Goal: Task Accomplishment & Management: Manage account settings

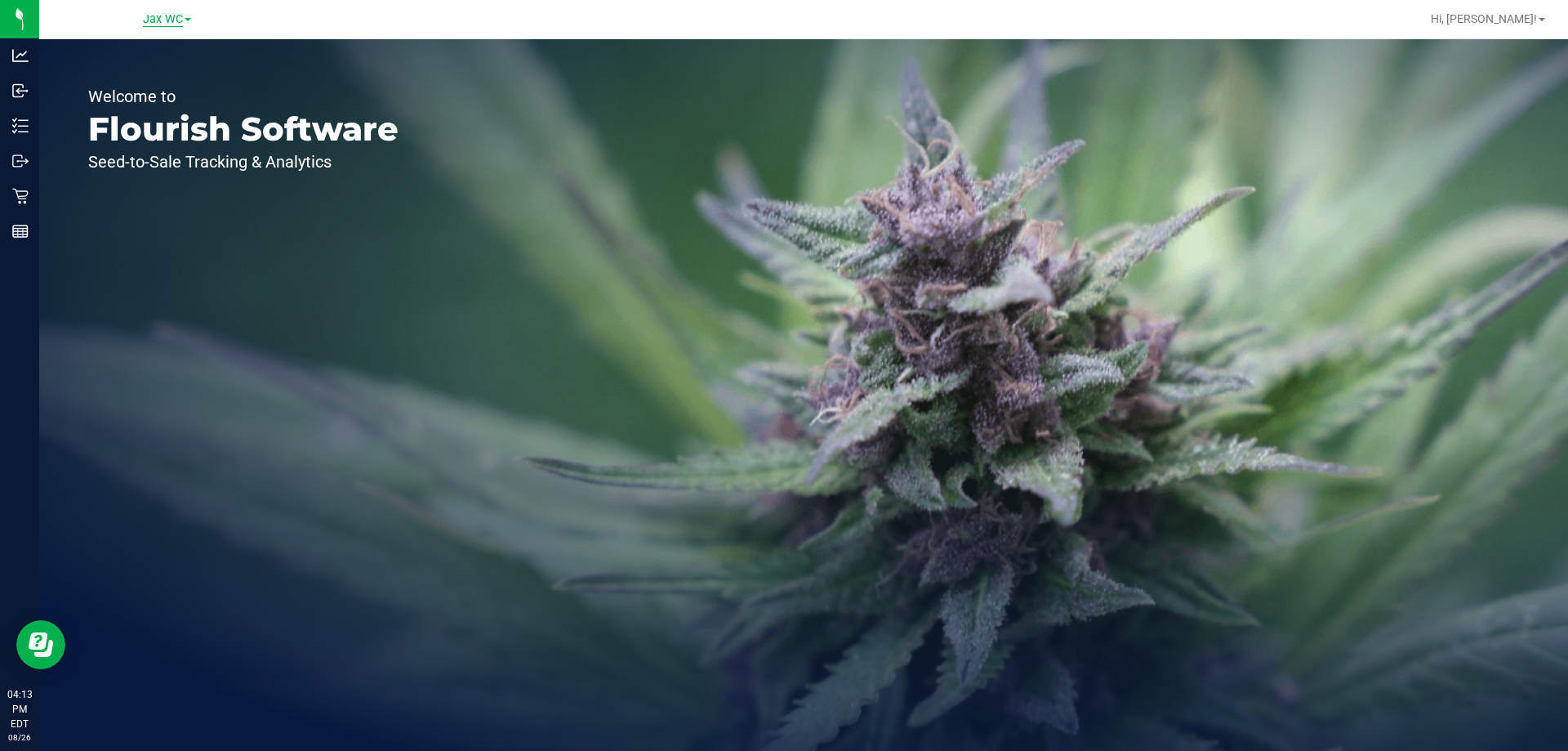
click at [164, 16] on span "Jax WC" at bounding box center [163, 19] width 40 height 15
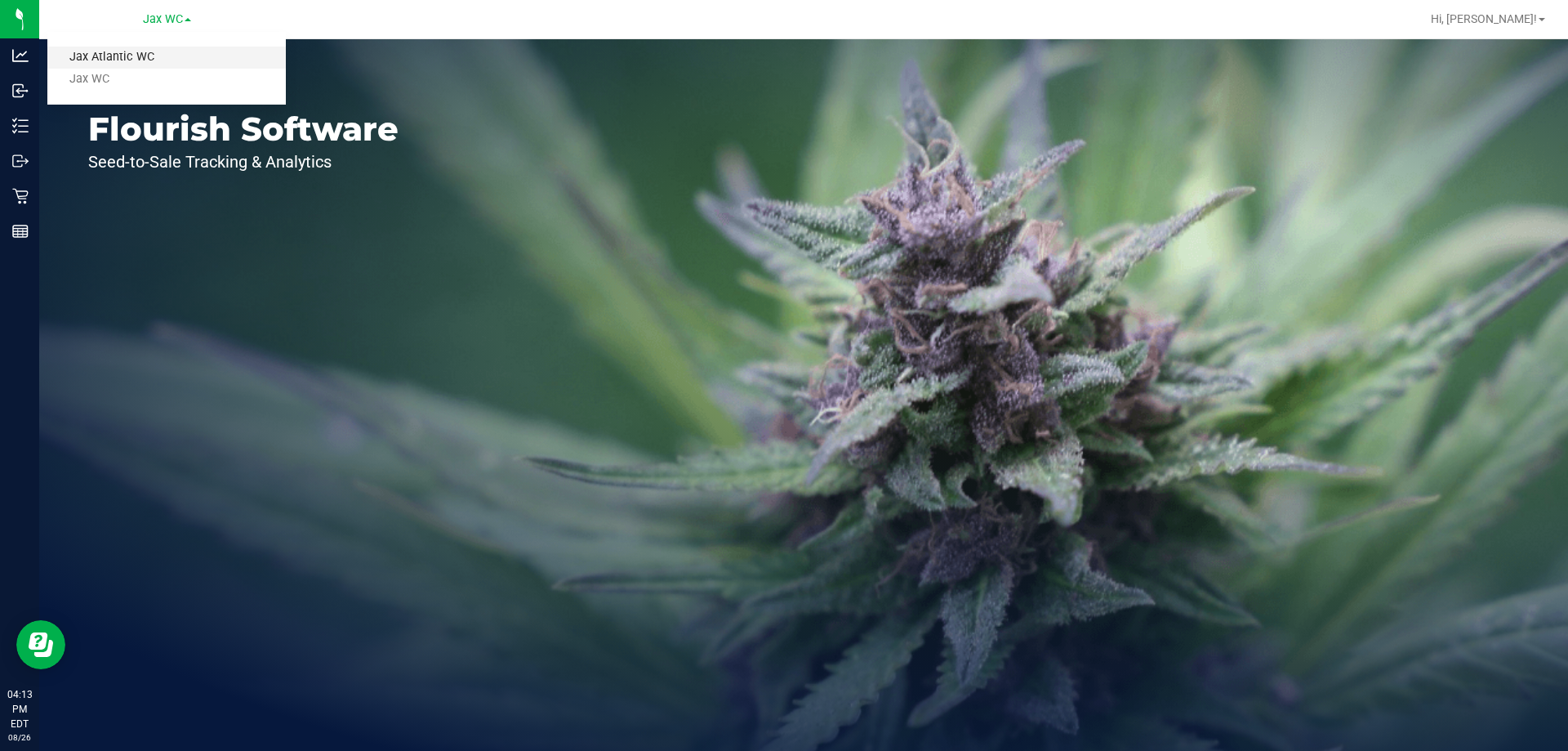
click at [145, 59] on link "Jax Atlantic WC" at bounding box center [166, 58] width 239 height 22
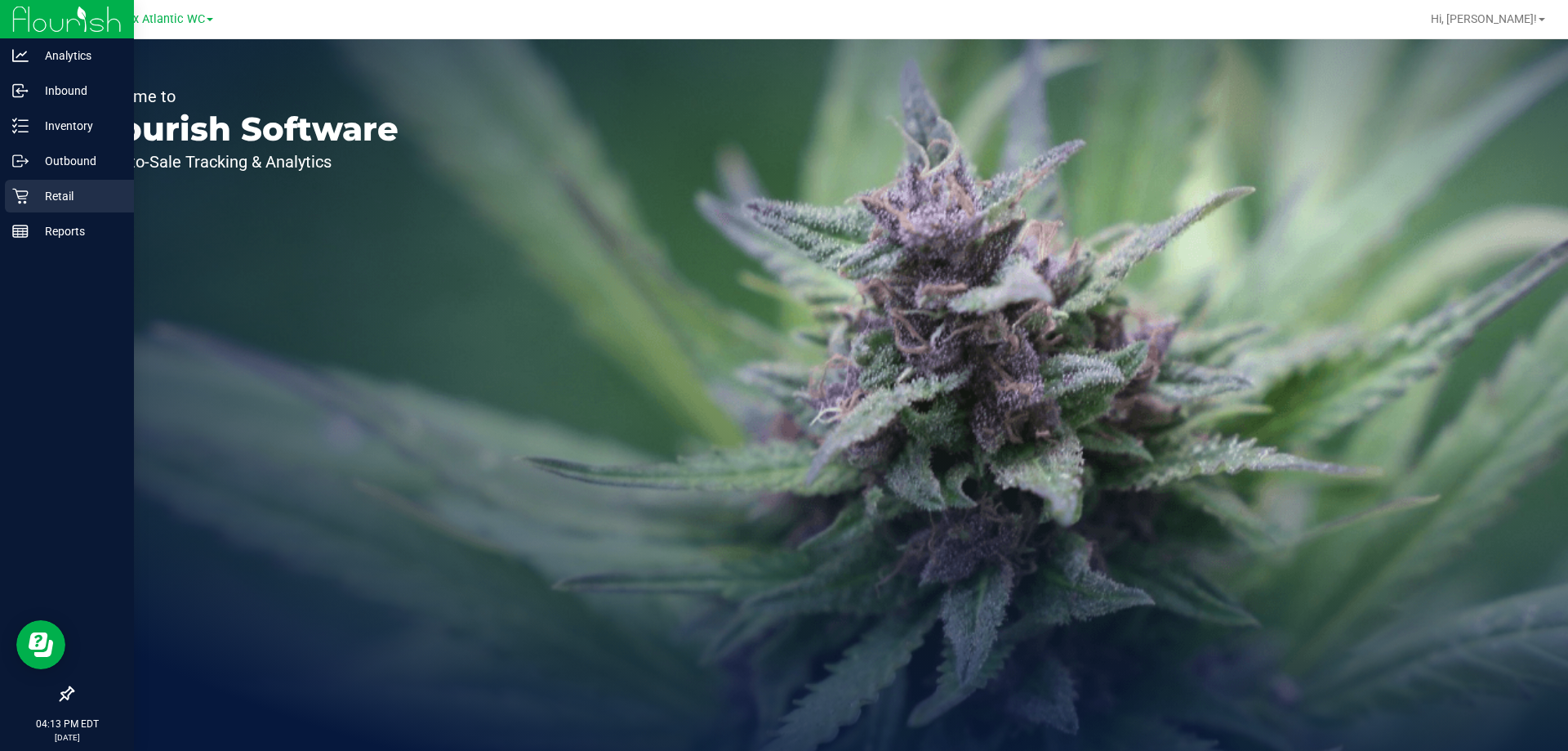
click at [36, 191] on p "Retail" at bounding box center [77, 196] width 98 height 20
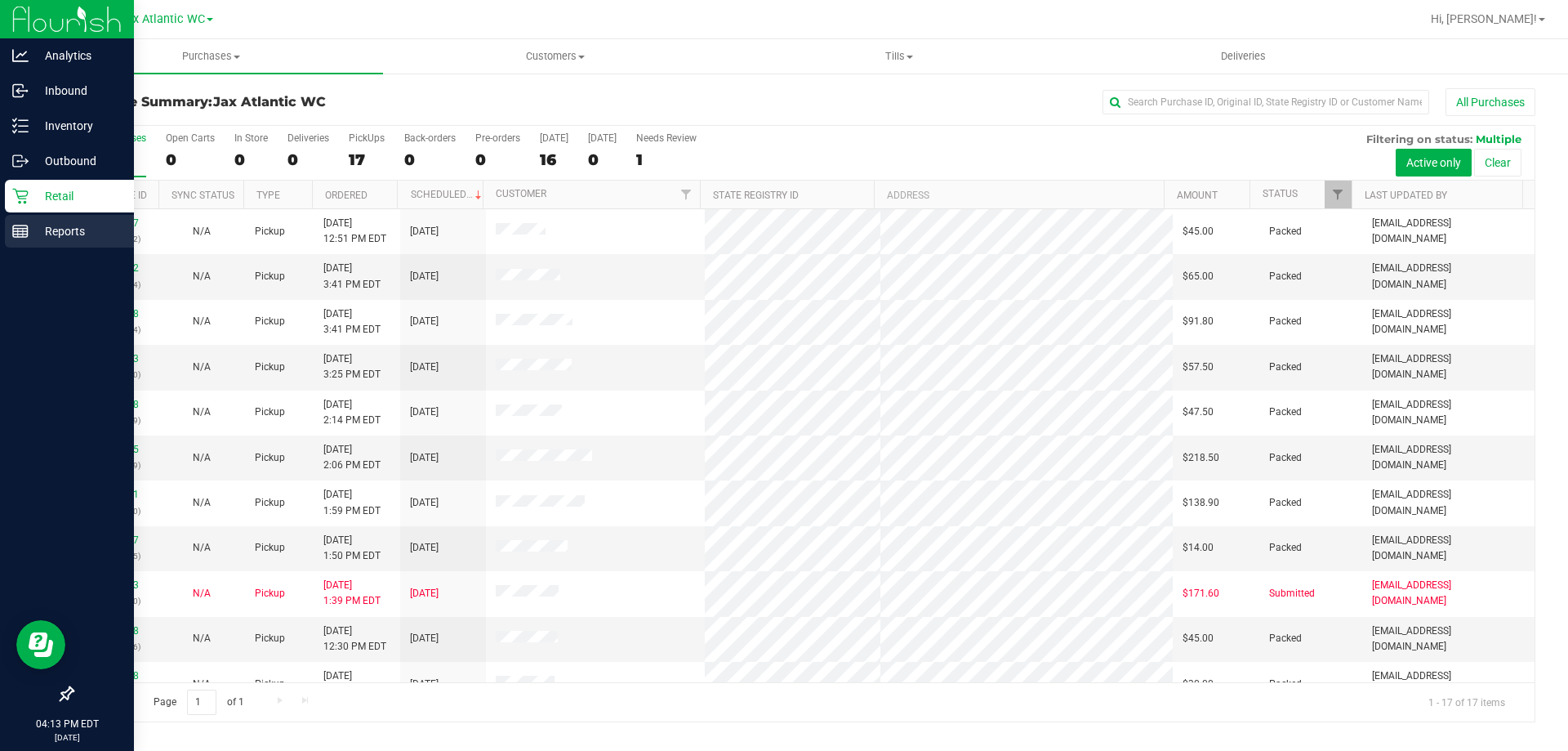
click at [21, 228] on line at bounding box center [20, 228] width 15 height 0
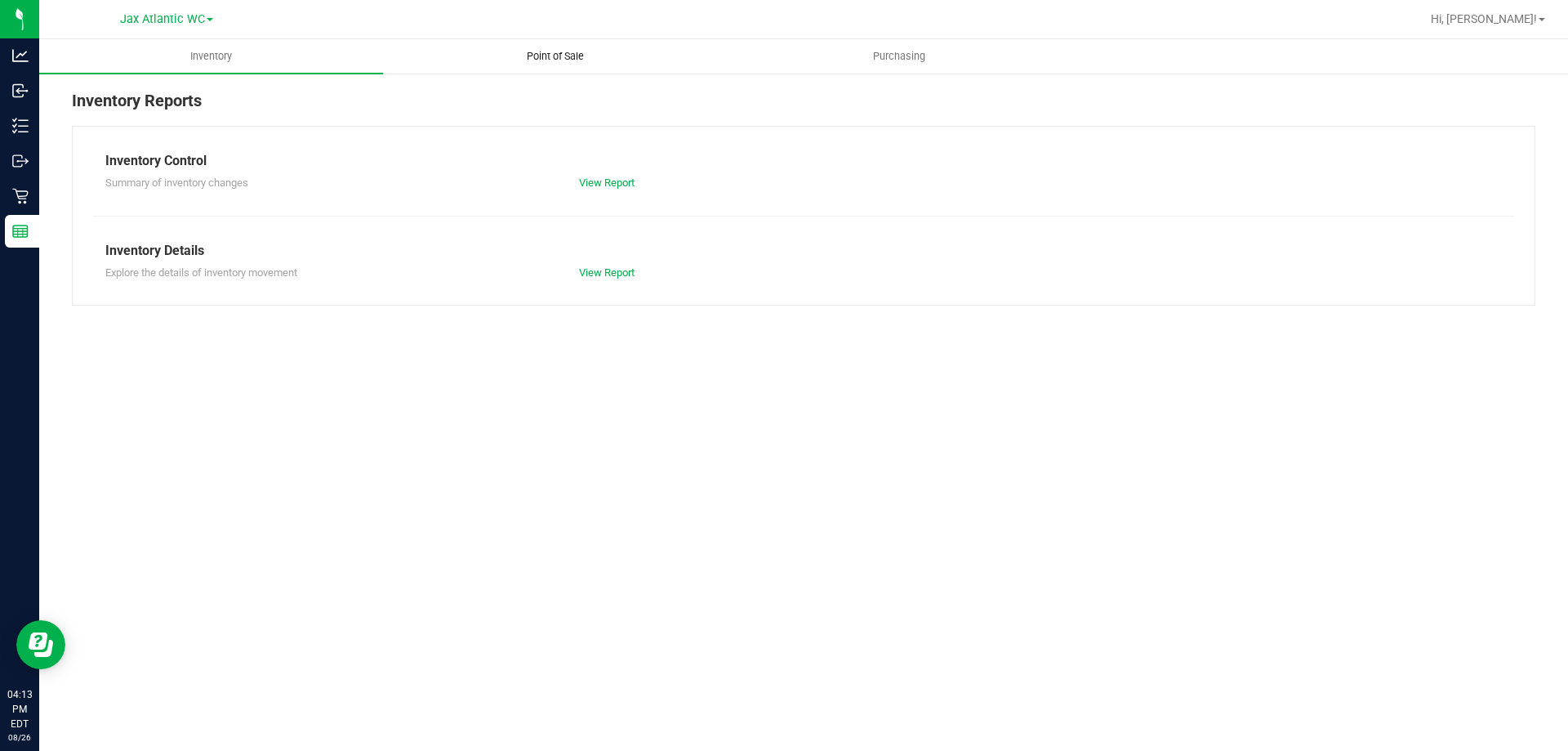
click at [555, 56] on span "Point of Sale" at bounding box center [555, 56] width 101 height 15
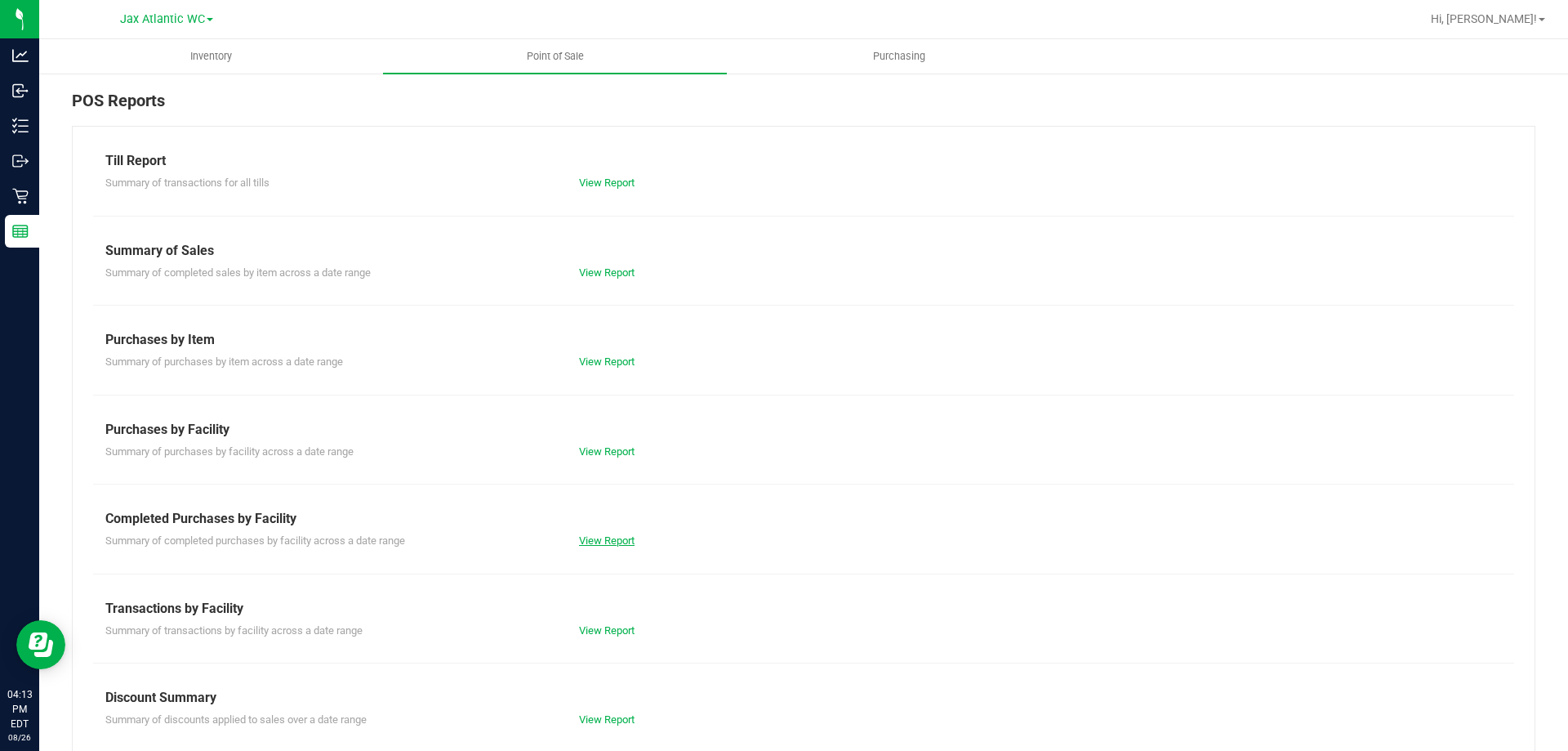
click at [623, 544] on link "View Report" at bounding box center [607, 540] width 56 height 12
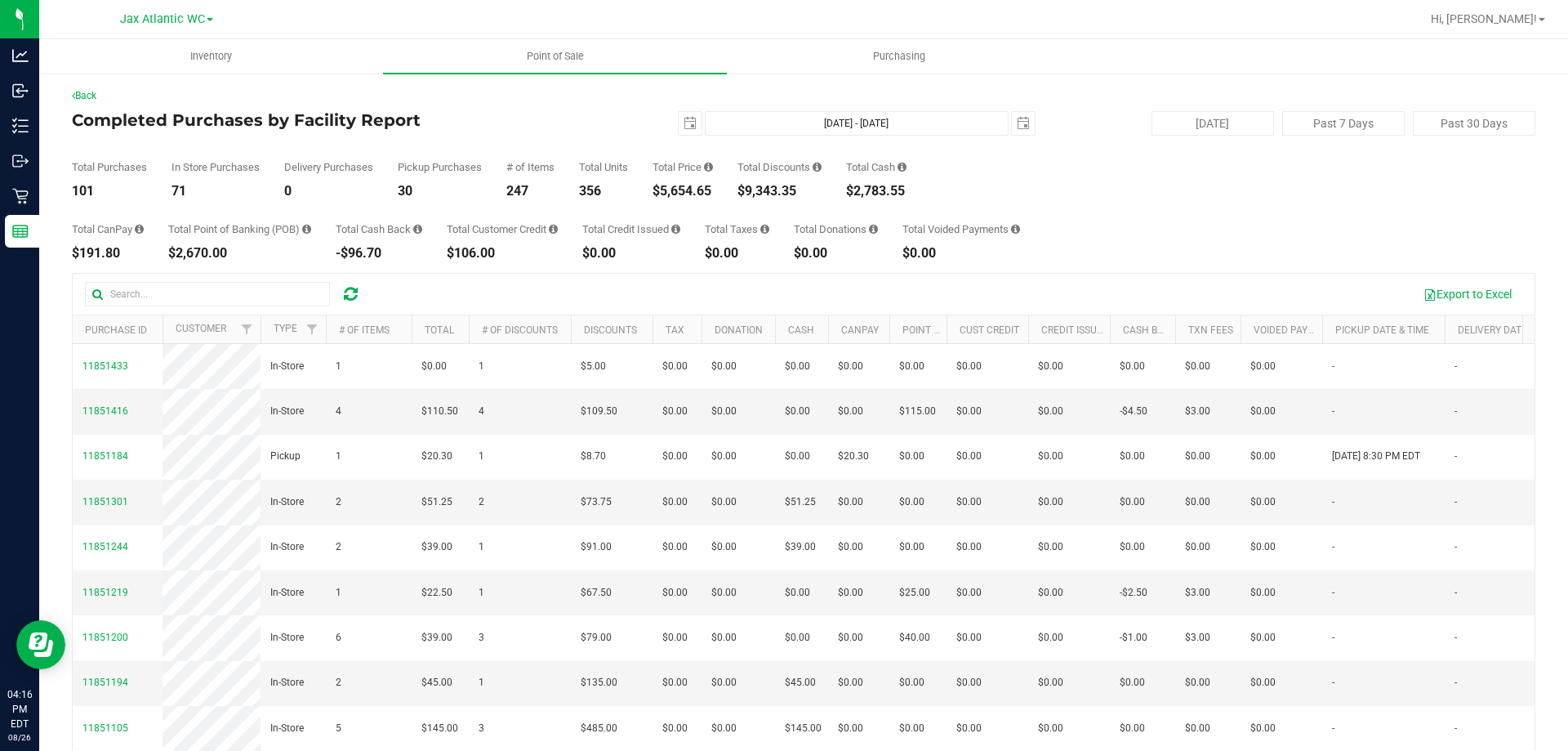
drag, startPoint x: 507, startPoint y: 127, endPoint x: 499, endPoint y: 122, distance: 9.4
click at [508, 127] on h4 "Completed Purchases by Facility Report" at bounding box center [316, 119] width 487 height 18
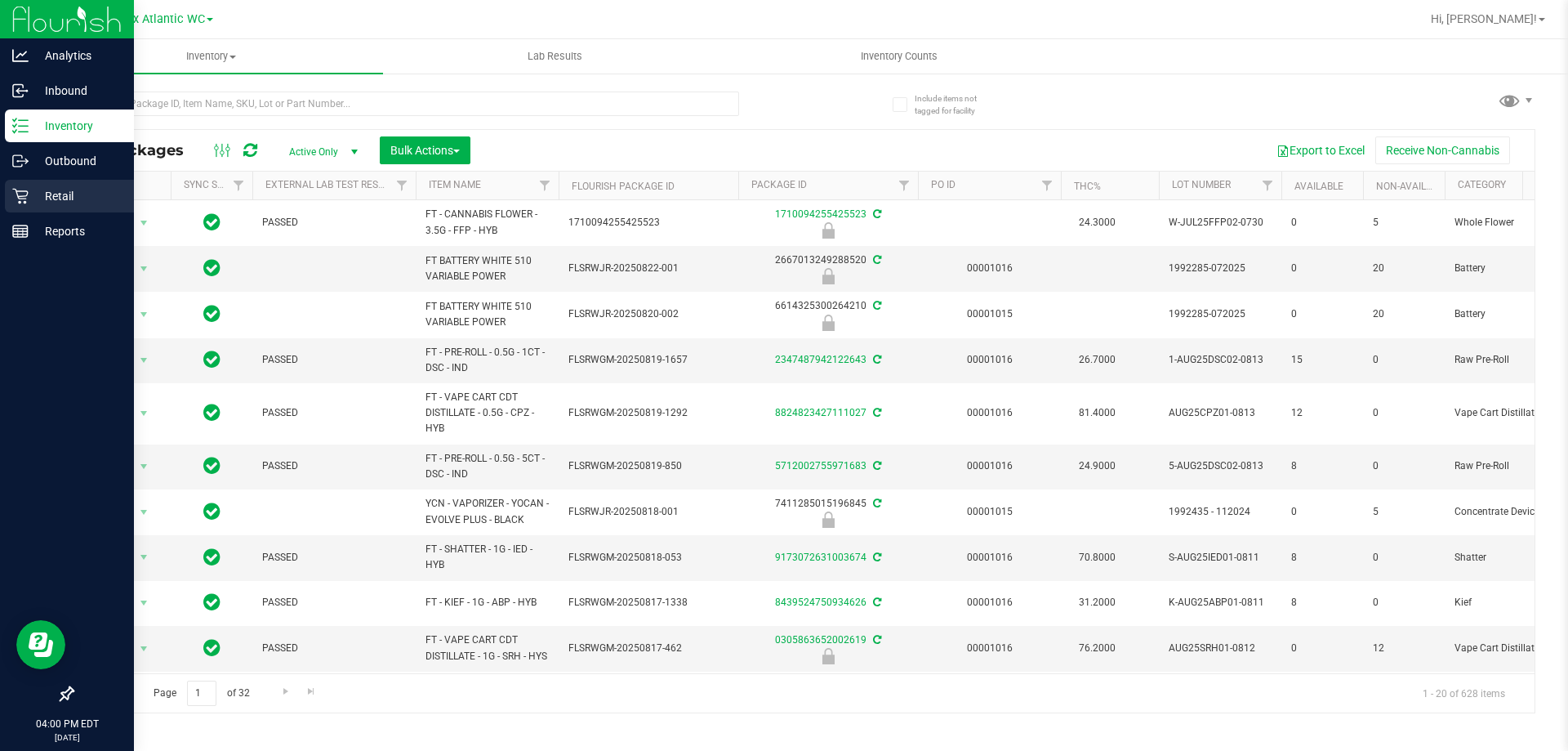
click at [37, 187] on p "Retail" at bounding box center [77, 196] width 98 height 20
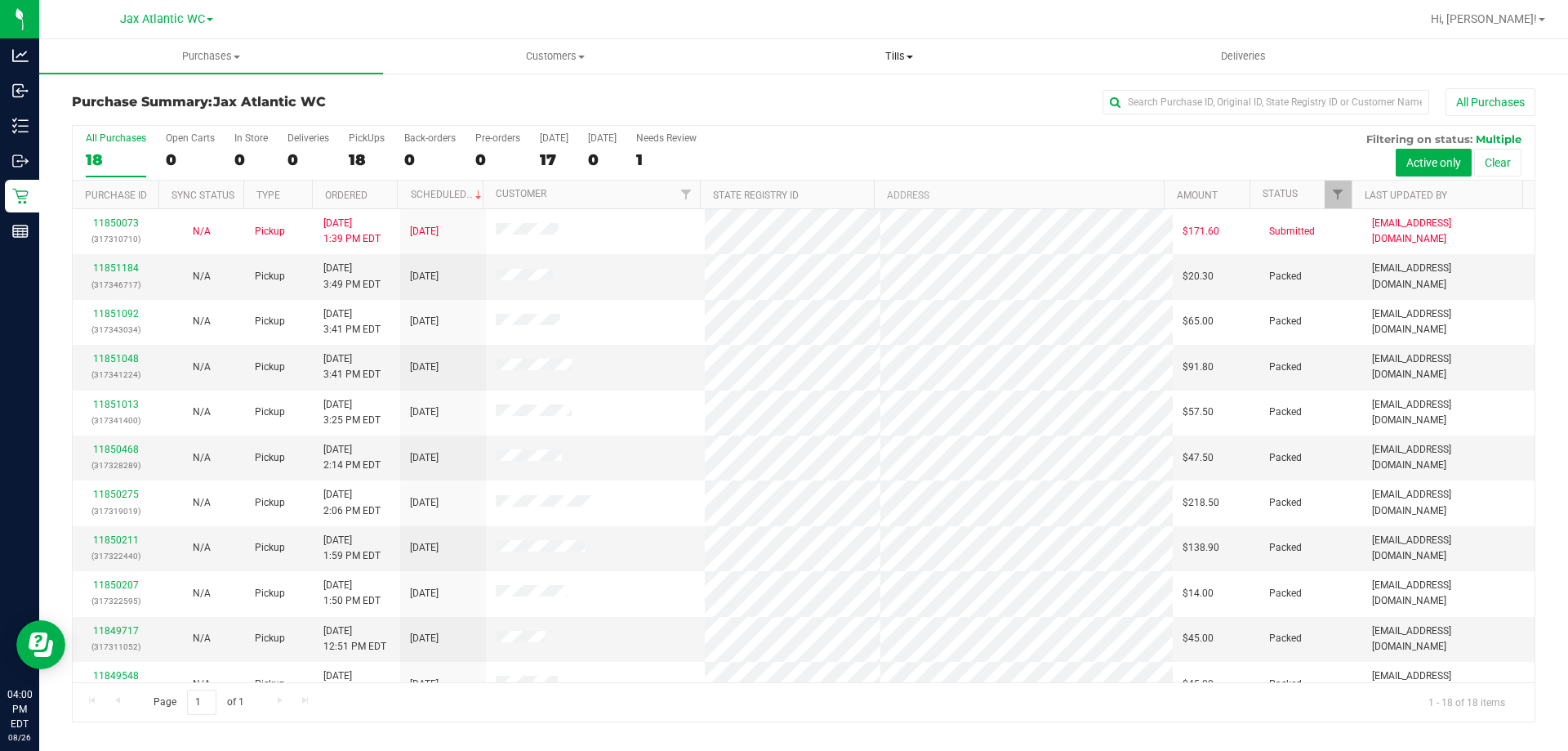
click at [902, 51] on span "Tills" at bounding box center [899, 56] width 342 height 15
click at [819, 97] on span "Manage tills" at bounding box center [782, 99] width 110 height 14
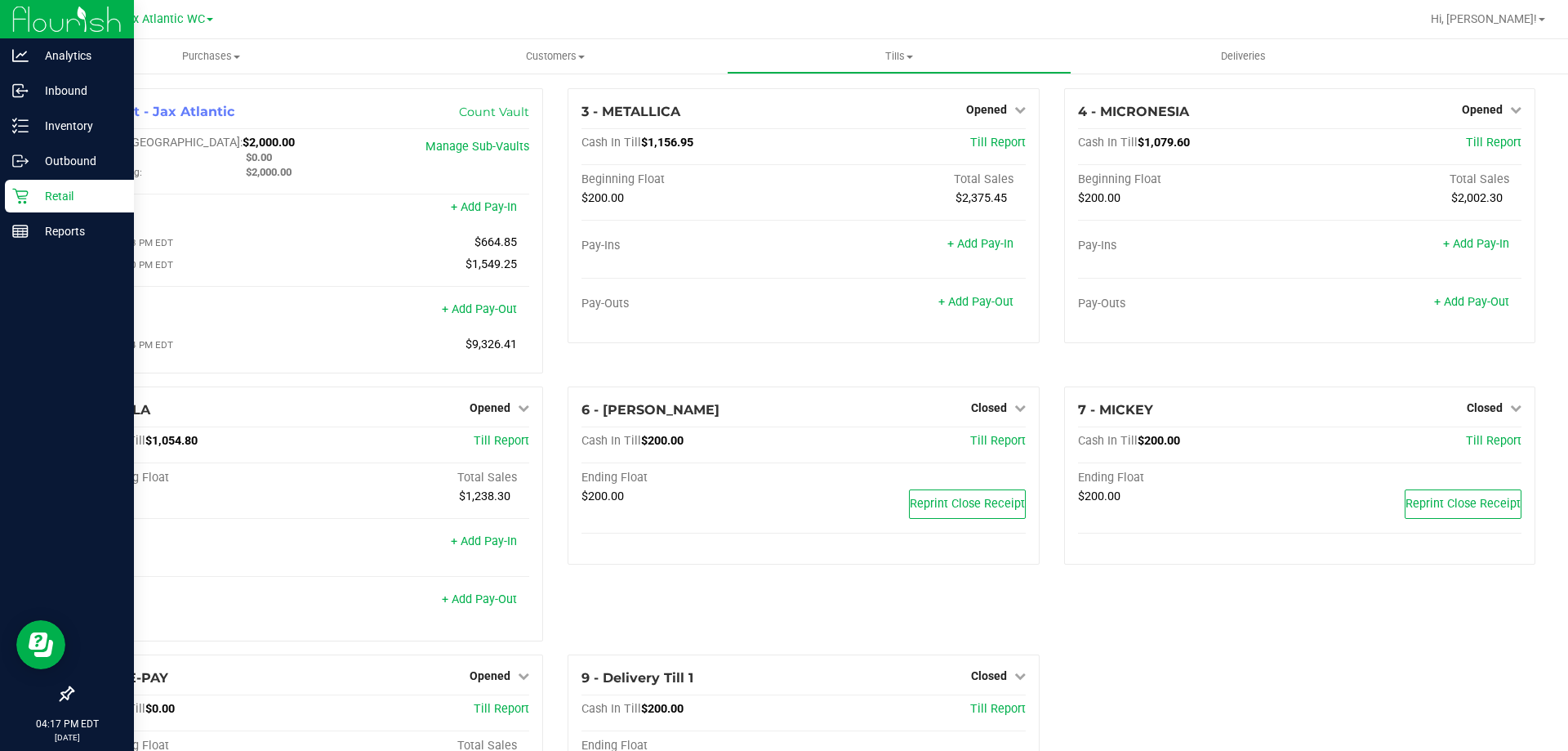
click at [29, 208] on div "Retail" at bounding box center [70, 196] width 129 height 33
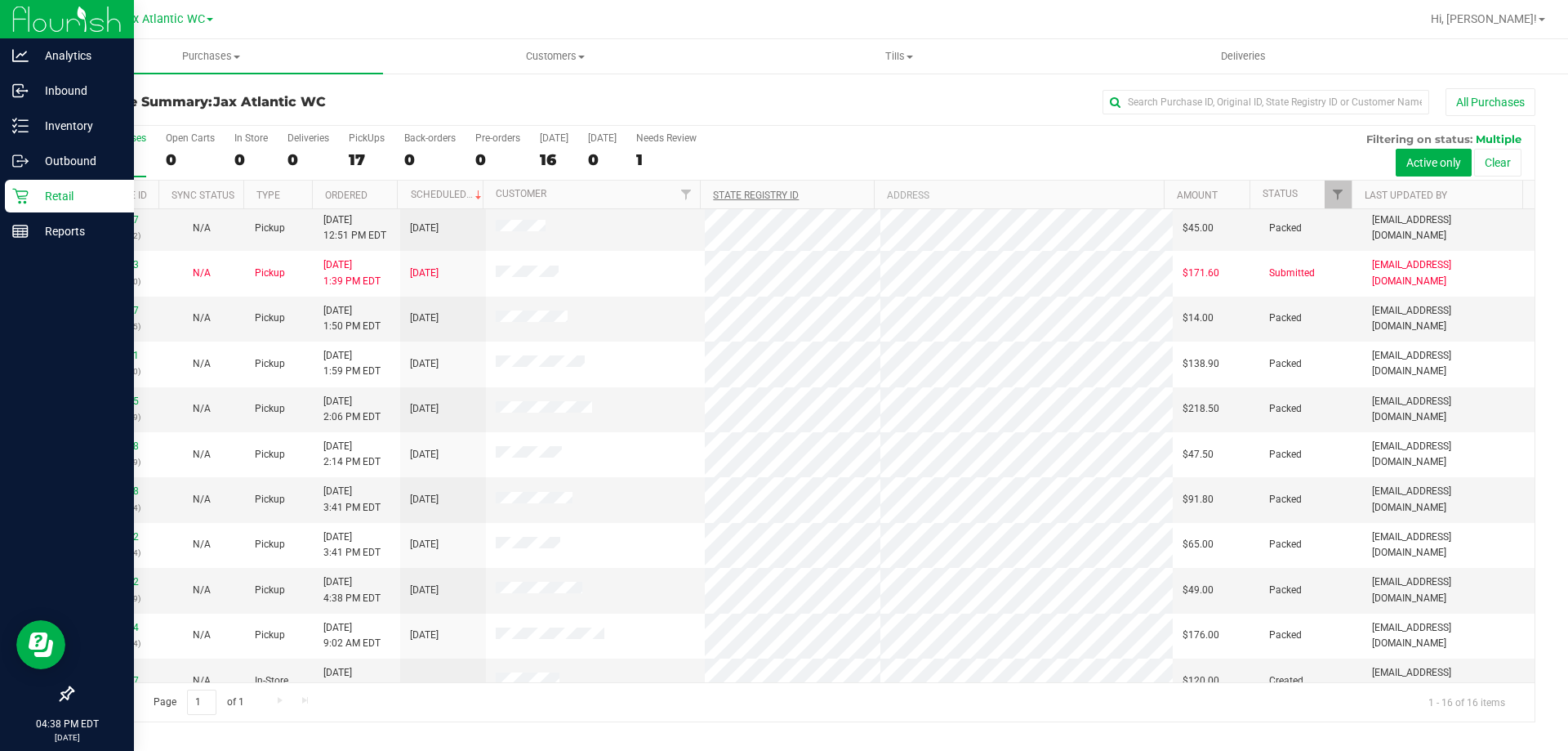
scroll to position [251, 0]
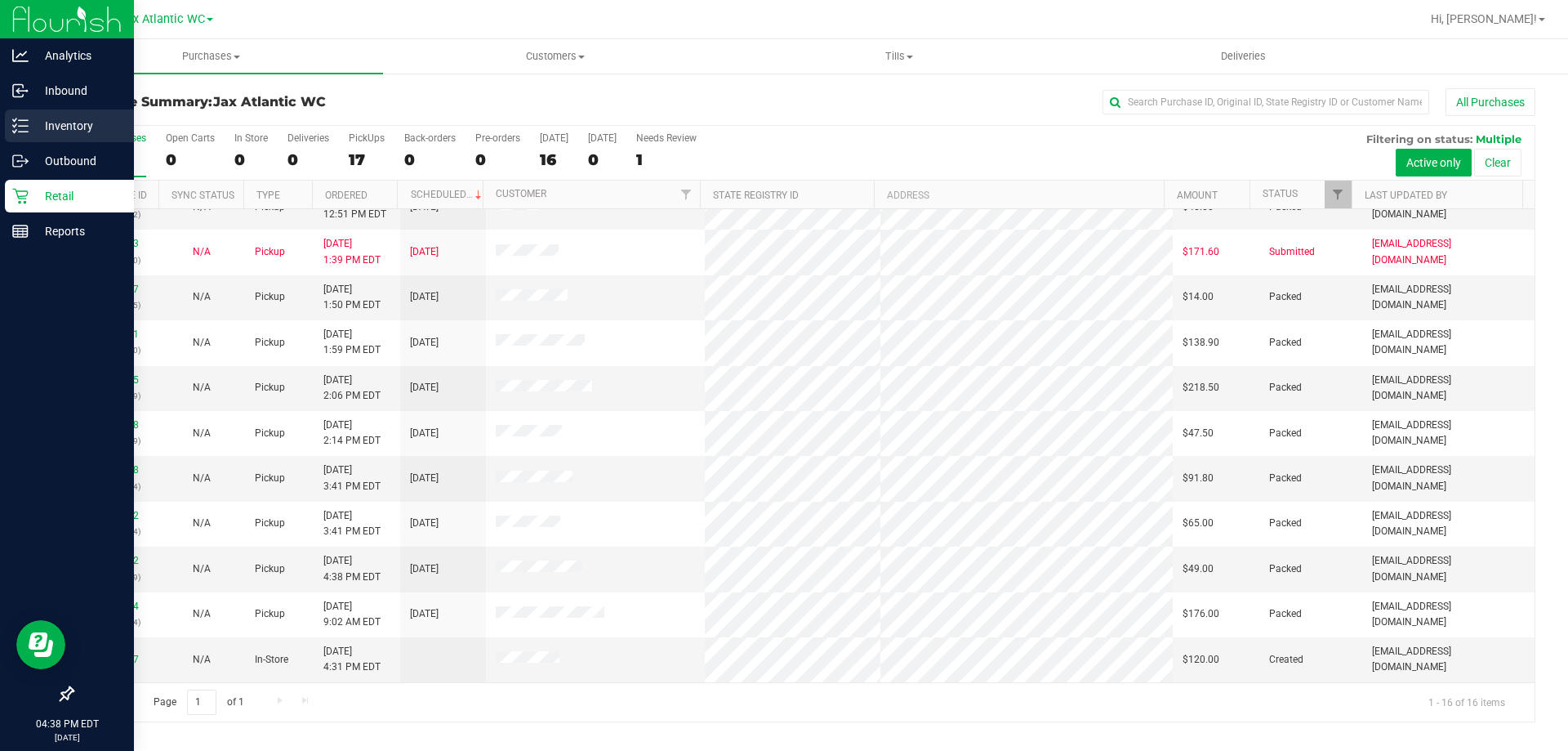
click at [52, 119] on p "Inventory" at bounding box center [77, 125] width 98 height 20
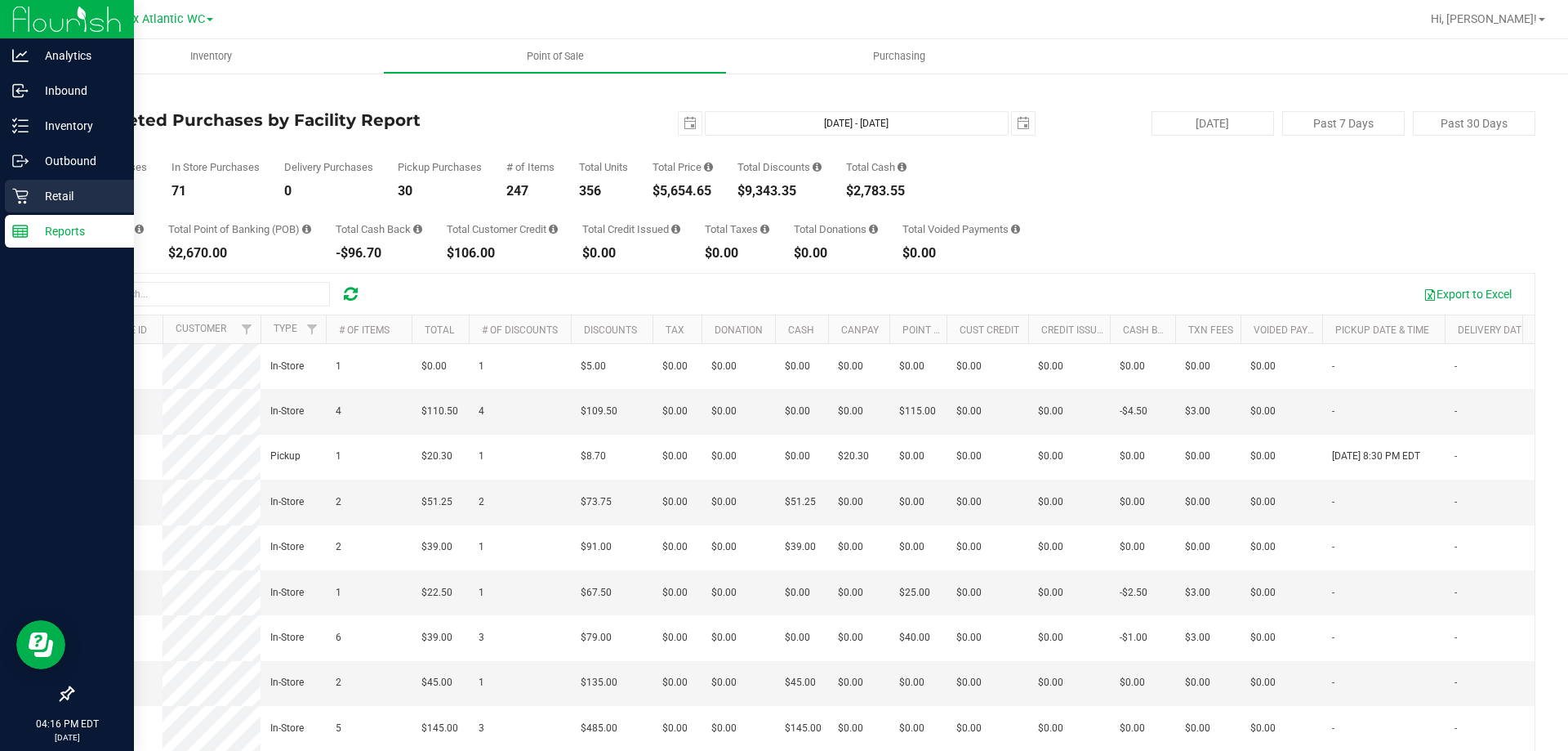
click at [21, 202] on icon at bounding box center [20, 196] width 16 height 16
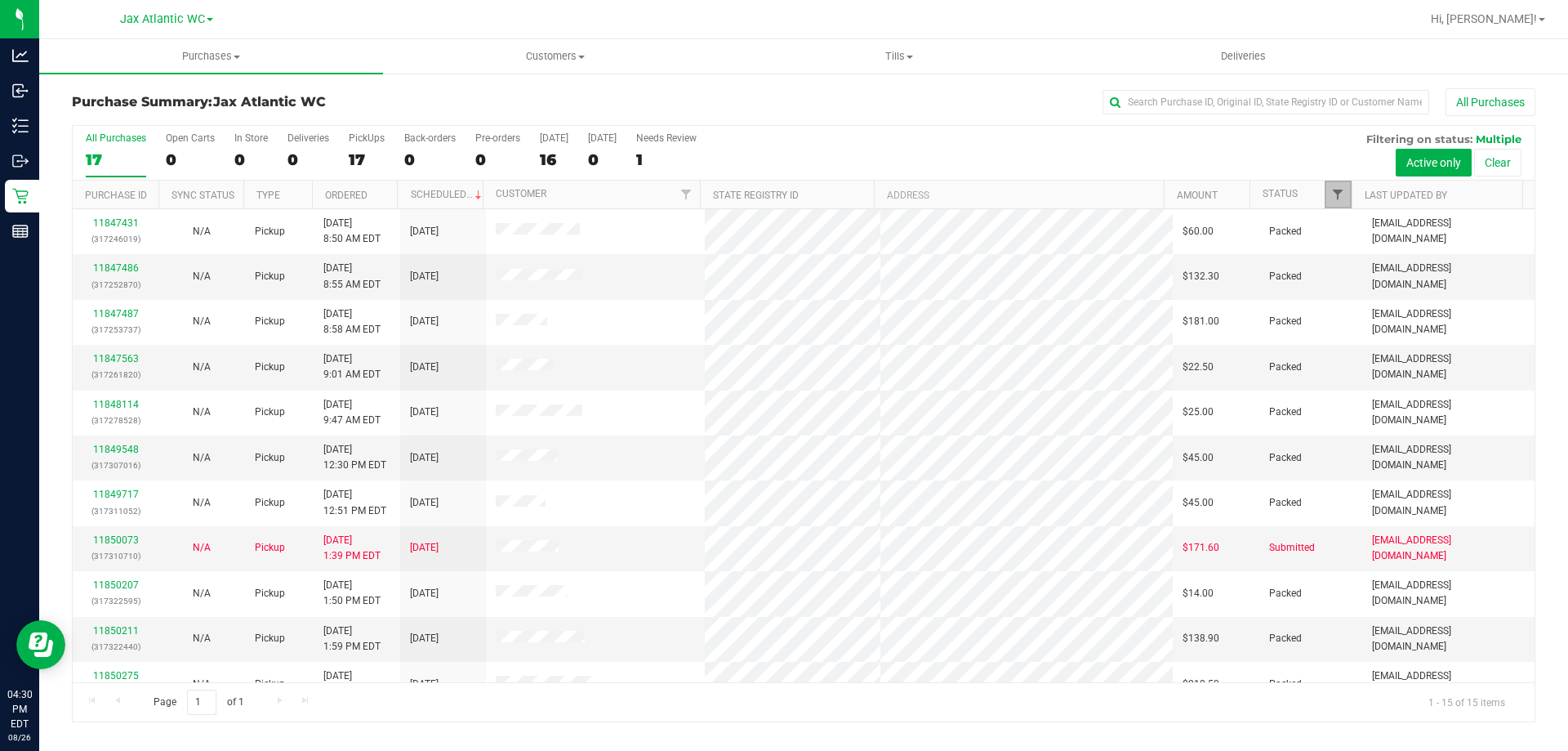
click at [1339, 190] on span "Filter" at bounding box center [1337, 194] width 13 height 13
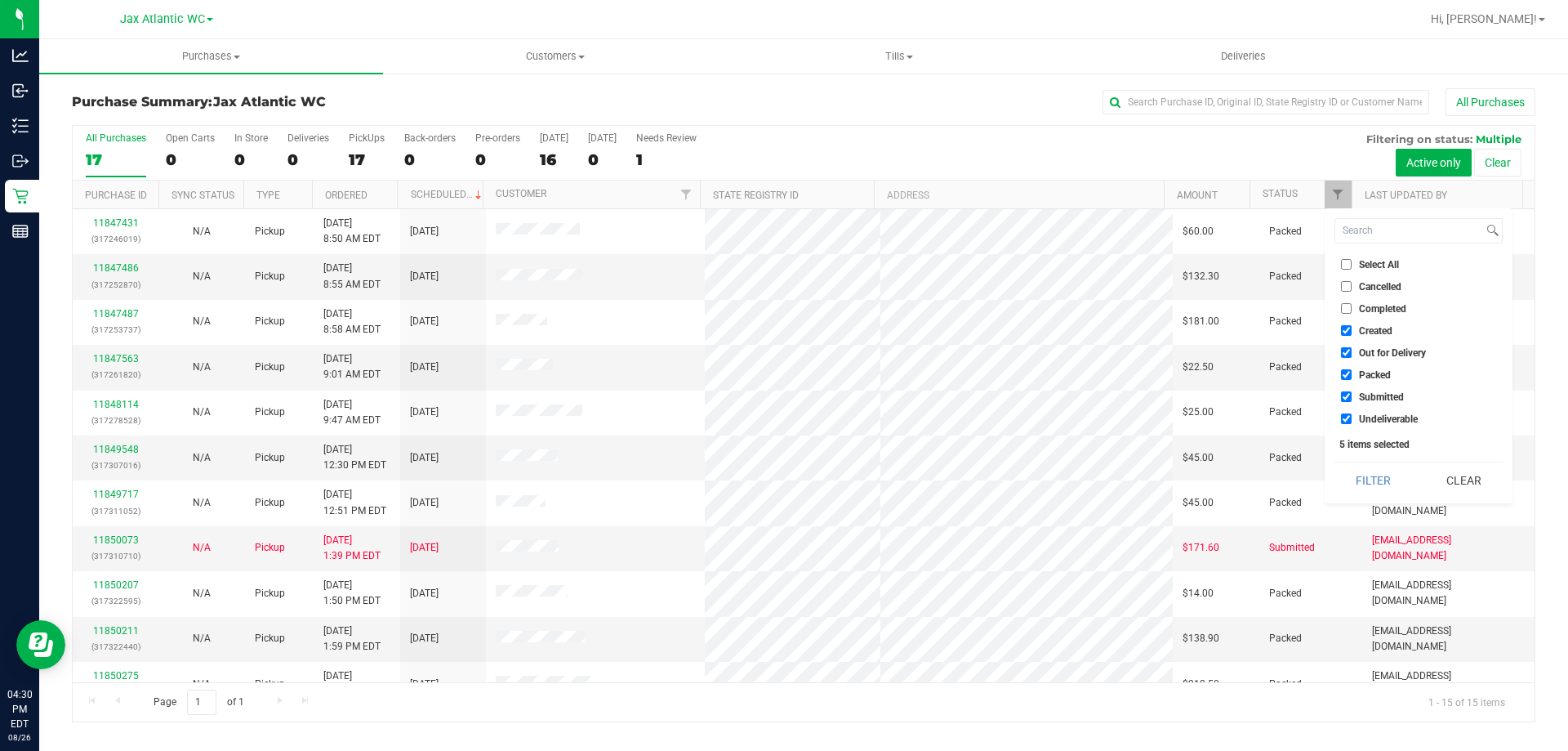
click at [1350, 329] on input "Created" at bounding box center [1347, 330] width 10 height 10
checkbox input "false"
click at [1349, 349] on input "Out for Delivery" at bounding box center [1347, 352] width 10 height 10
checkbox input "false"
click at [1347, 373] on input "Packed" at bounding box center [1347, 374] width 10 height 10
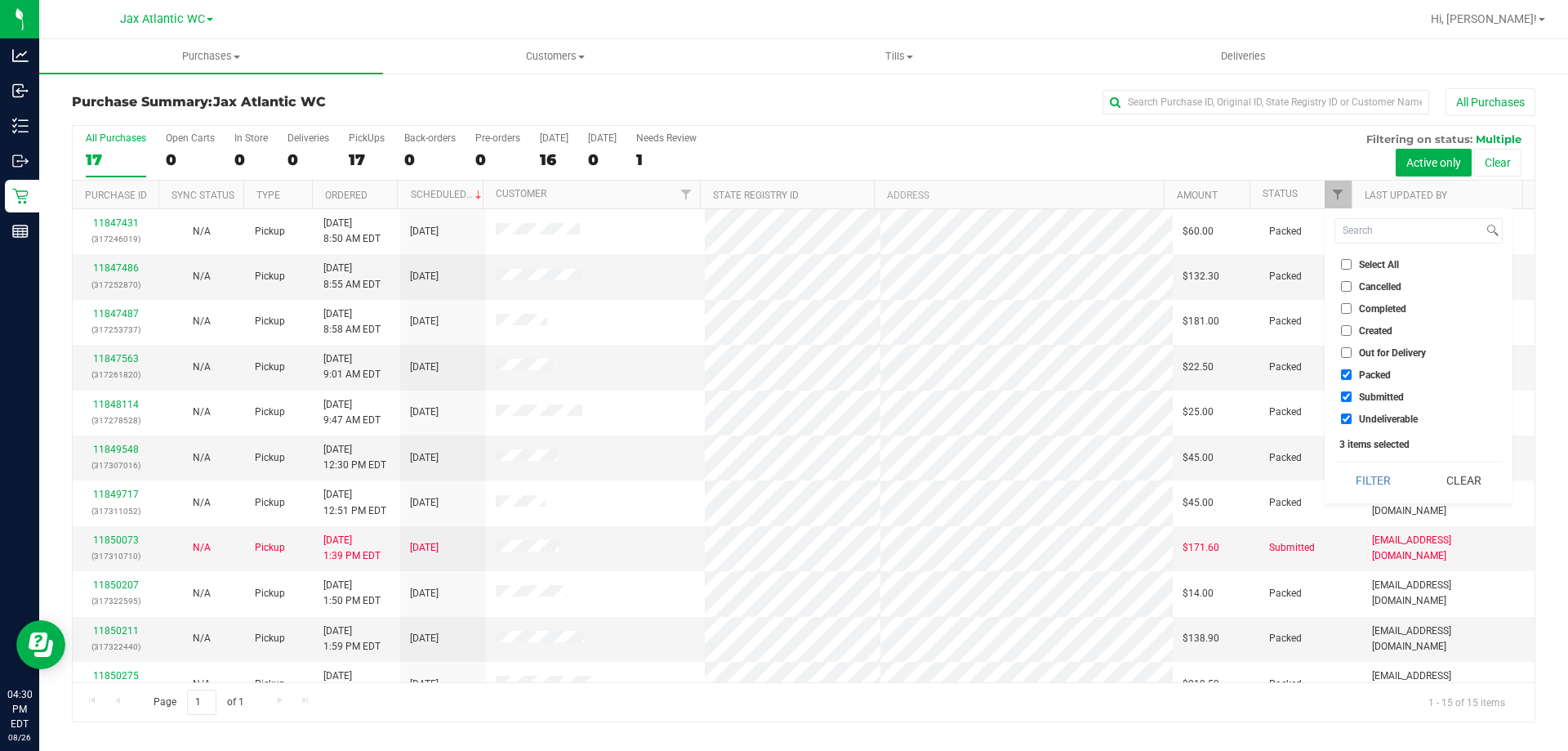
checkbox input "false"
click at [1347, 419] on input "Undeliverable" at bounding box center [1347, 419] width 10 height 10
checkbox input "false"
click at [1354, 481] on button "Filter" at bounding box center [1373, 481] width 78 height 36
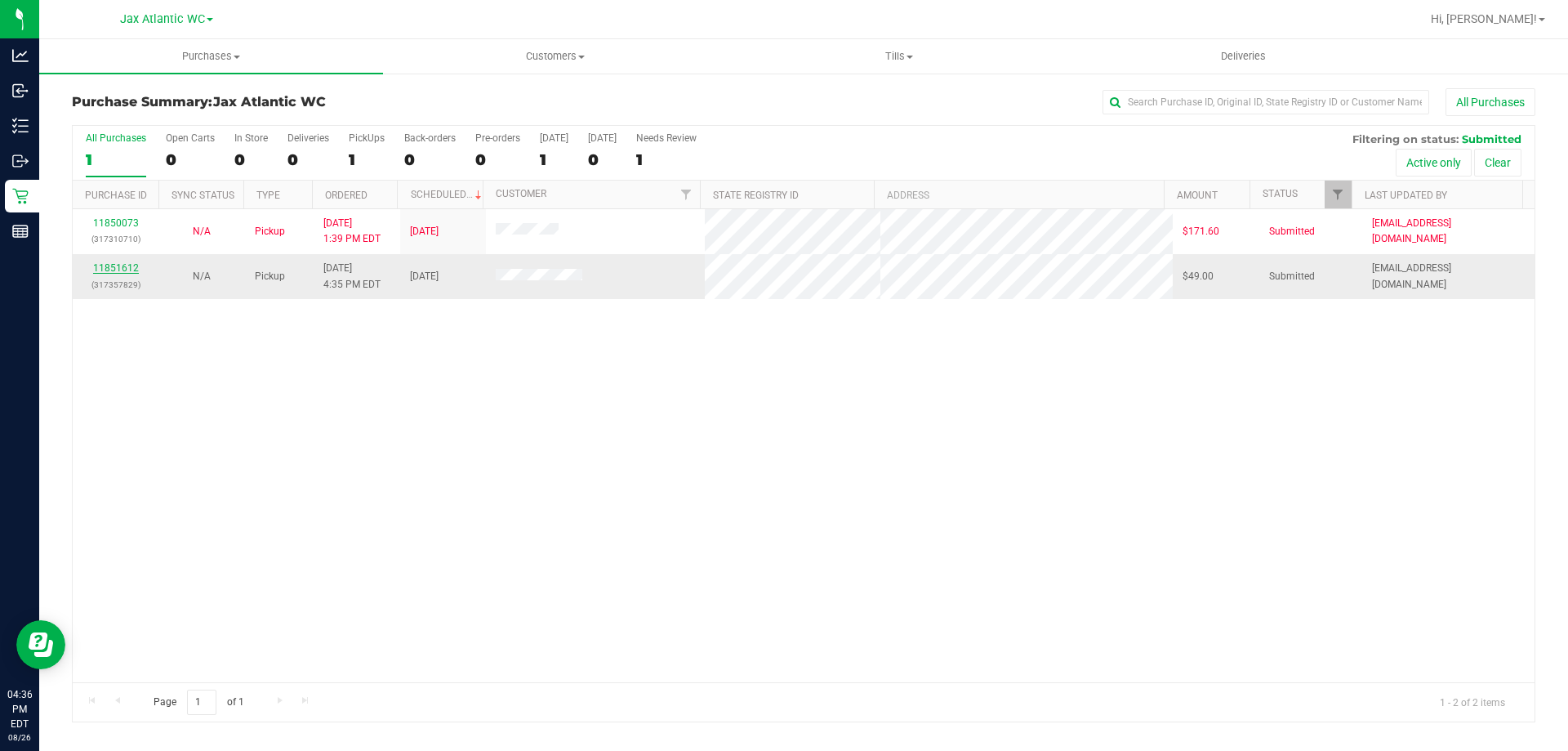
click at [123, 263] on link "11851612" at bounding box center [115, 267] width 45 height 11
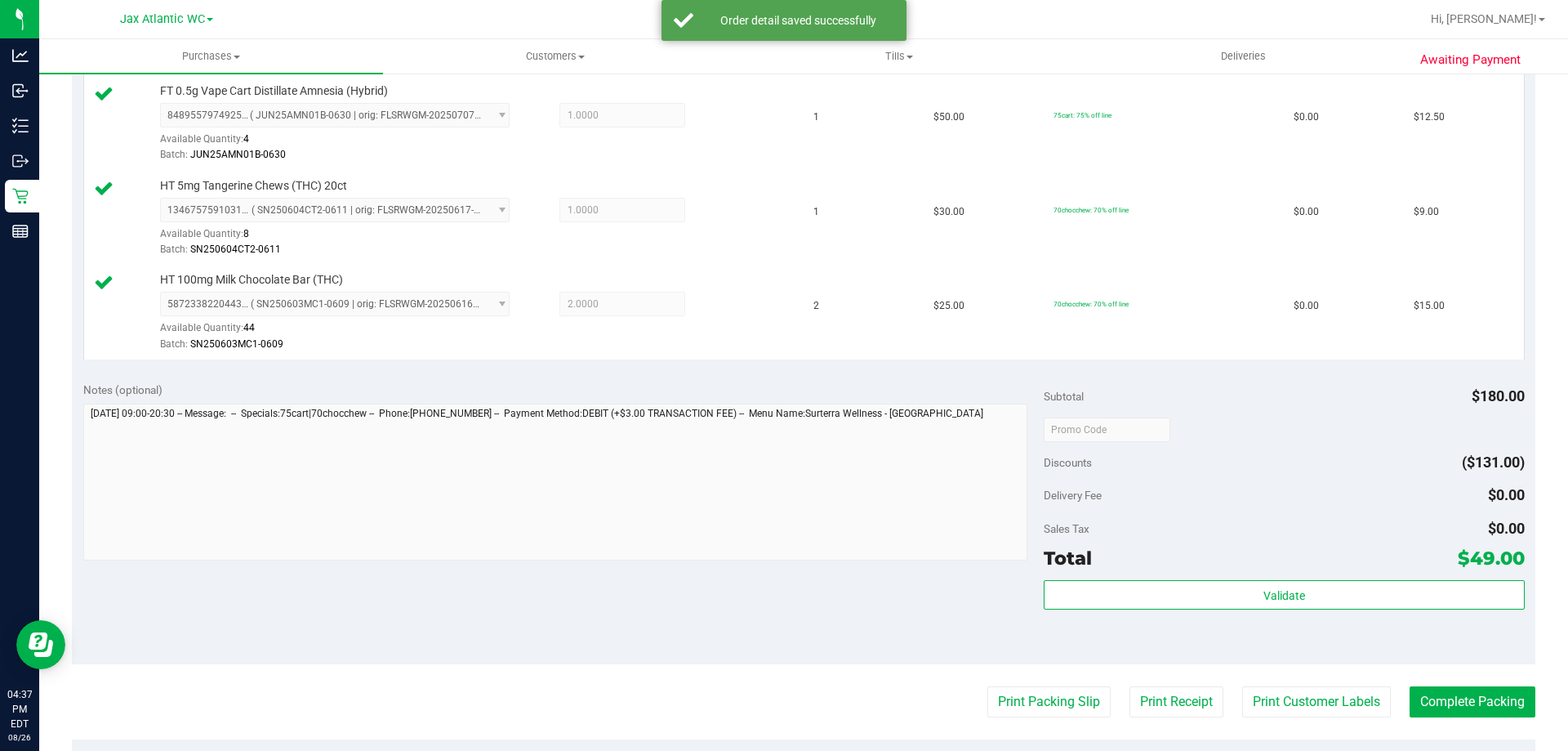
scroll to position [736, 0]
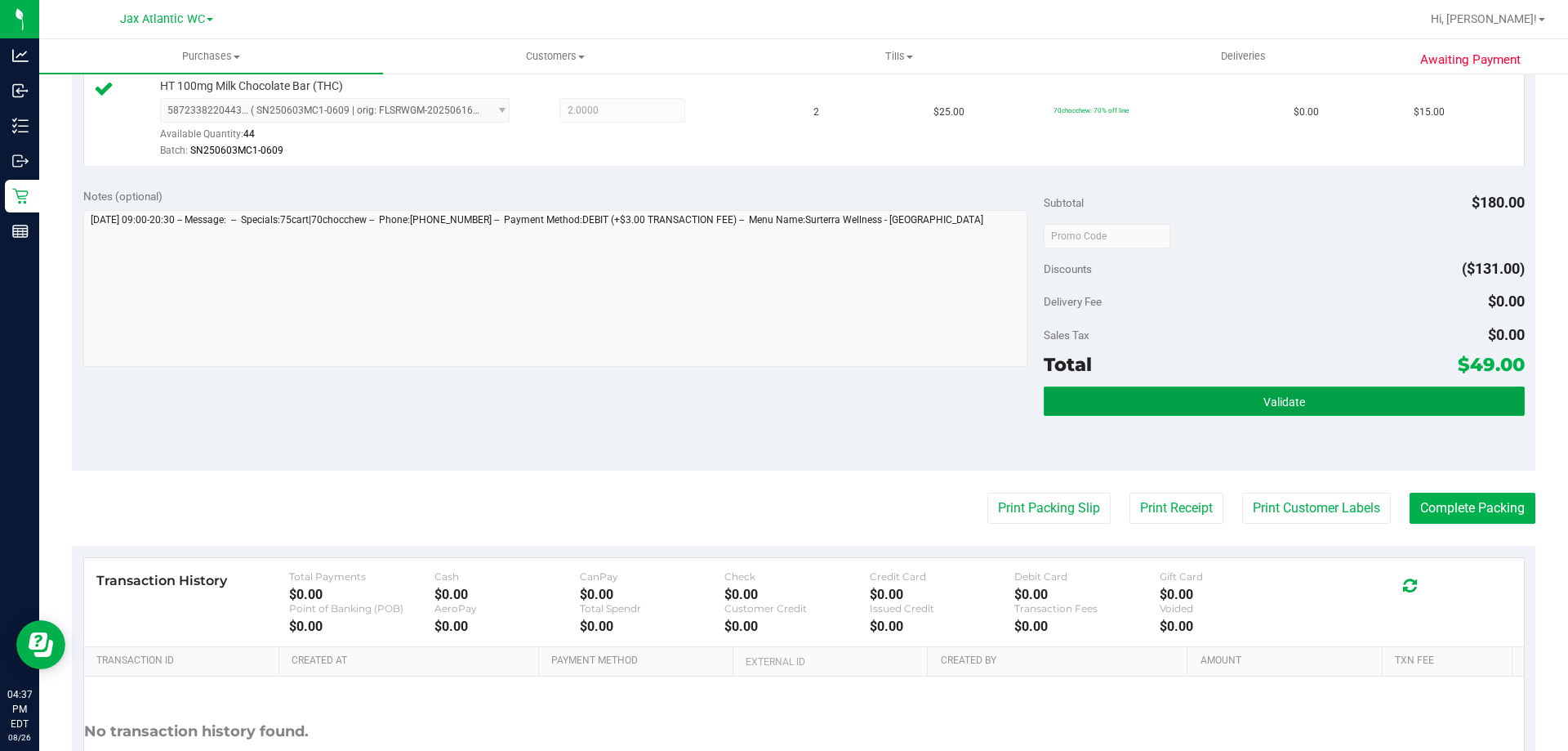
click at [1191, 391] on button "Validate" at bounding box center [1284, 401] width 481 height 29
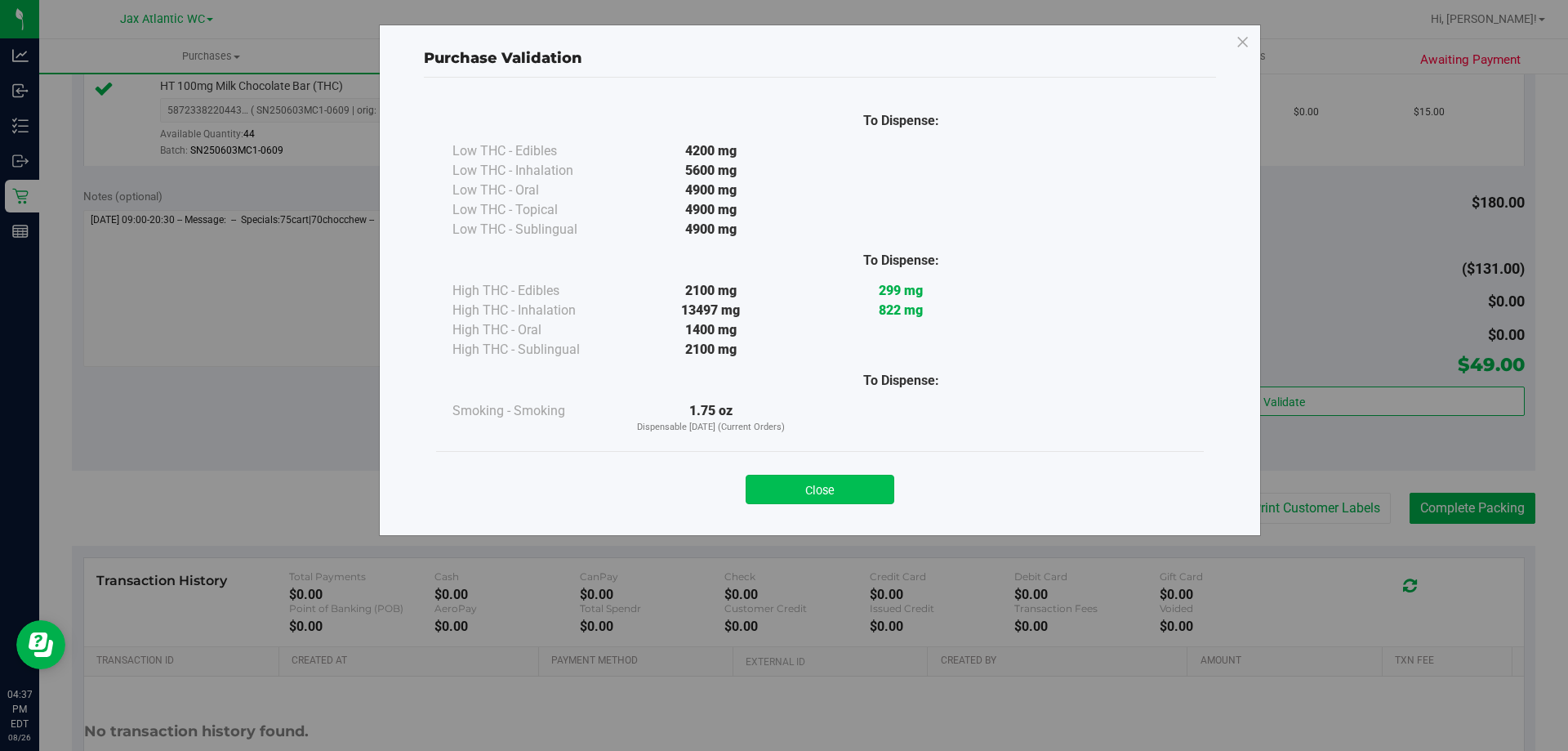
click at [821, 482] on button "Close" at bounding box center [820, 489] width 148 height 29
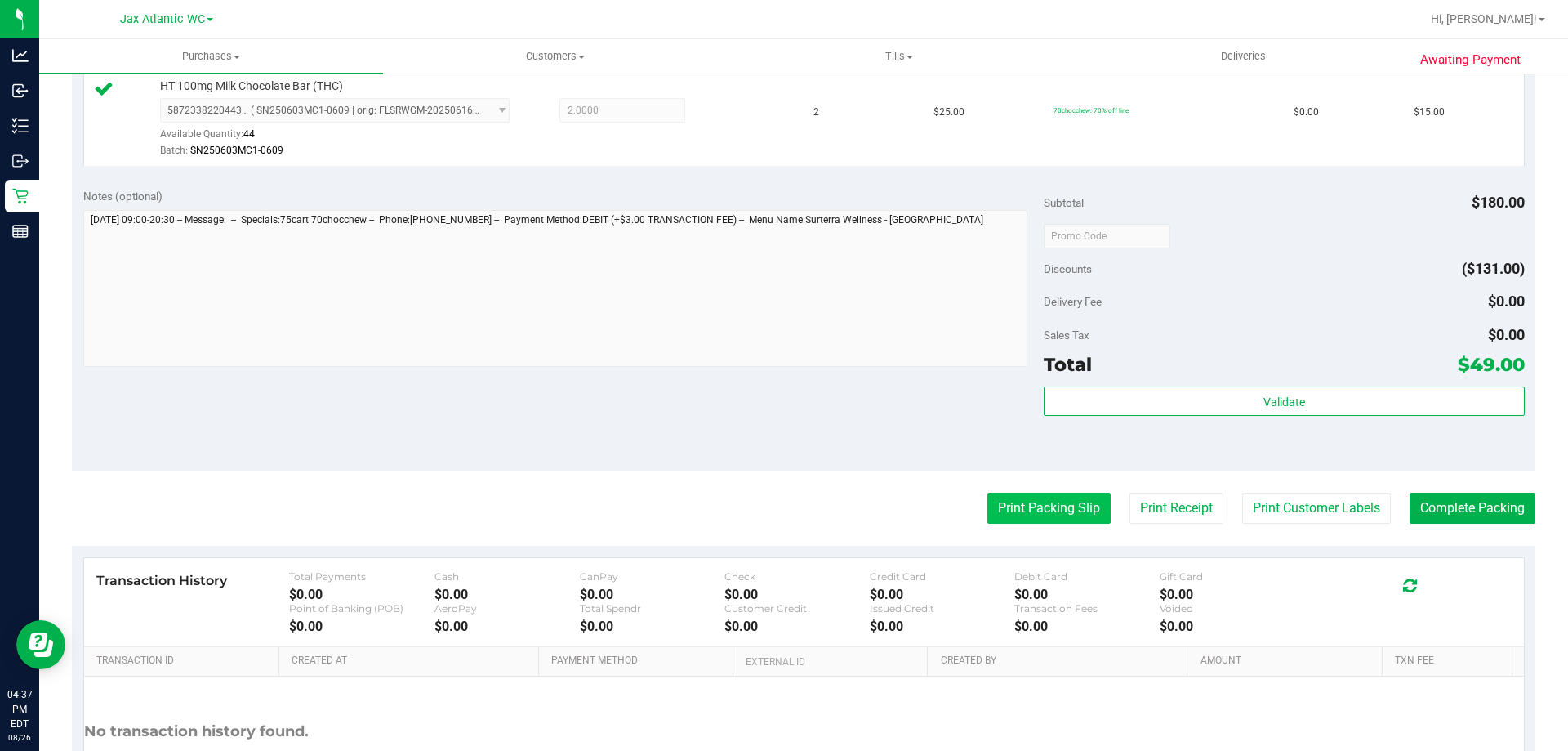
click at [1027, 500] on button "Print Packing Slip" at bounding box center [1050, 508] width 124 height 31
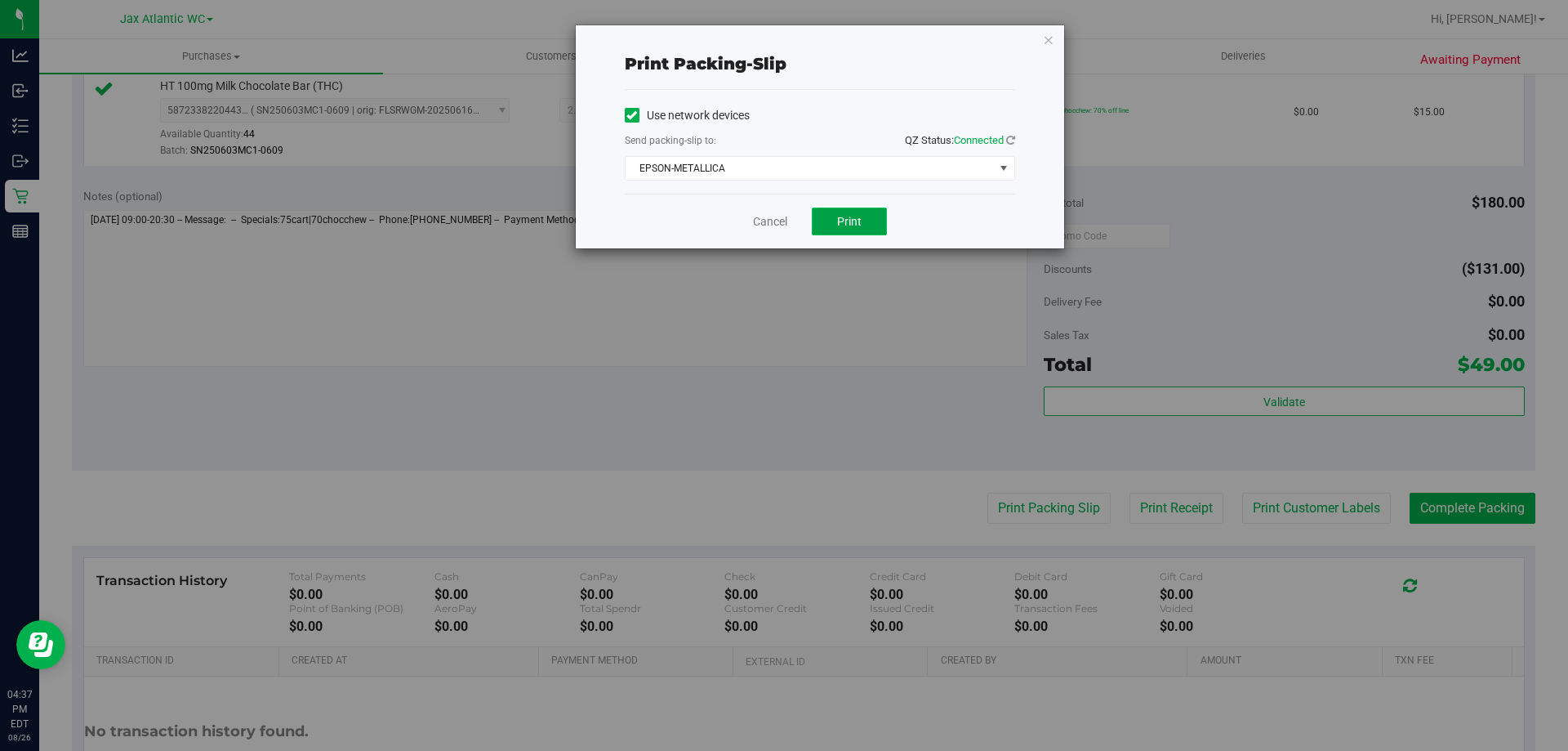
click at [845, 219] on span "Print" at bounding box center [849, 221] width 25 height 13
drag, startPoint x: 749, startPoint y: 212, endPoint x: 759, endPoint y: 223, distance: 14.9
click at [756, 223] on div "Cancel Print" at bounding box center [820, 221] width 390 height 55
drag, startPoint x: 769, startPoint y: 227, endPoint x: 799, endPoint y: 237, distance: 31.6
click at [769, 227] on link "Cancel" at bounding box center [770, 221] width 34 height 17
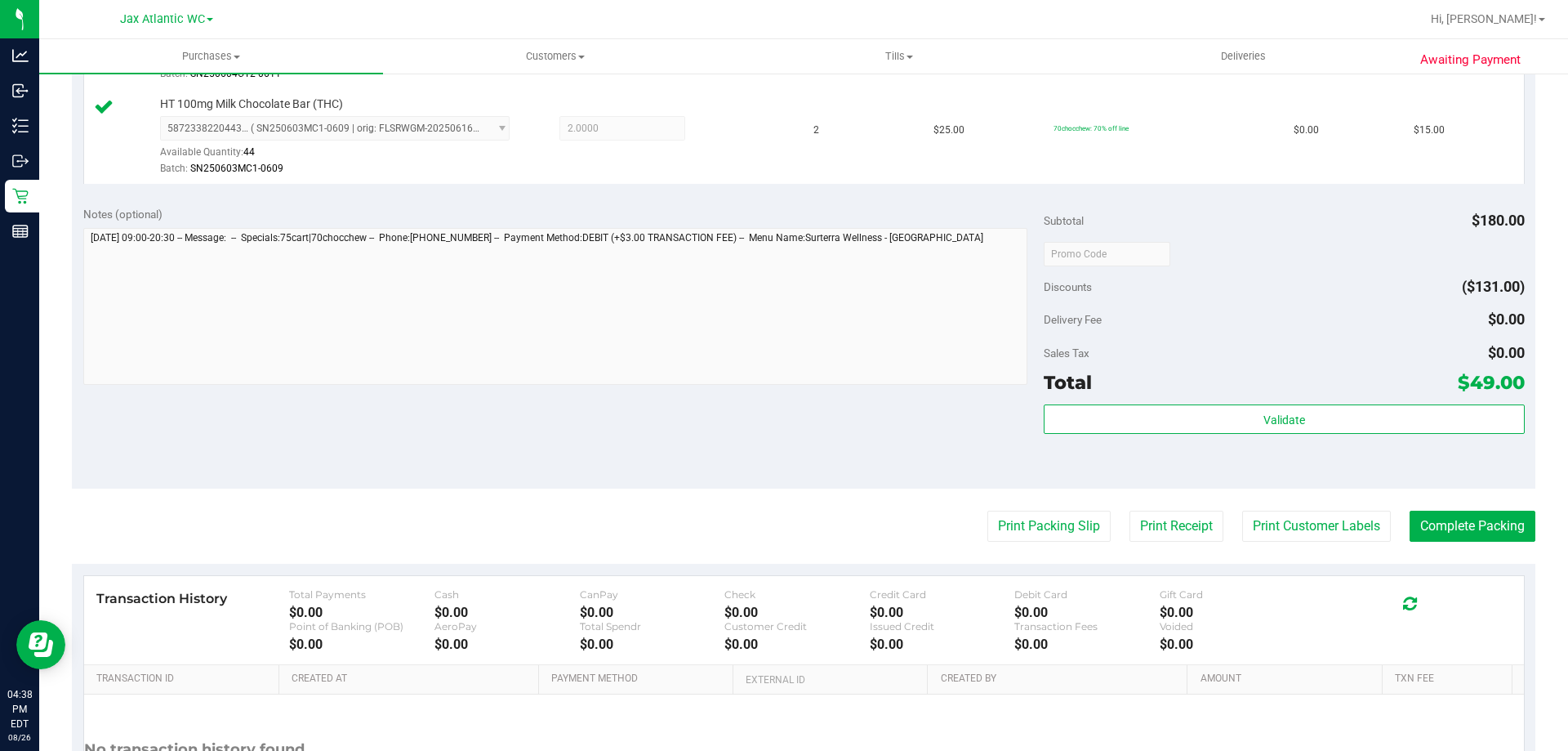
scroll to position [869, 0]
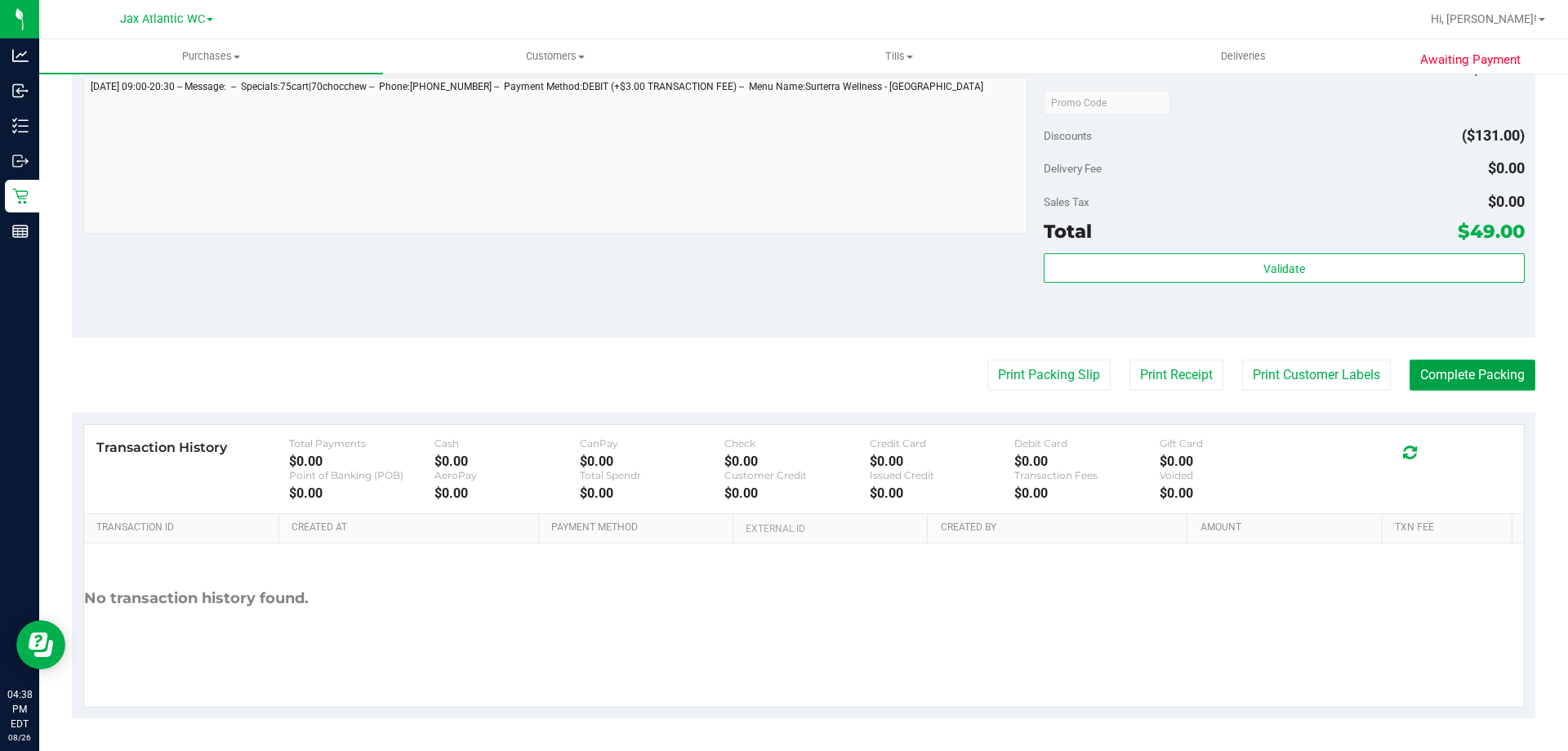
click at [1468, 372] on button "Complete Packing" at bounding box center [1473, 375] width 126 height 31
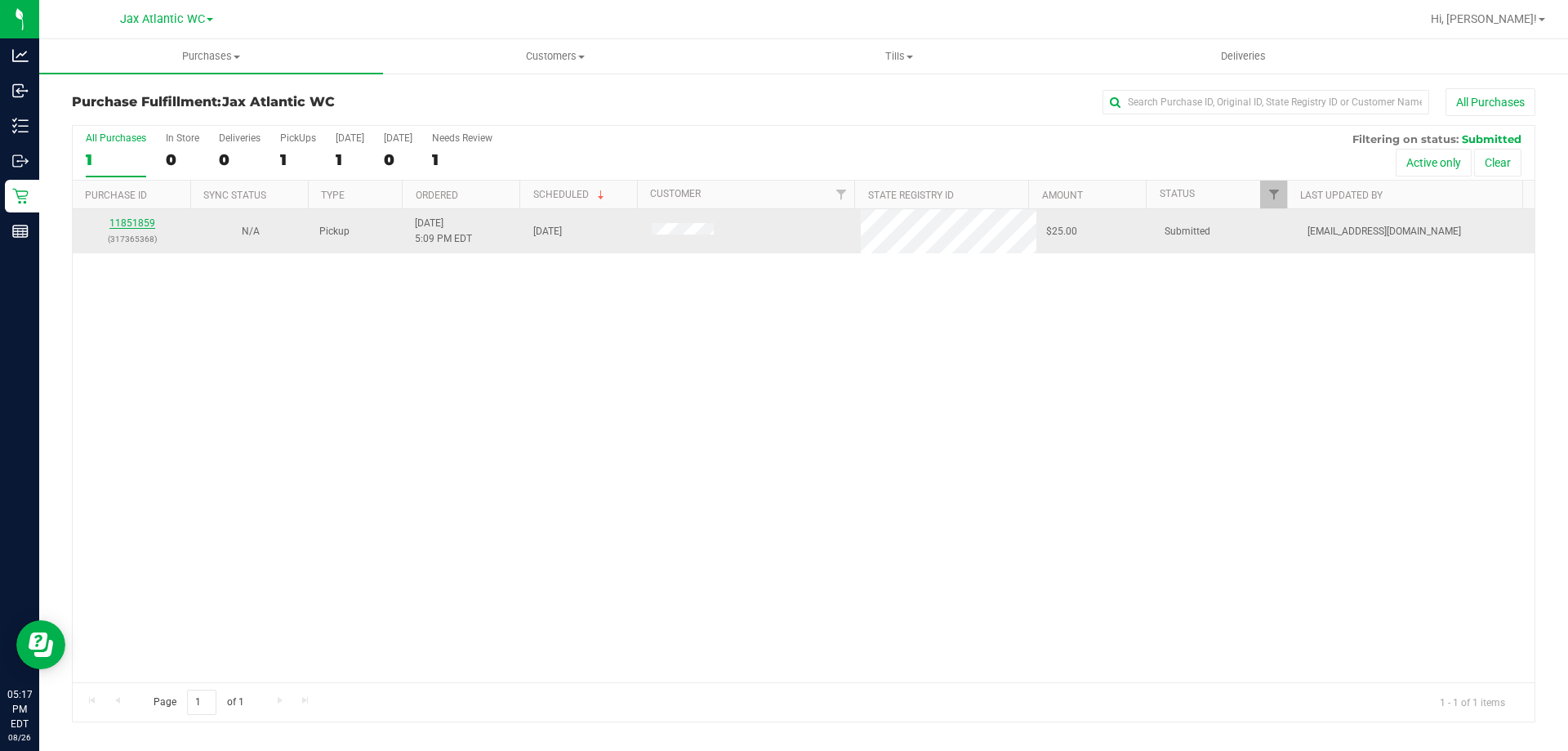
click at [130, 218] on link "11851859" at bounding box center [132, 222] width 45 height 11
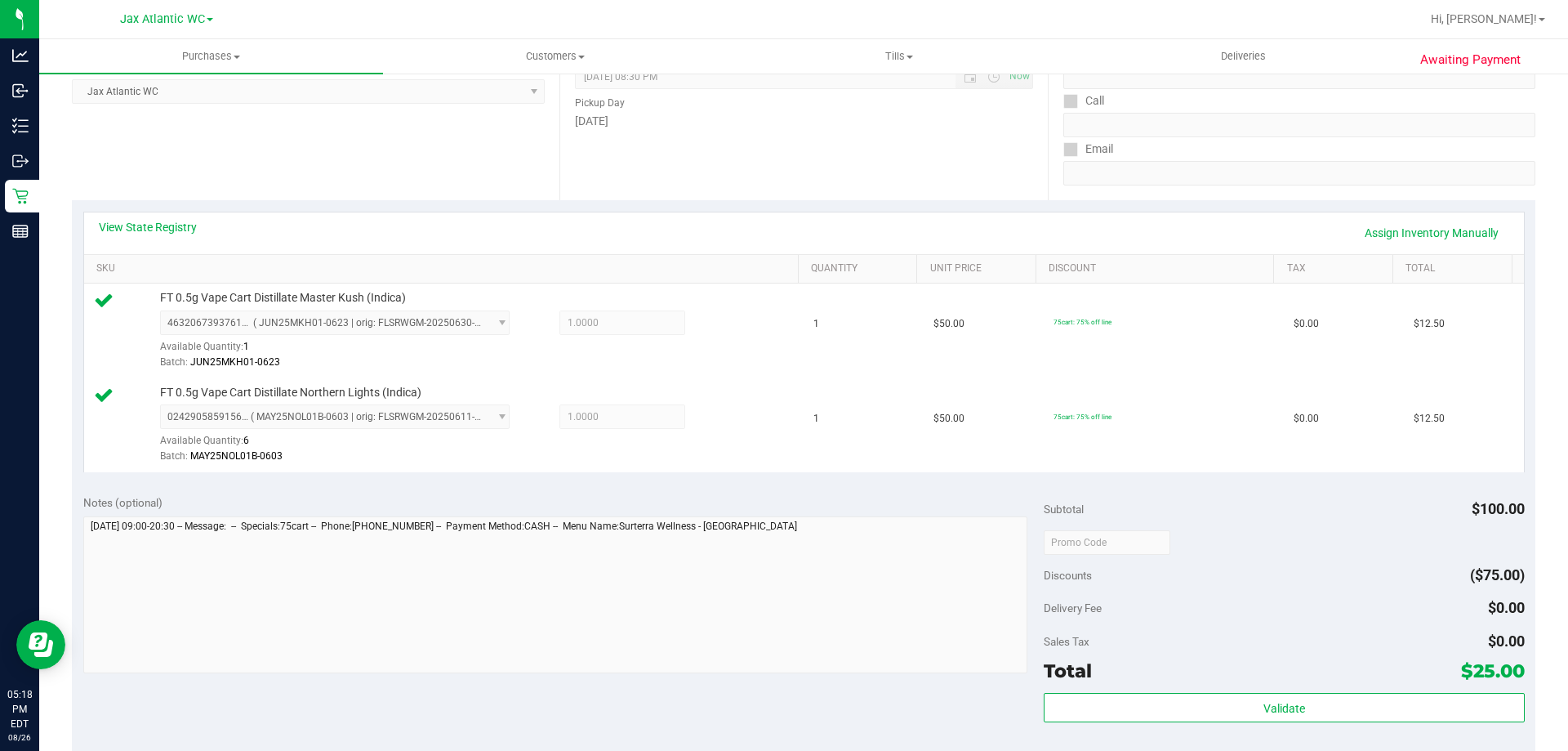
scroll to position [409, 0]
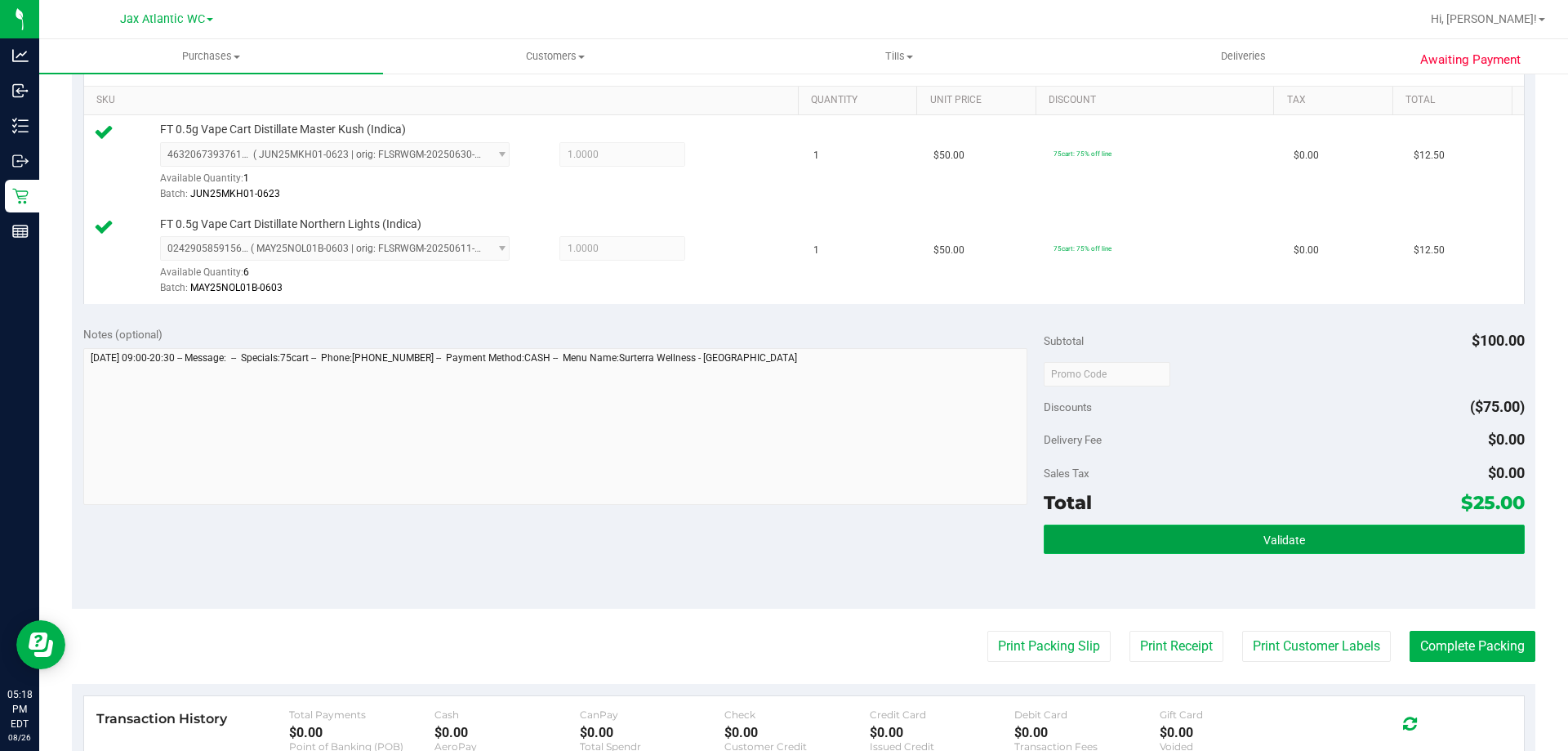
click at [1182, 553] on button "Validate" at bounding box center [1284, 539] width 481 height 29
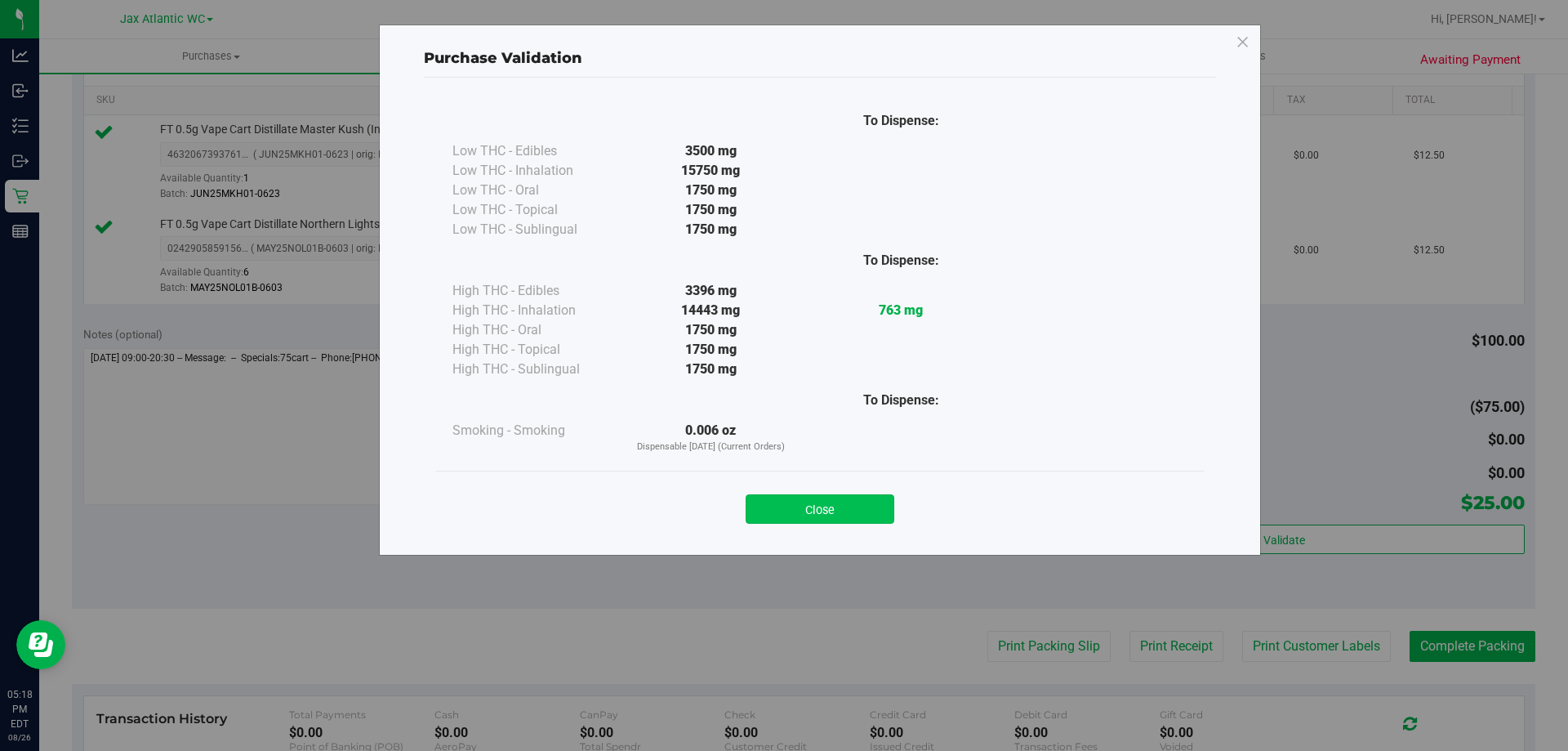
click at [810, 501] on button "Close" at bounding box center [820, 509] width 148 height 29
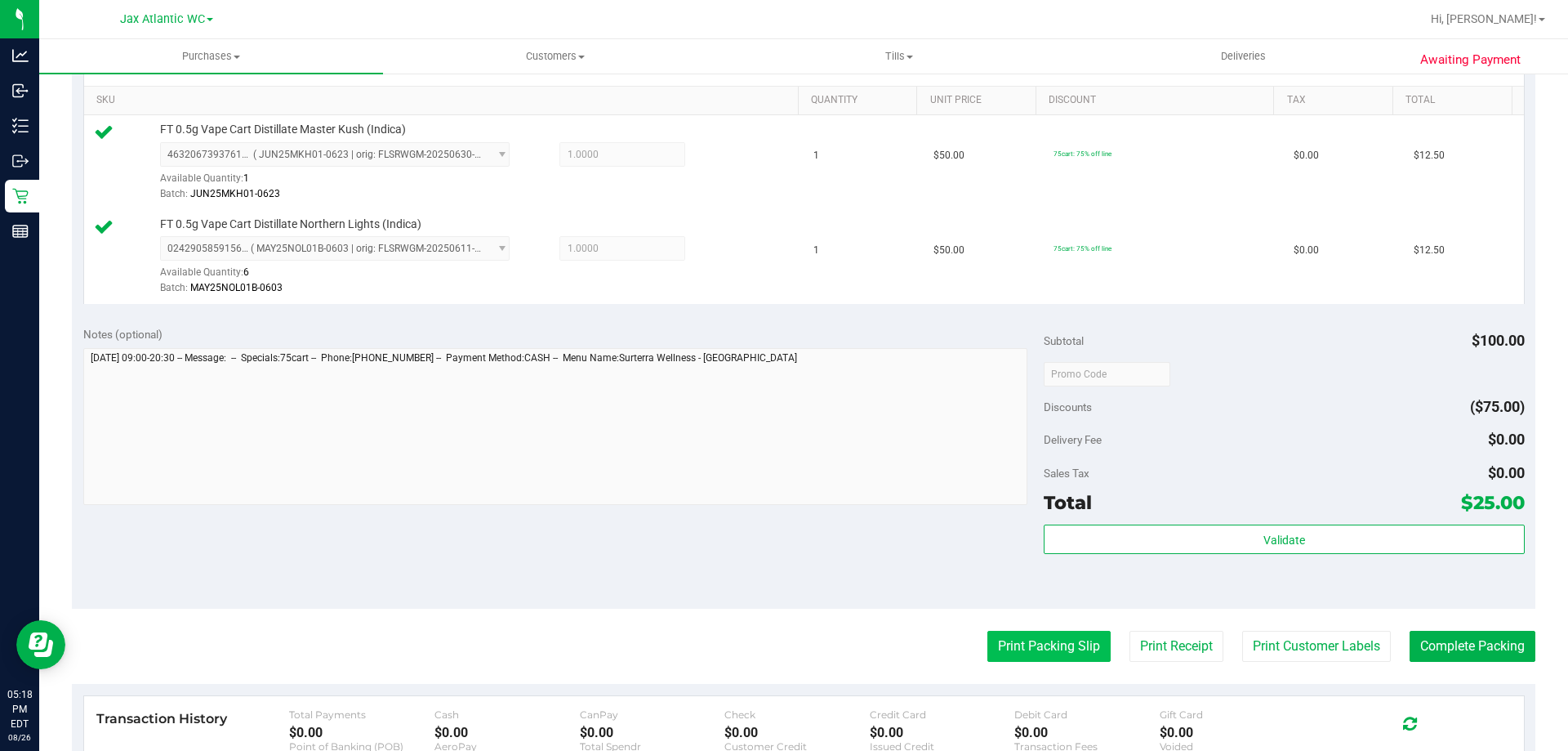
click at [1053, 657] on button "Print Packing Slip" at bounding box center [1050, 646] width 124 height 31
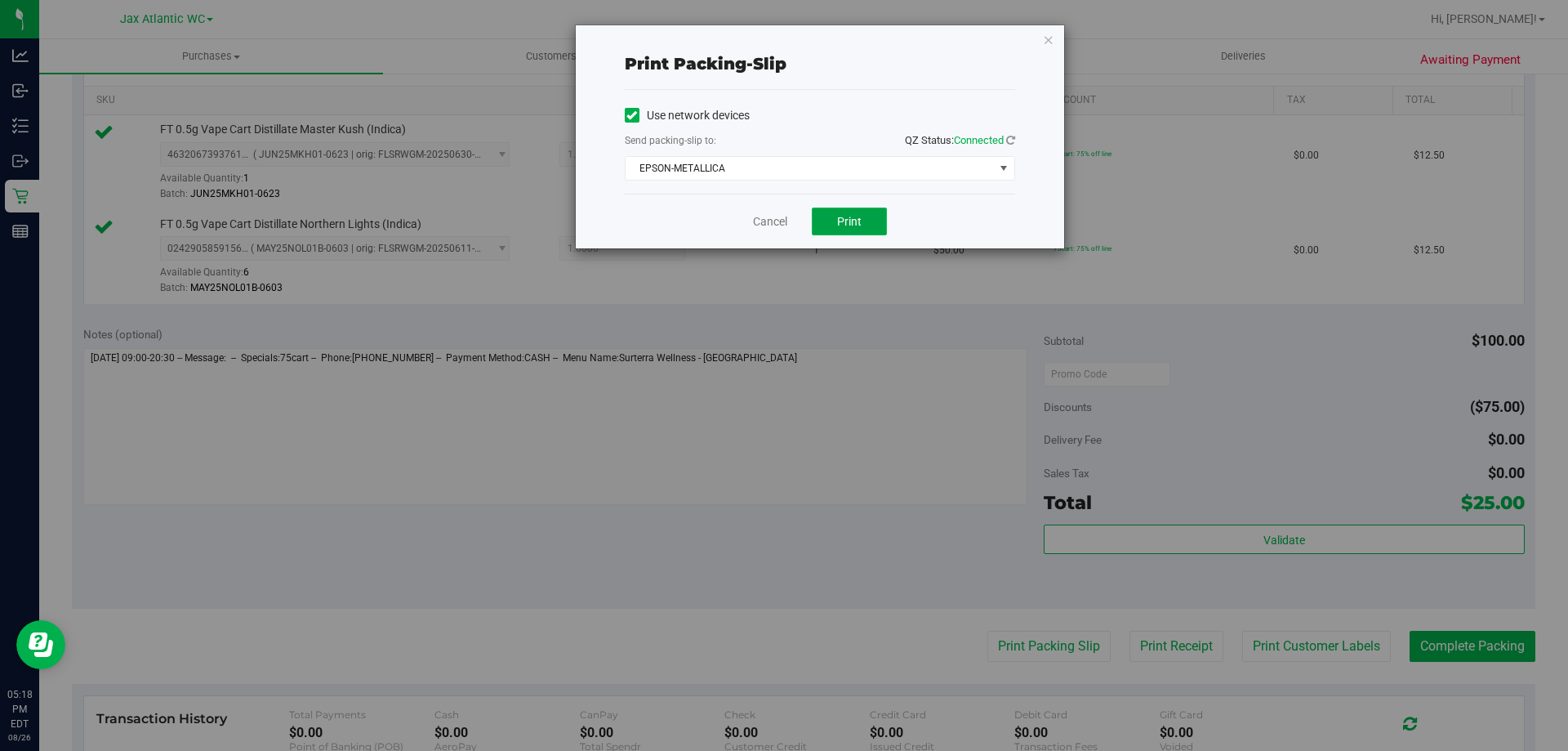
click at [858, 230] on button "Print" at bounding box center [850, 221] width 76 height 27
click at [756, 222] on link "Cancel" at bounding box center [770, 221] width 34 height 17
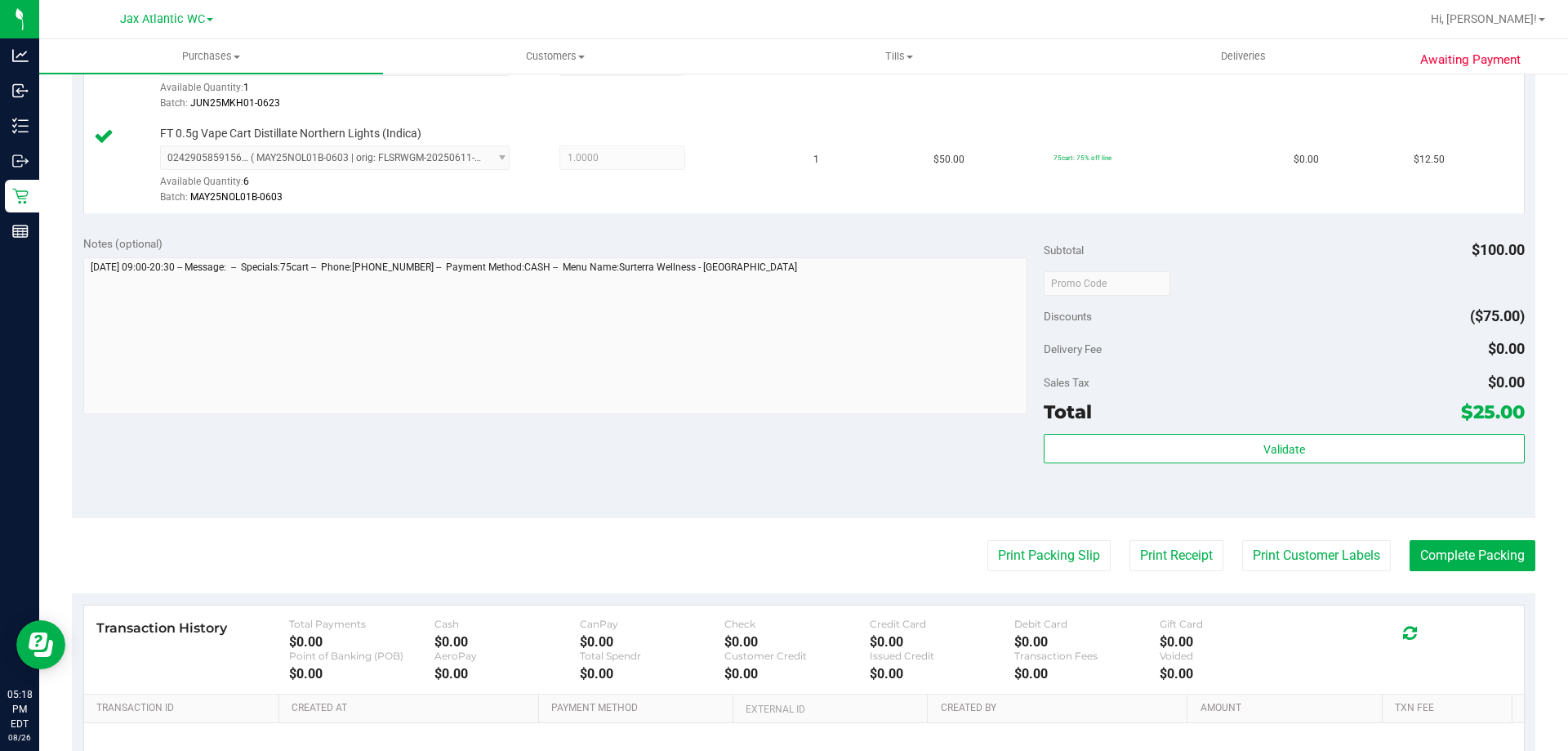
scroll to position [653, 0]
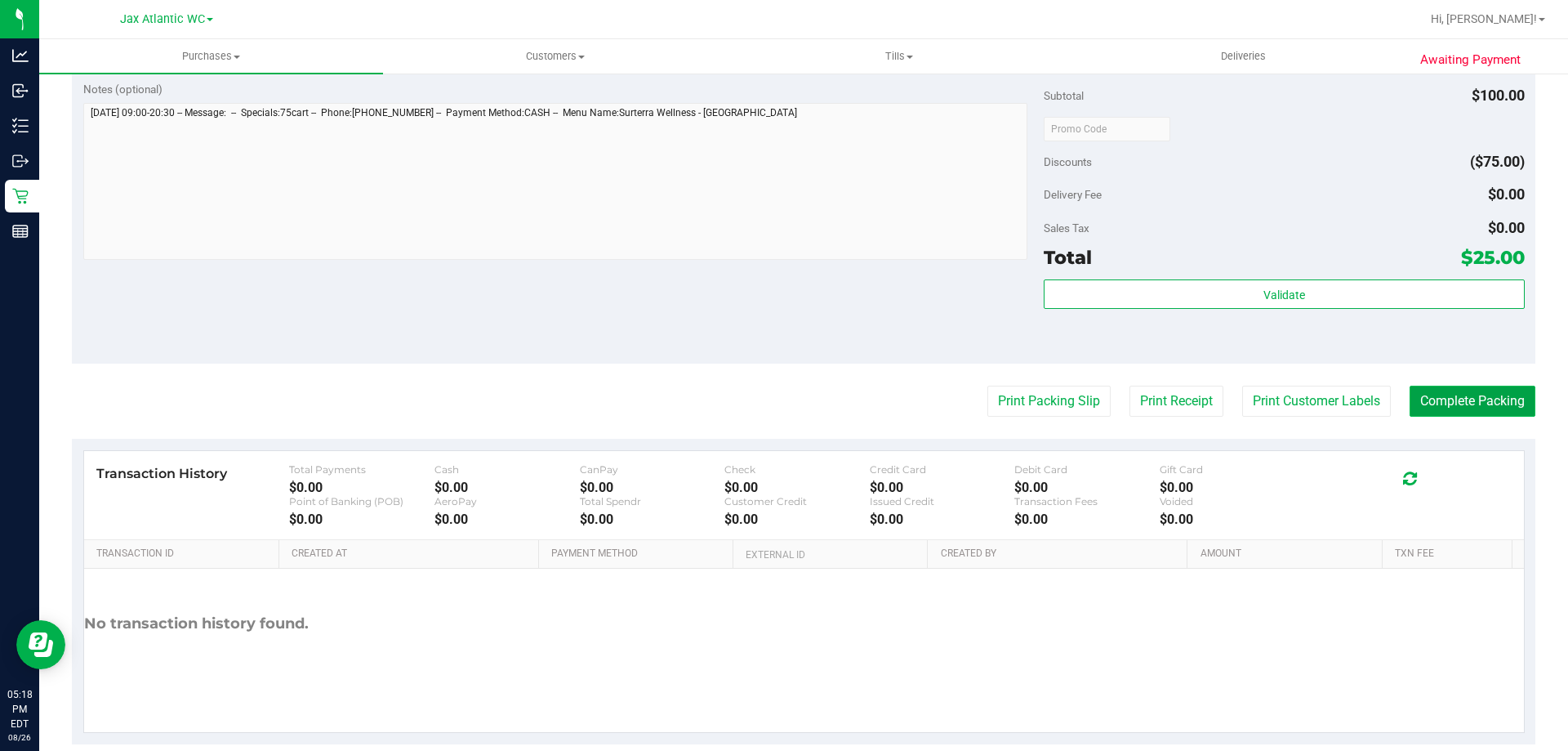
click at [1489, 395] on button "Complete Packing" at bounding box center [1473, 401] width 126 height 31
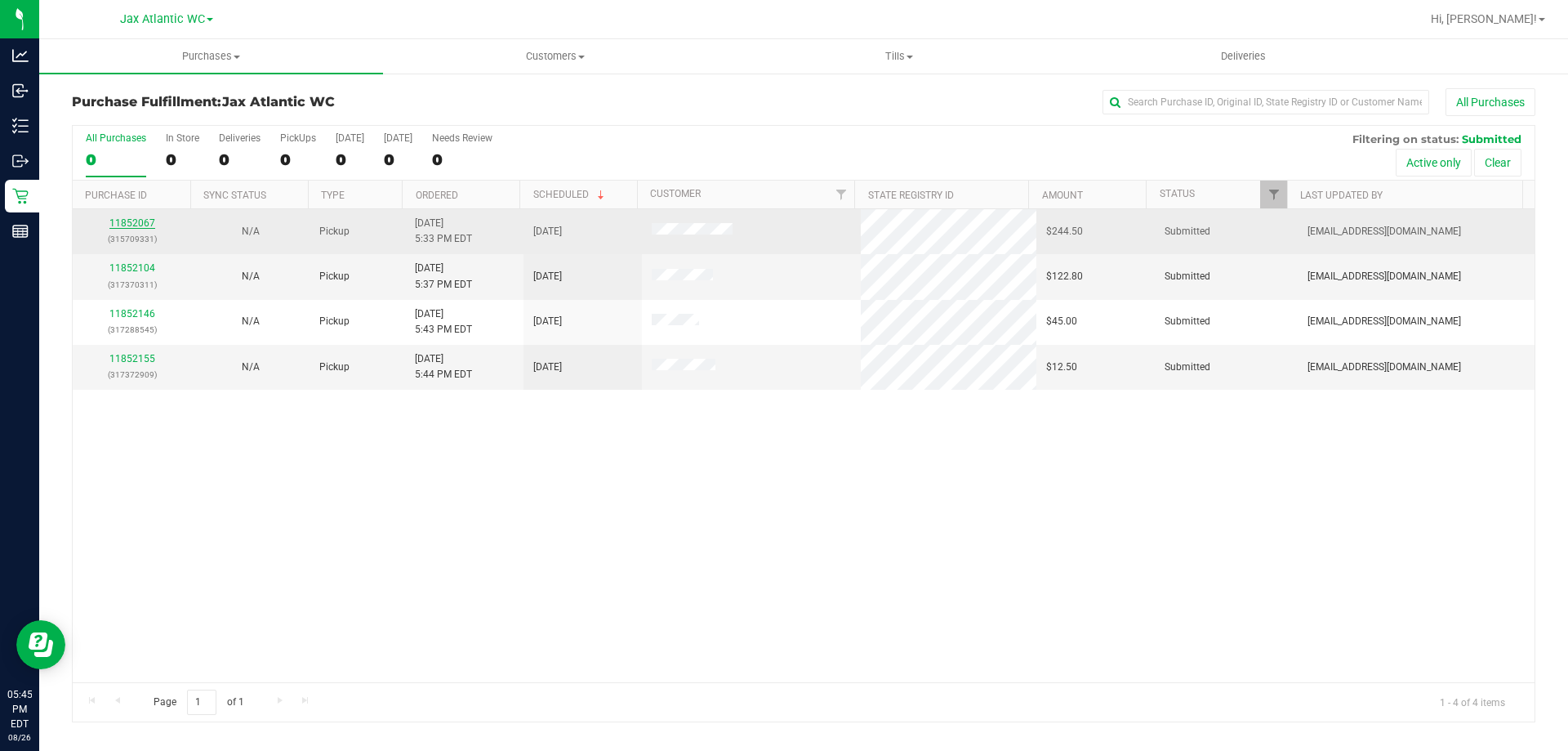
click at [140, 221] on link "11852067" at bounding box center [132, 222] width 45 height 11
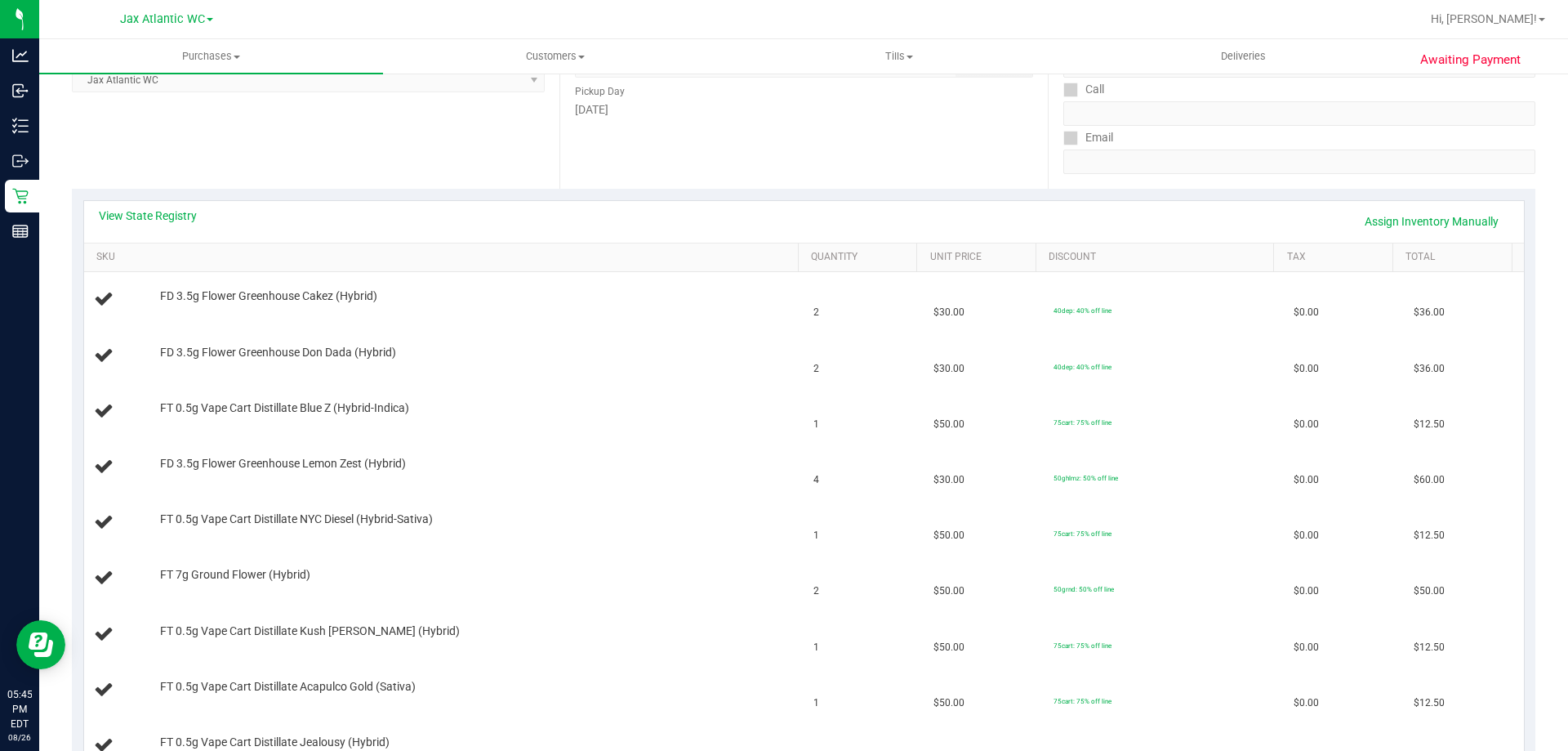
scroll to position [245, 0]
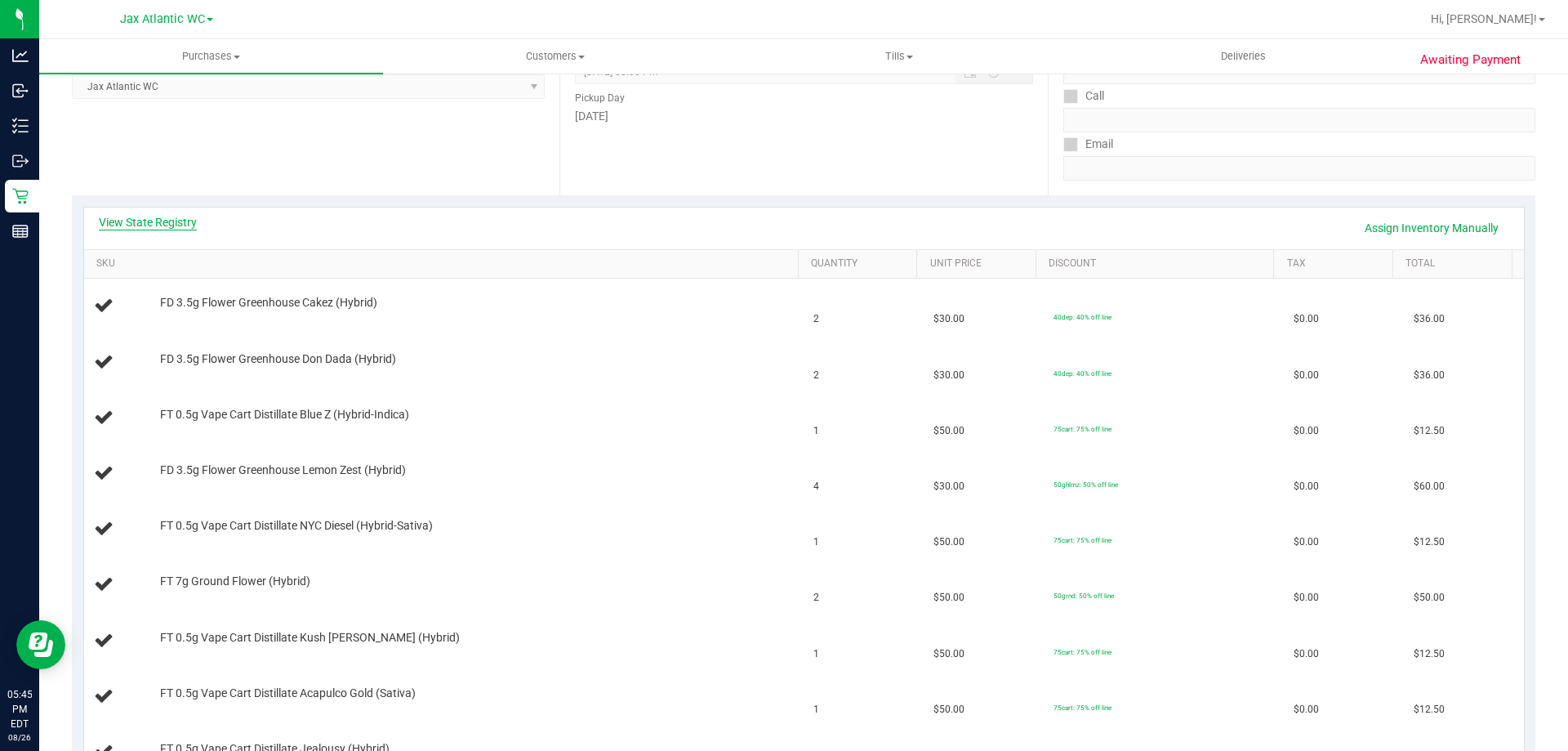
click at [176, 215] on link "View State Registry" at bounding box center [148, 221] width 98 height 16
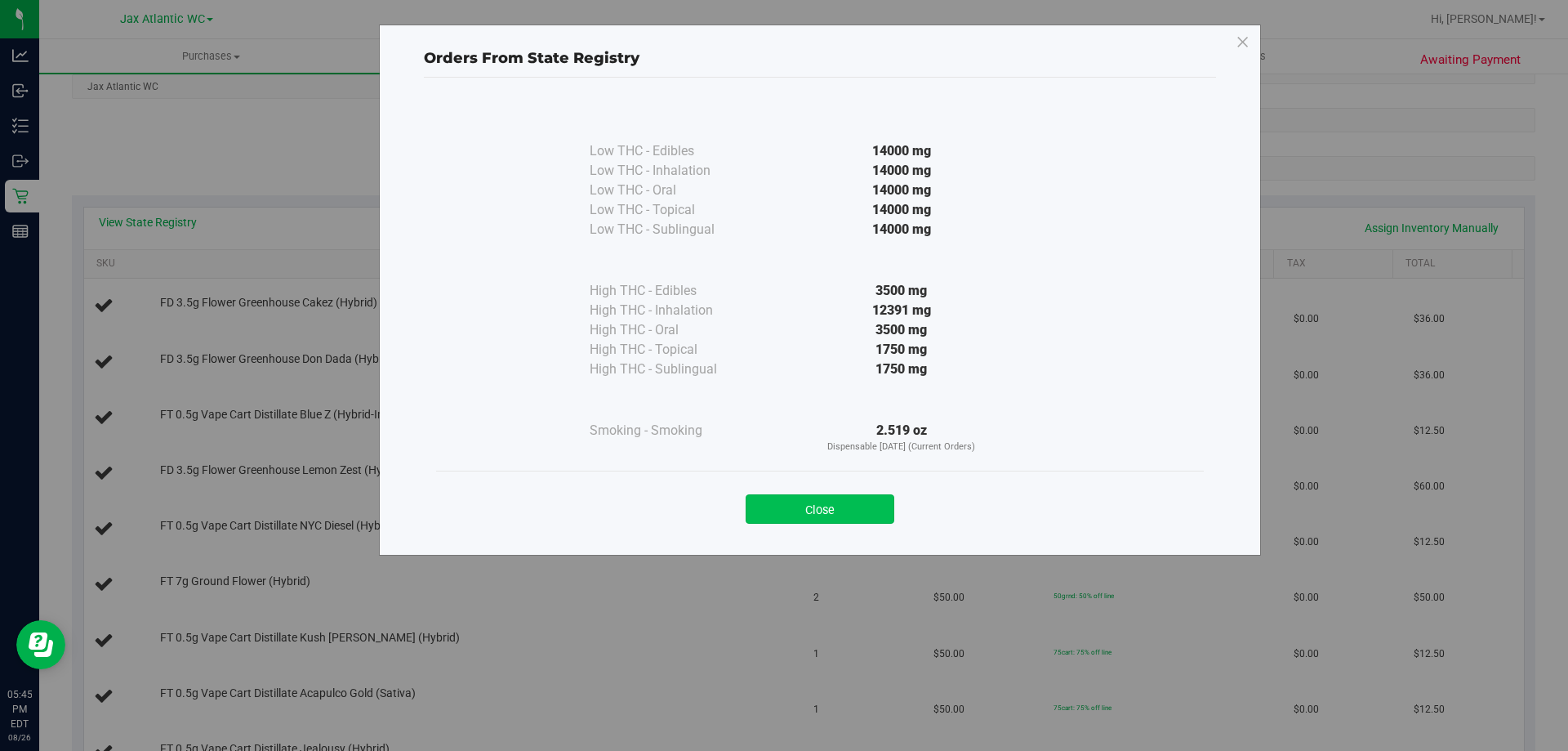
click at [801, 516] on button "Close" at bounding box center [820, 509] width 148 height 29
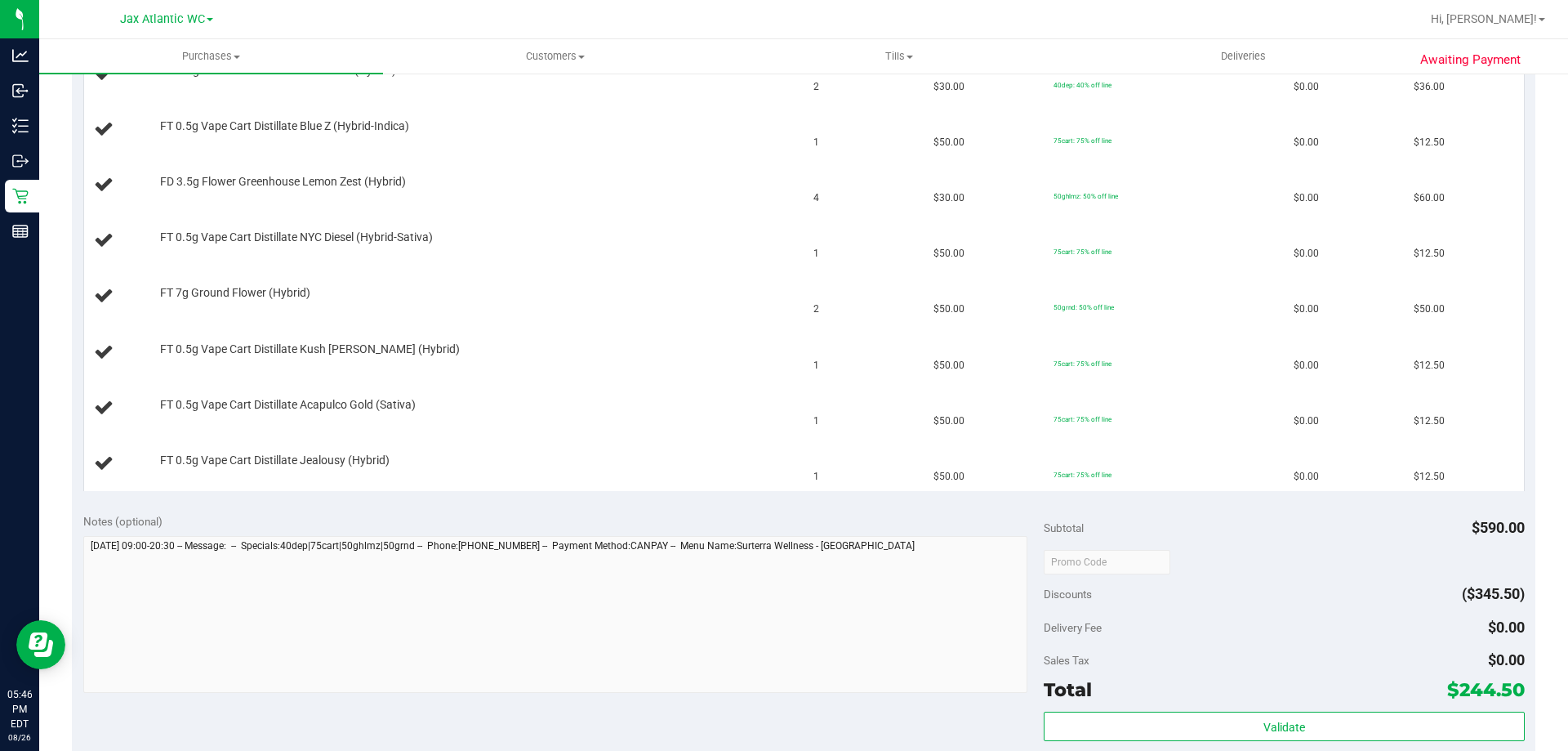
scroll to position [653, 0]
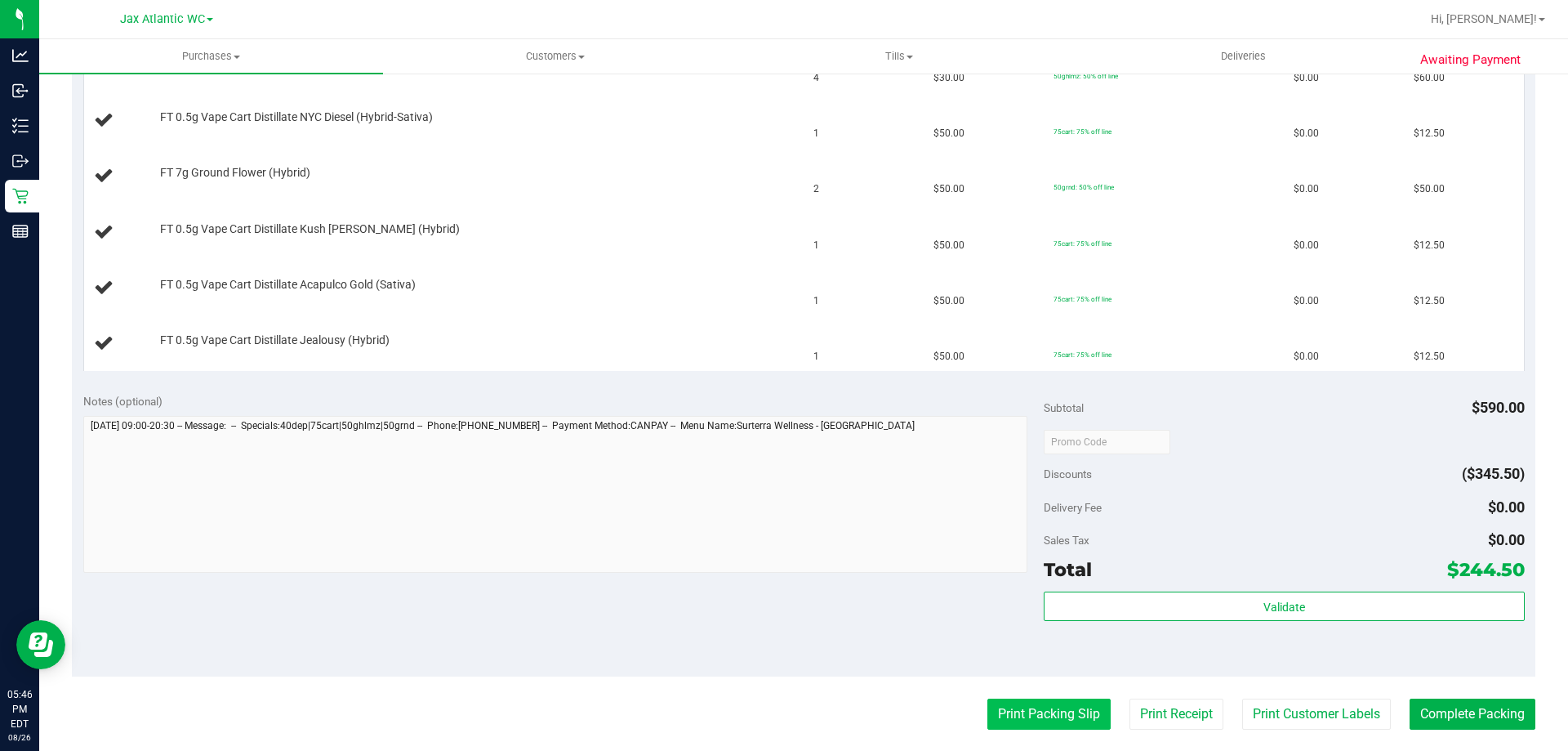
click at [1055, 720] on button "Print Packing Slip" at bounding box center [1050, 714] width 124 height 31
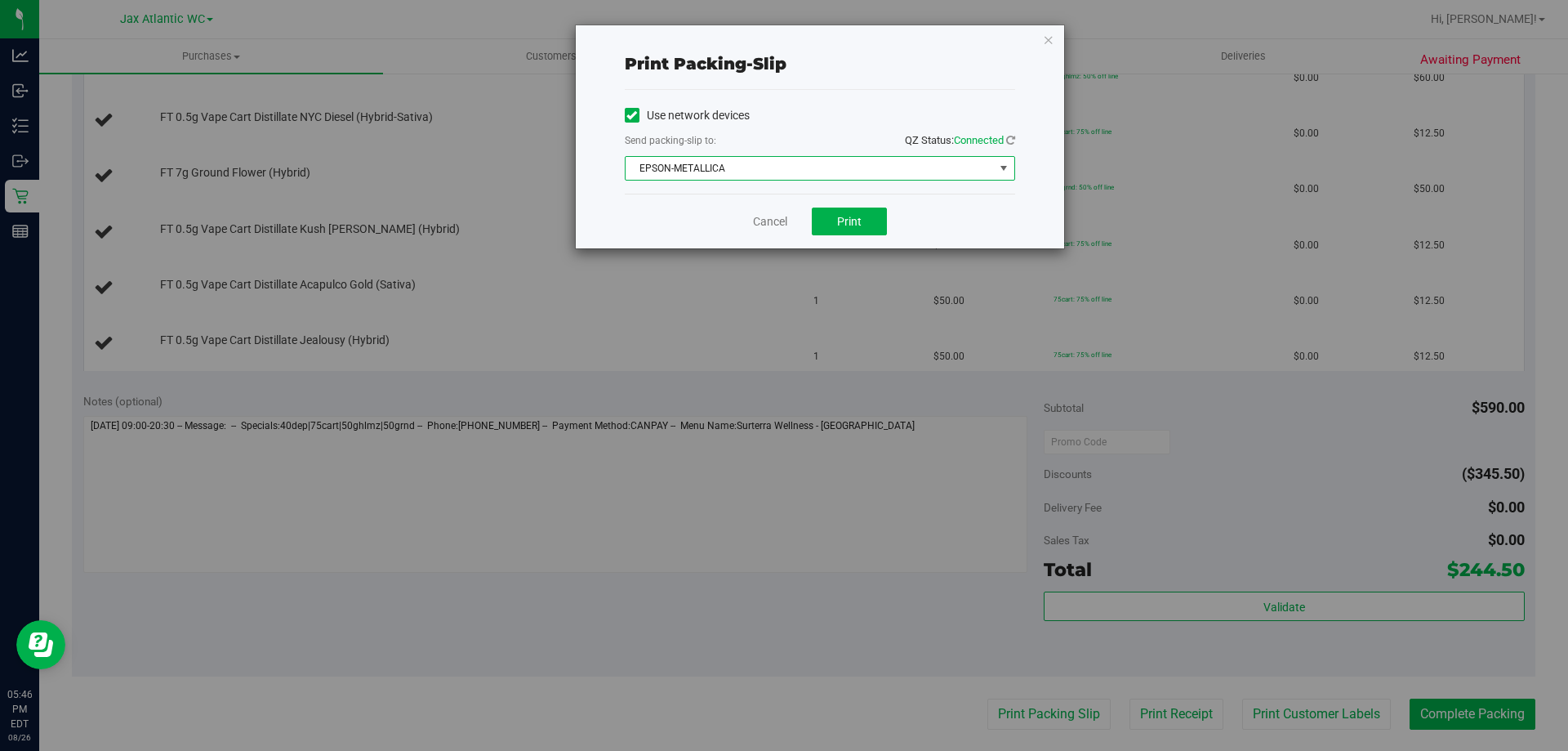
click at [782, 170] on span "EPSON-METALLICA" at bounding box center [809, 168] width 368 height 23
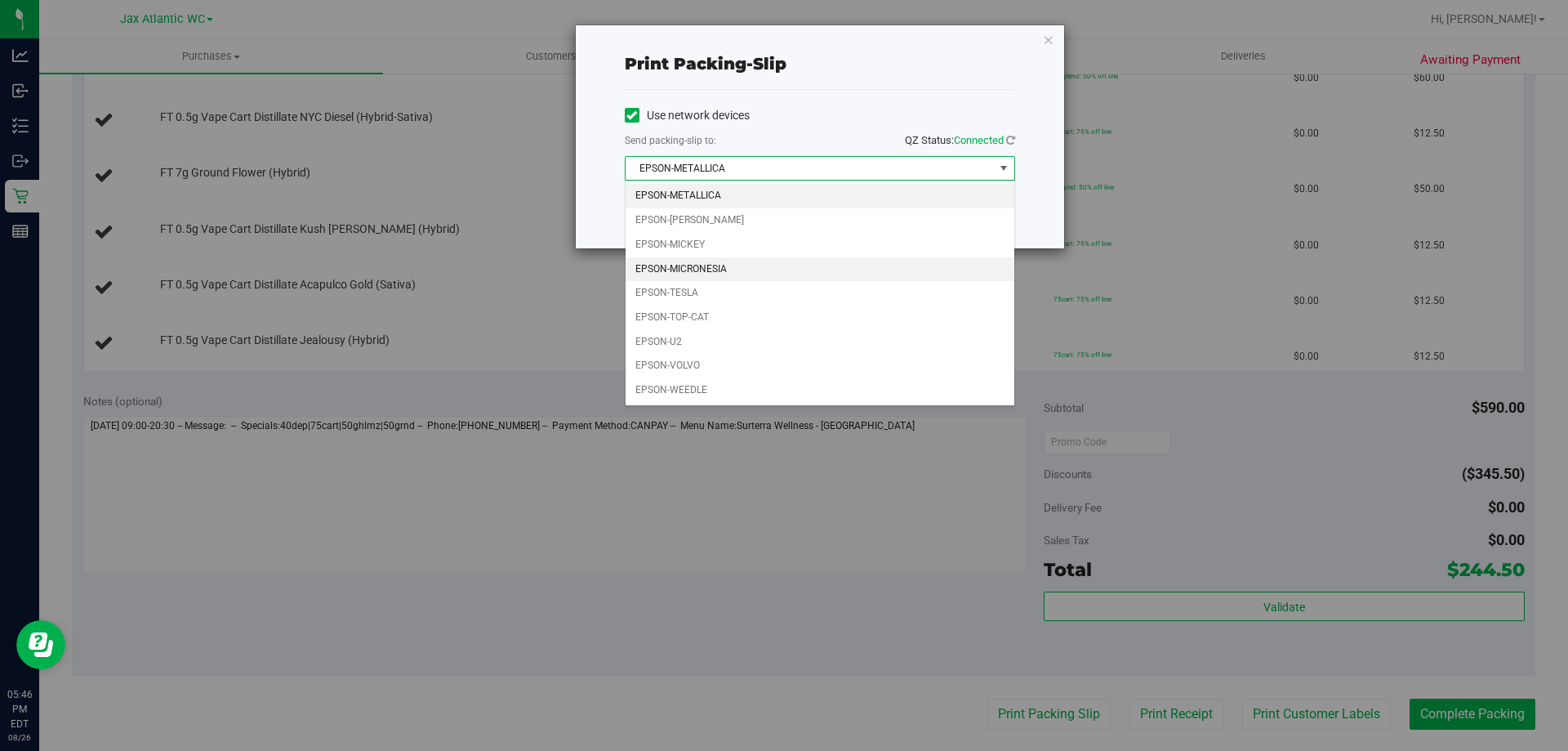
drag, startPoint x: 706, startPoint y: 215, endPoint x: 702, endPoint y: 263, distance: 48.2
click at [702, 263] on ul "EPSON-METALLICA EPSON-MICK-JAGGER EPSON-MICKEY EPSON-MICRONESIA EPSON-TESLA EPS…" at bounding box center [820, 293] width 389 height 218
click at [702, 263] on li "EPSON-MICRONESIA" at bounding box center [820, 270] width 389 height 25
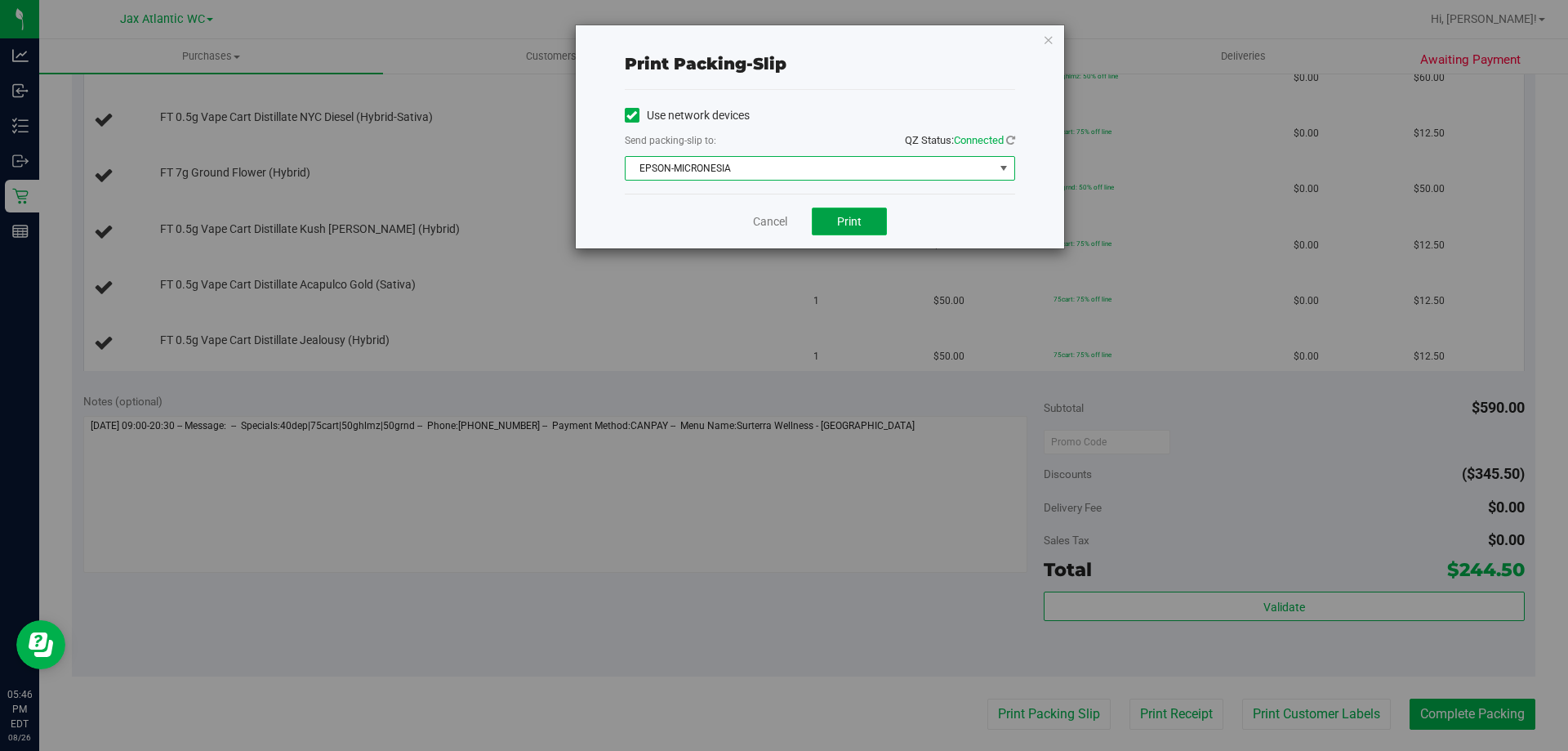
click at [839, 215] on span "Print" at bounding box center [849, 221] width 25 height 13
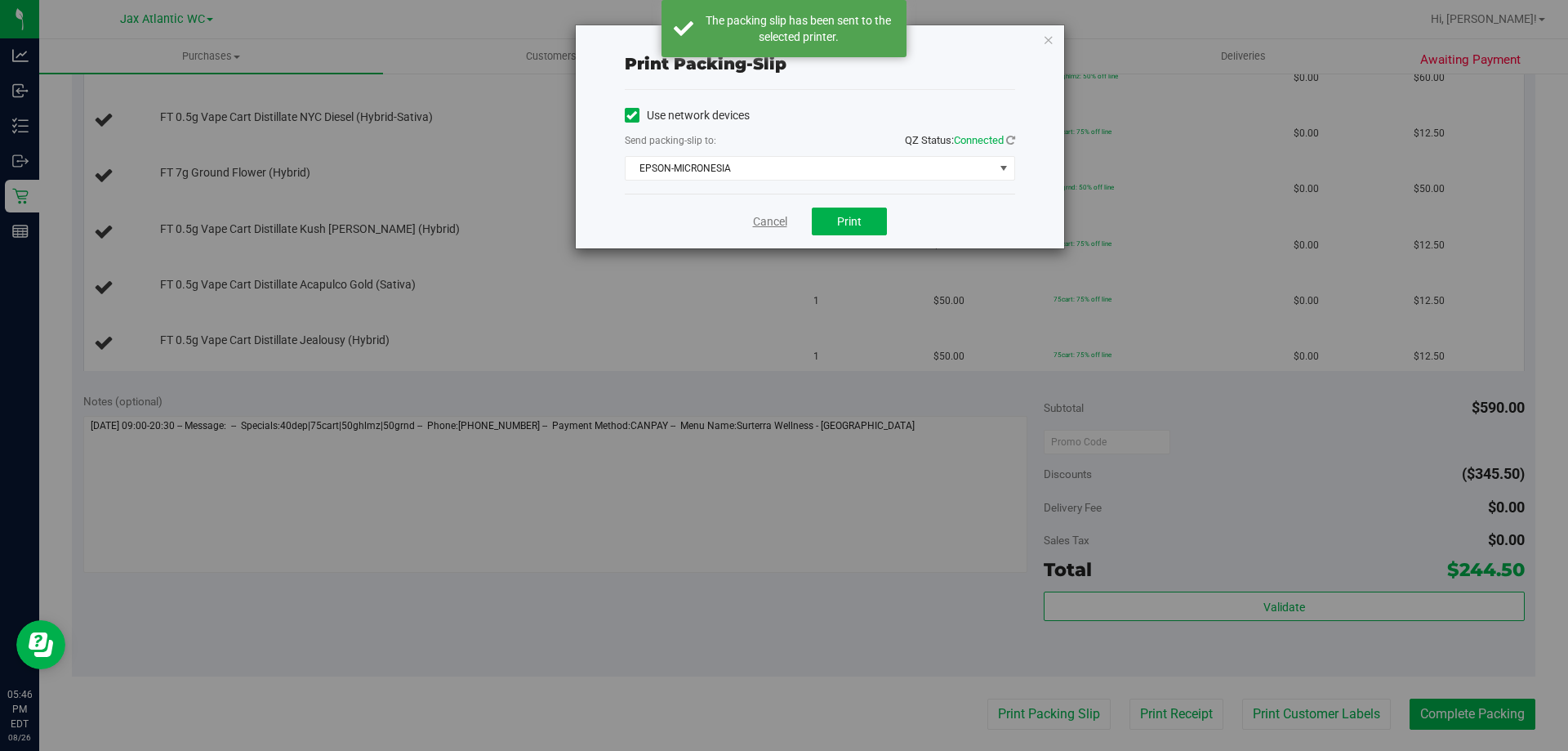
click at [766, 216] on link "Cancel" at bounding box center [770, 221] width 34 height 17
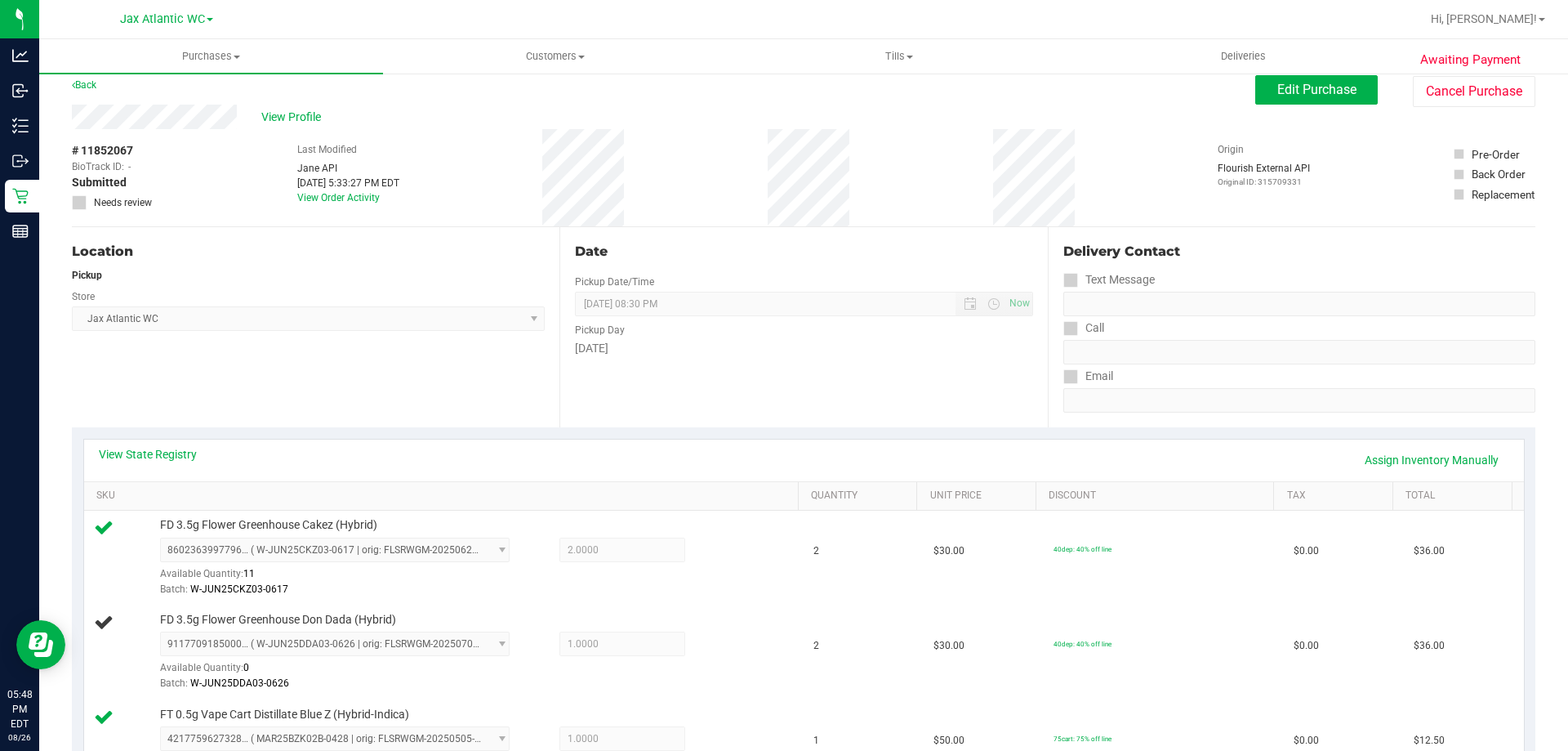
scroll to position [0, 0]
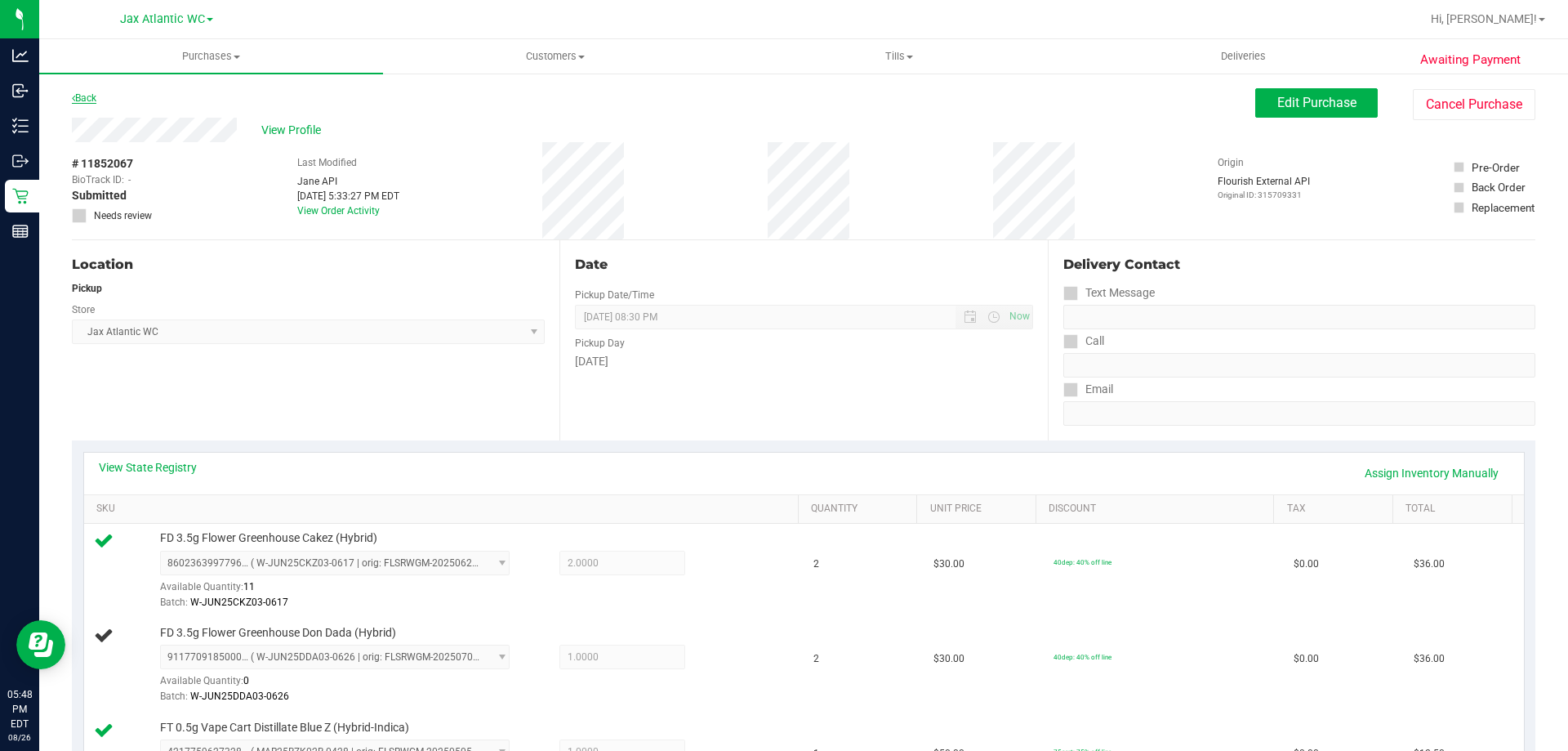
click at [90, 102] on link "Back" at bounding box center [84, 98] width 25 height 11
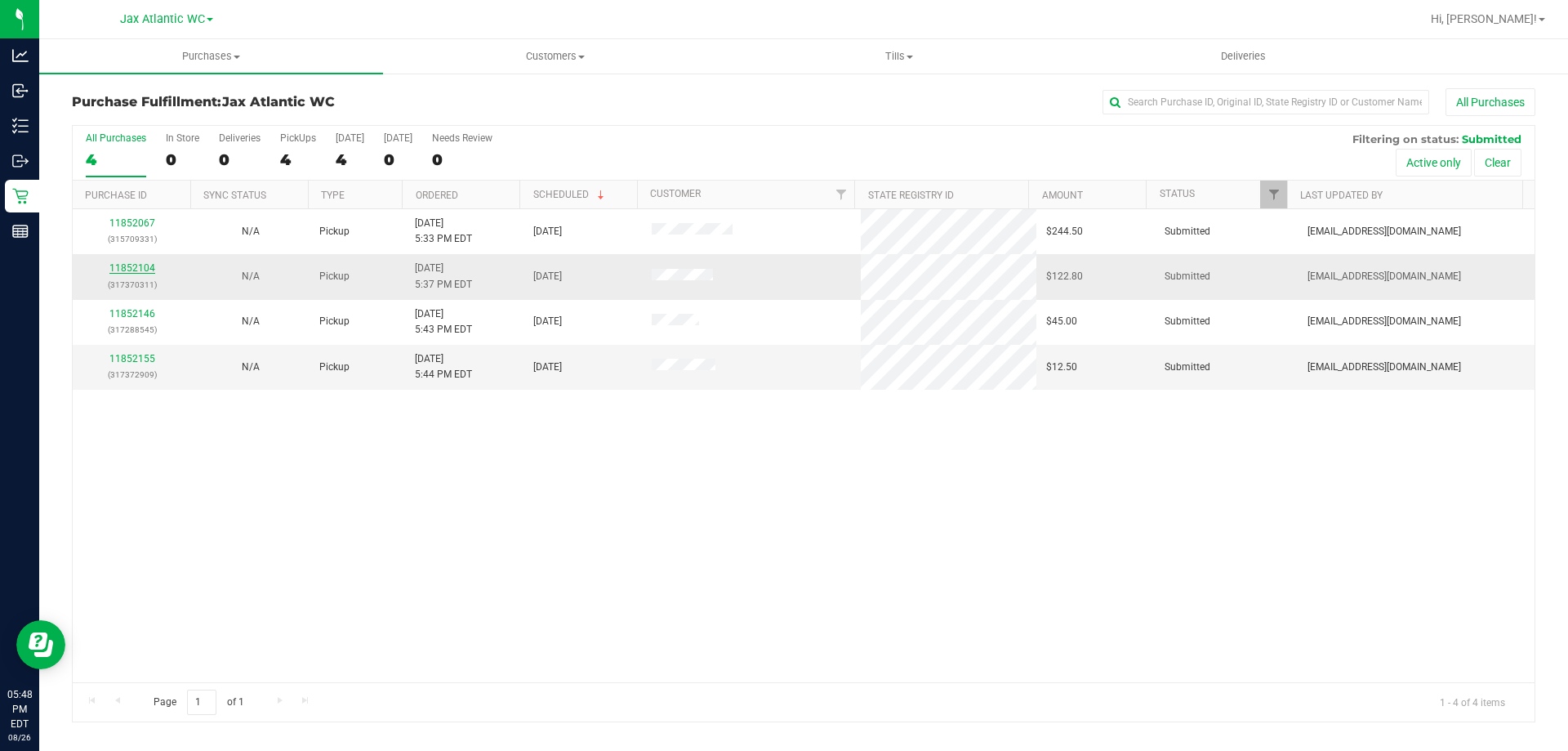
click at [138, 268] on link "11852104" at bounding box center [132, 267] width 45 height 11
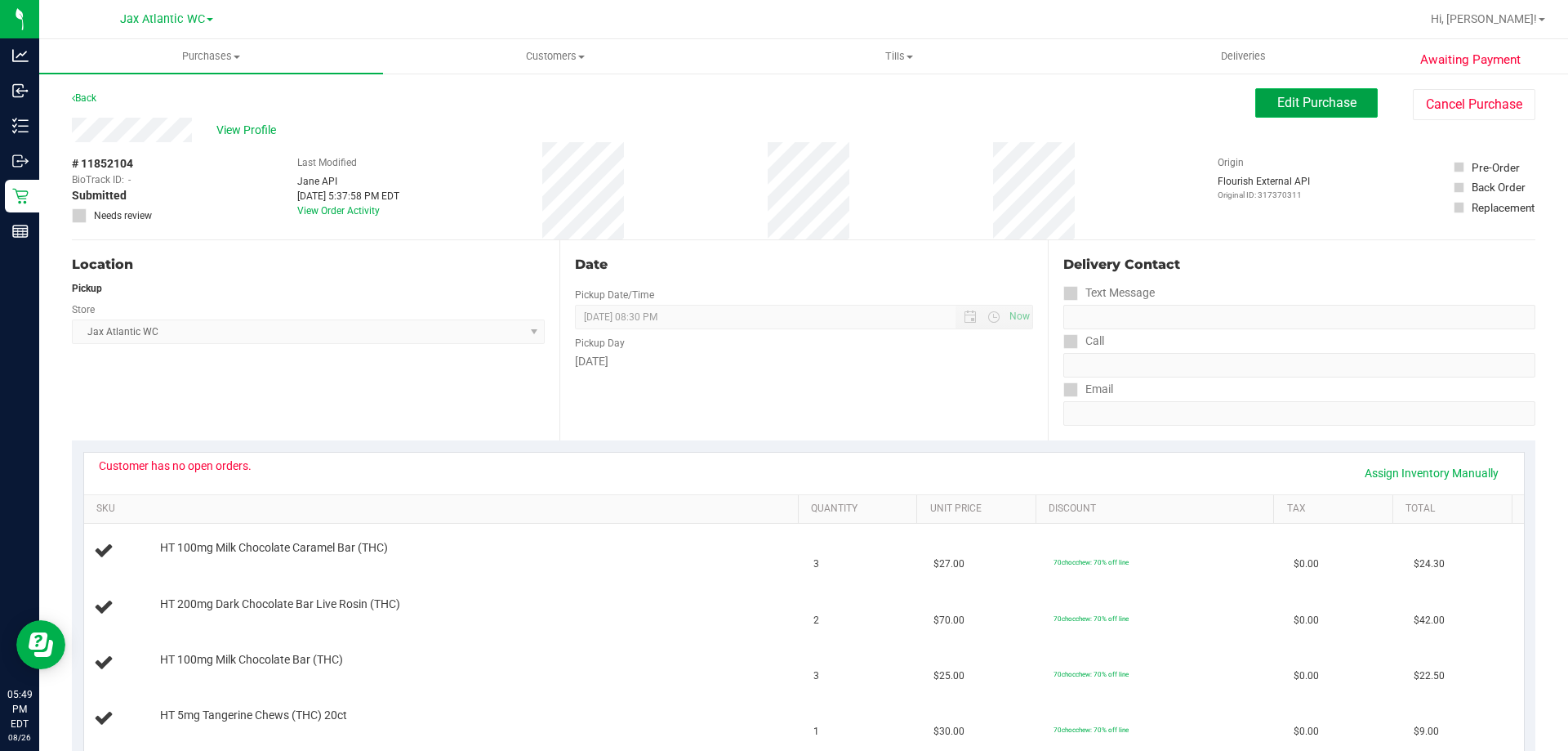
click at [1313, 100] on span "Edit Purchase" at bounding box center [1317, 102] width 79 height 15
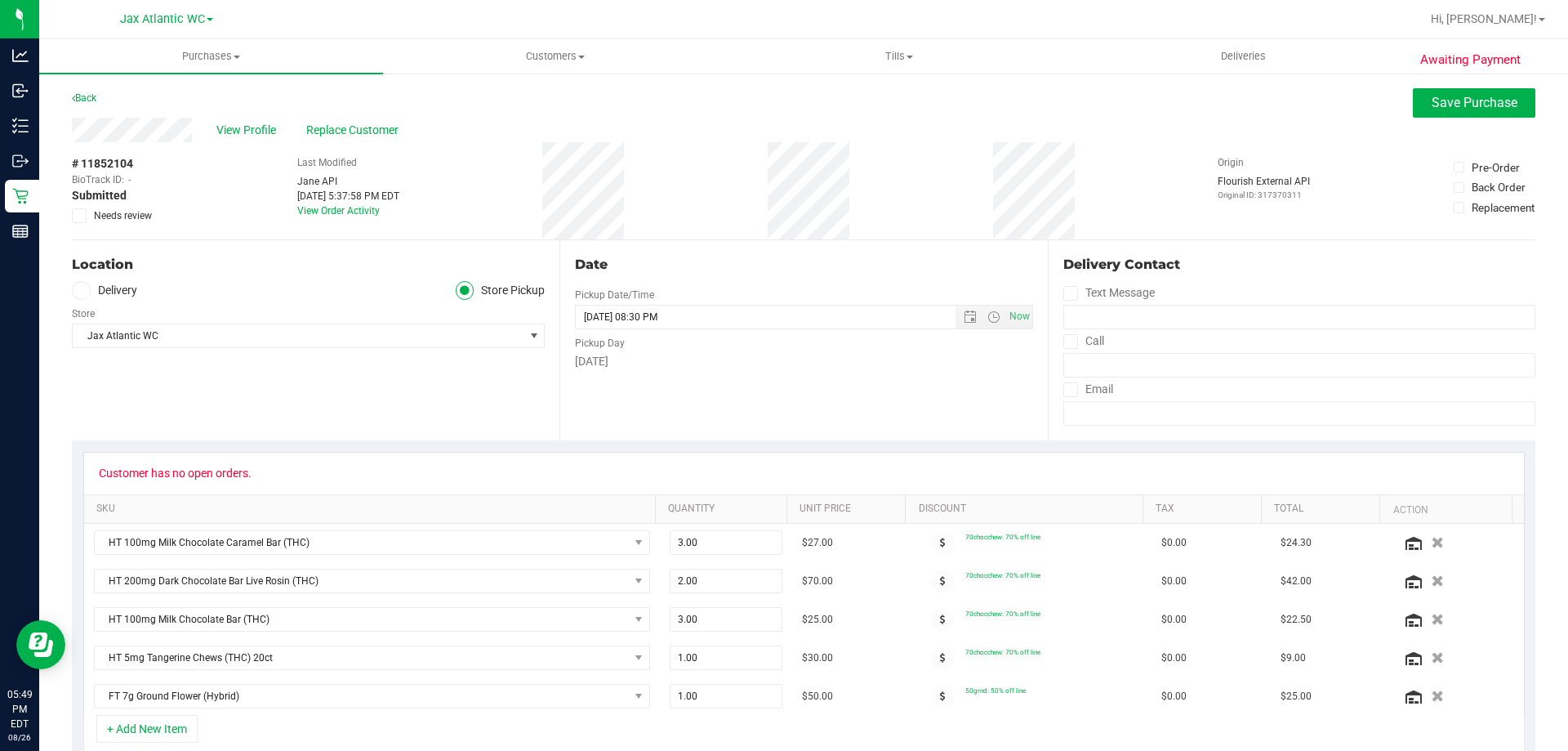
click at [88, 215] on label "Needs review" at bounding box center [112, 215] width 82 height 15
click at [0, 0] on input "Needs review" at bounding box center [0, 0] width 0 height 0
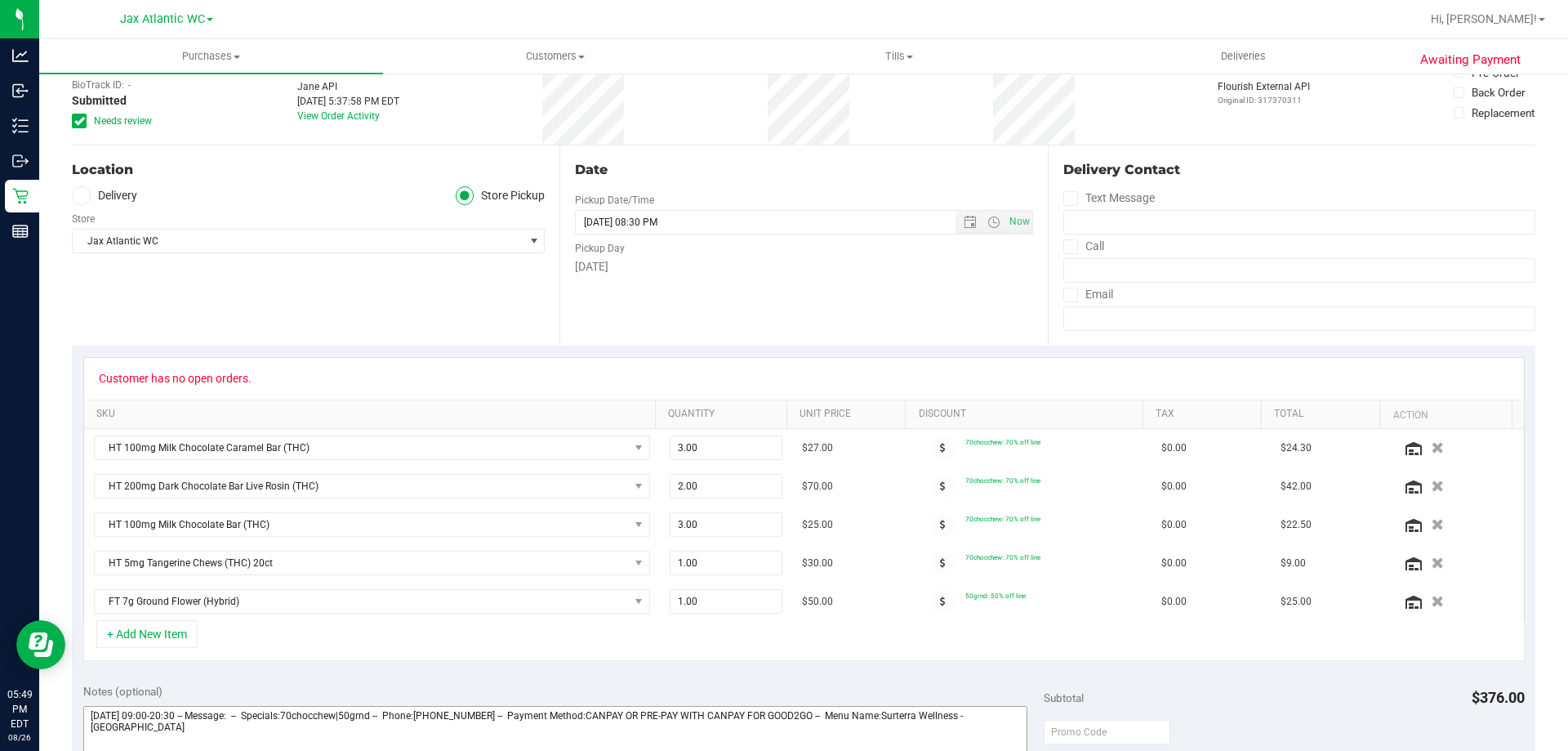
scroll to position [409, 0]
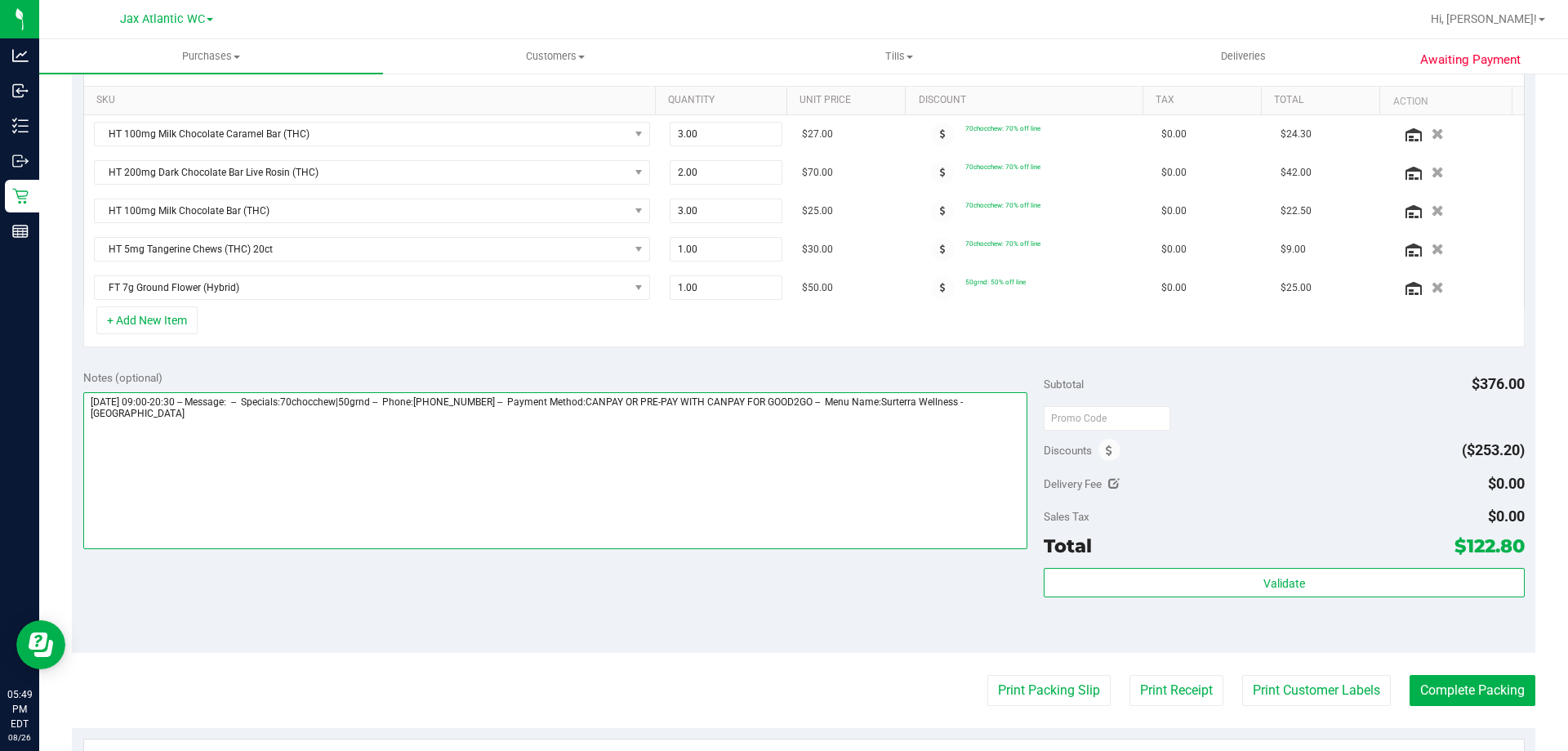
click at [885, 451] on textarea at bounding box center [555, 470] width 945 height 157
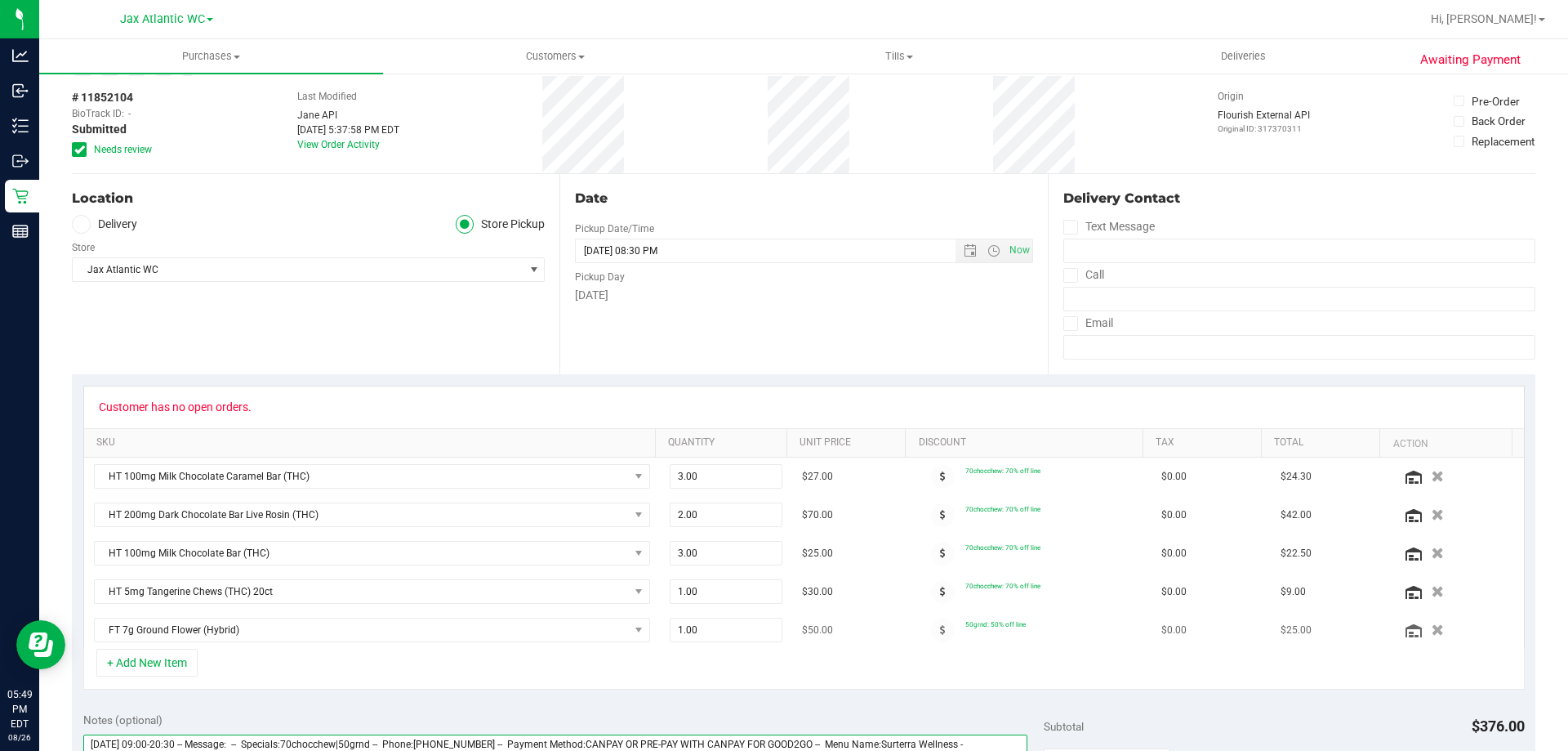
scroll to position [0, 0]
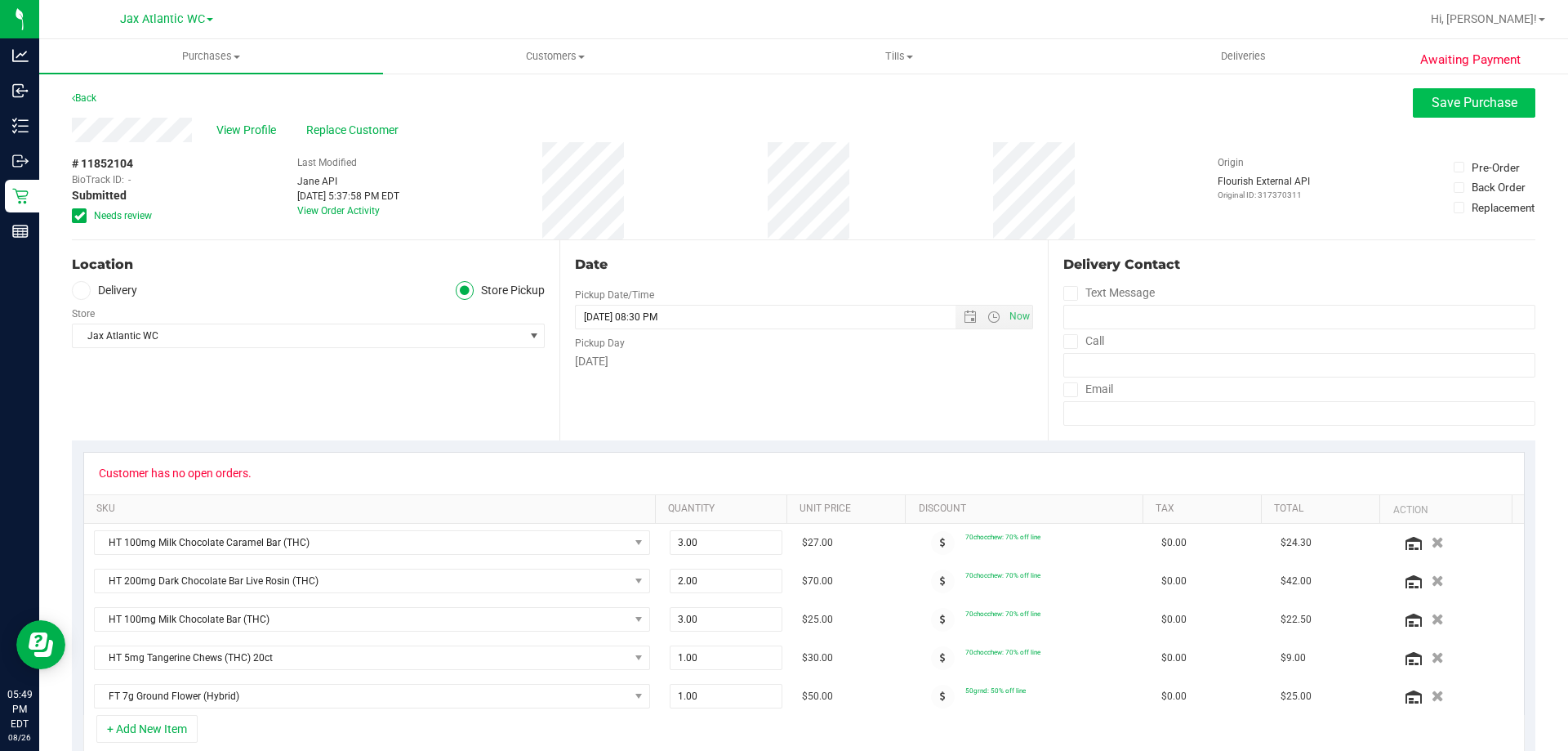
type textarea "Tuesday 08/26/2025 09:00-20:30 -- Message: -- Specials:70chocchew|50grnd -- Pho…"
click at [1479, 99] on span "Save Purchase" at bounding box center [1474, 102] width 86 height 15
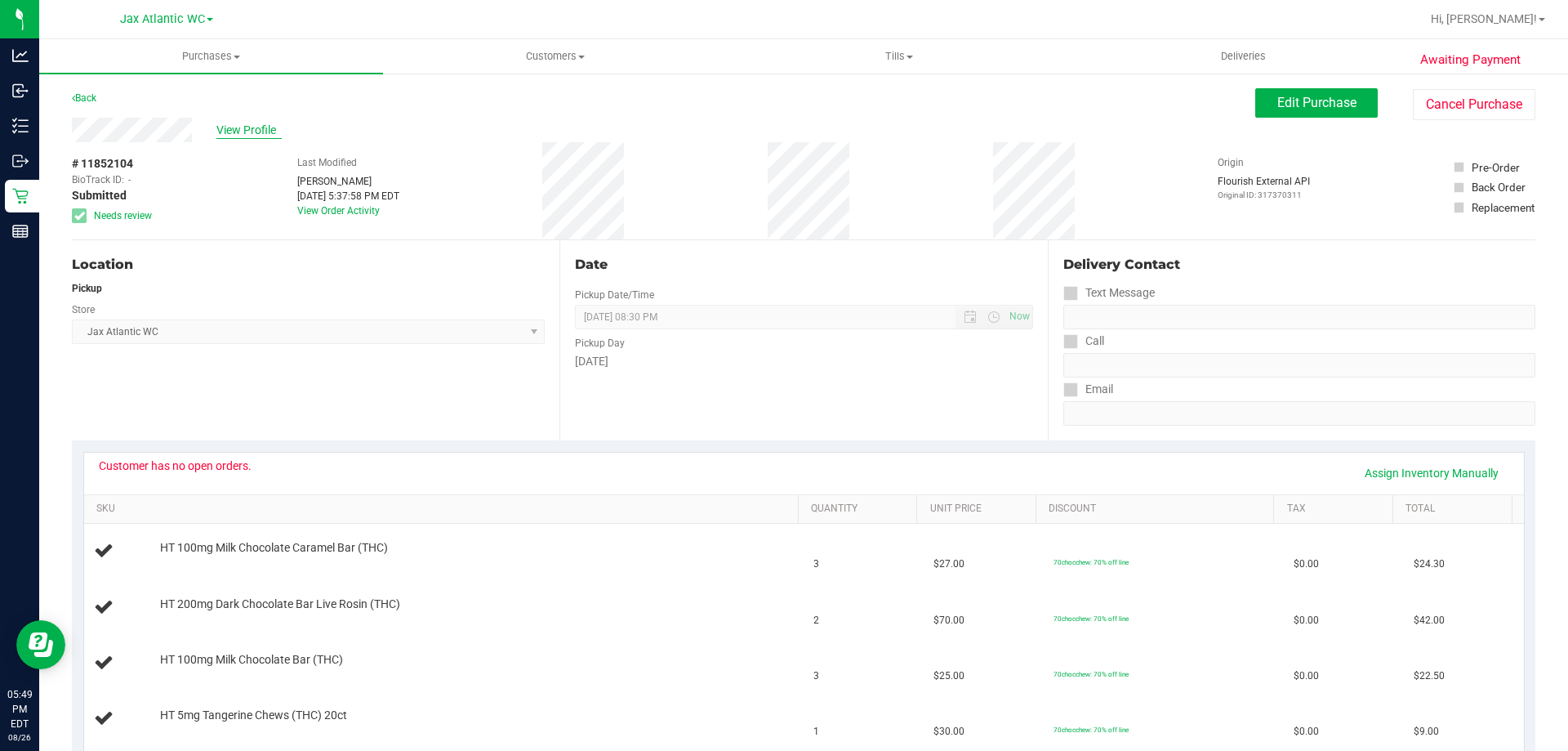
click at [230, 135] on span "View Profile" at bounding box center [249, 130] width 65 height 17
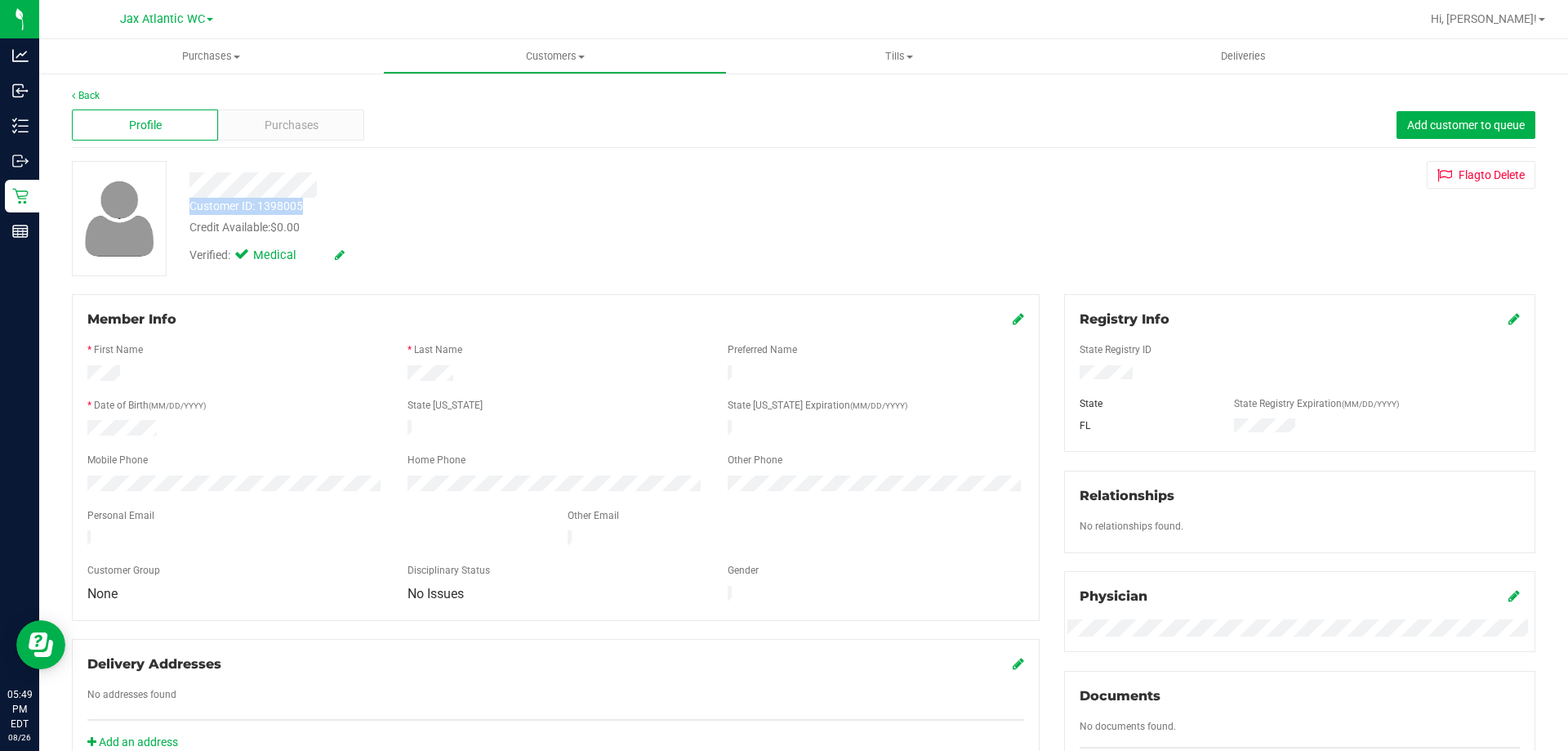
drag, startPoint x: 301, startPoint y: 207, endPoint x: 188, endPoint y: 211, distance: 113.1
click at [188, 211] on div "Customer ID: 1398005 Credit Available: $0.00" at bounding box center [549, 216] width 744 height 39
copy div "Customer ID: 1398005"
click at [1388, 533] on div "No relationships found." at bounding box center [1300, 528] width 465 height 19
click at [85, 99] on link "Back" at bounding box center [86, 95] width 27 height 11
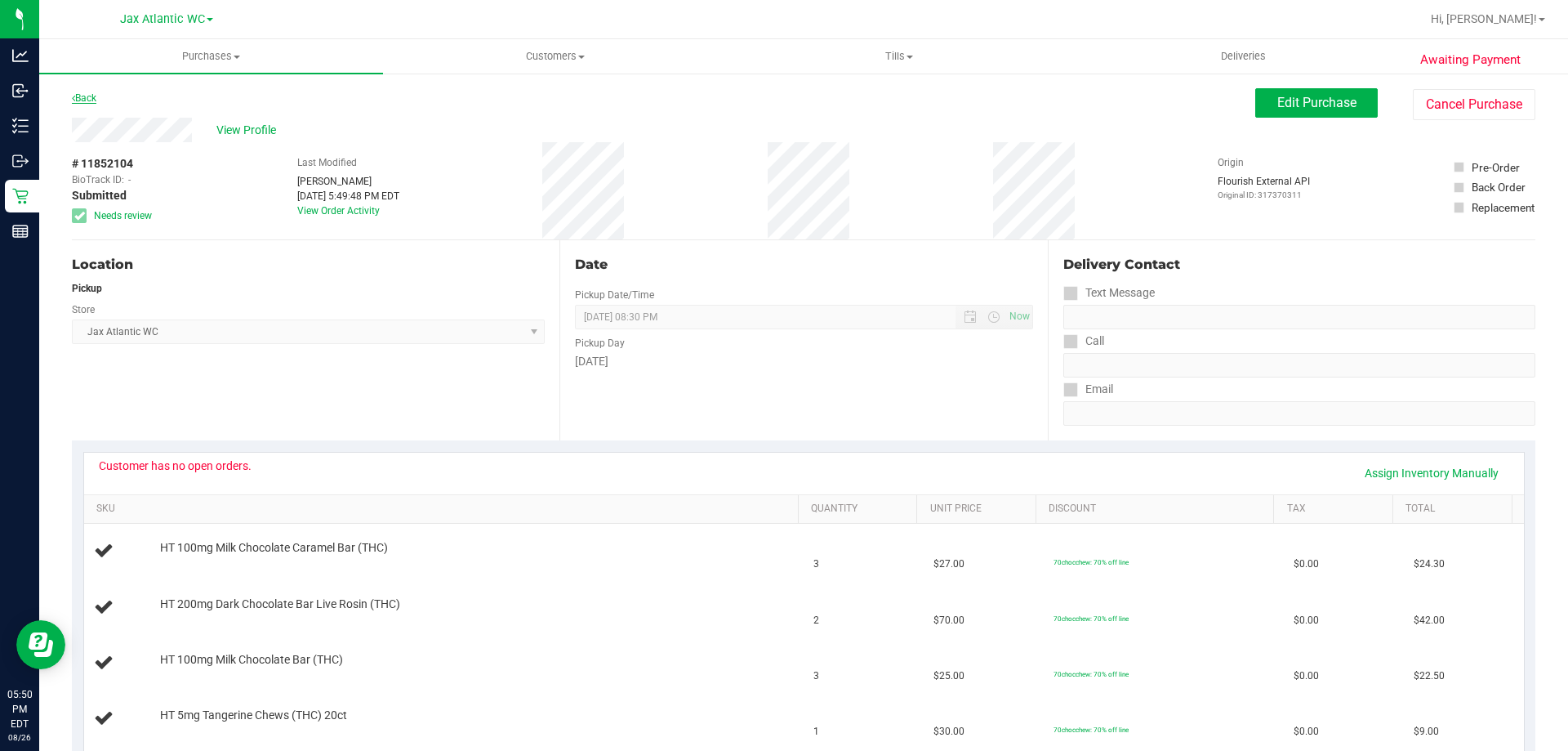
click at [87, 95] on link "Back" at bounding box center [84, 98] width 25 height 11
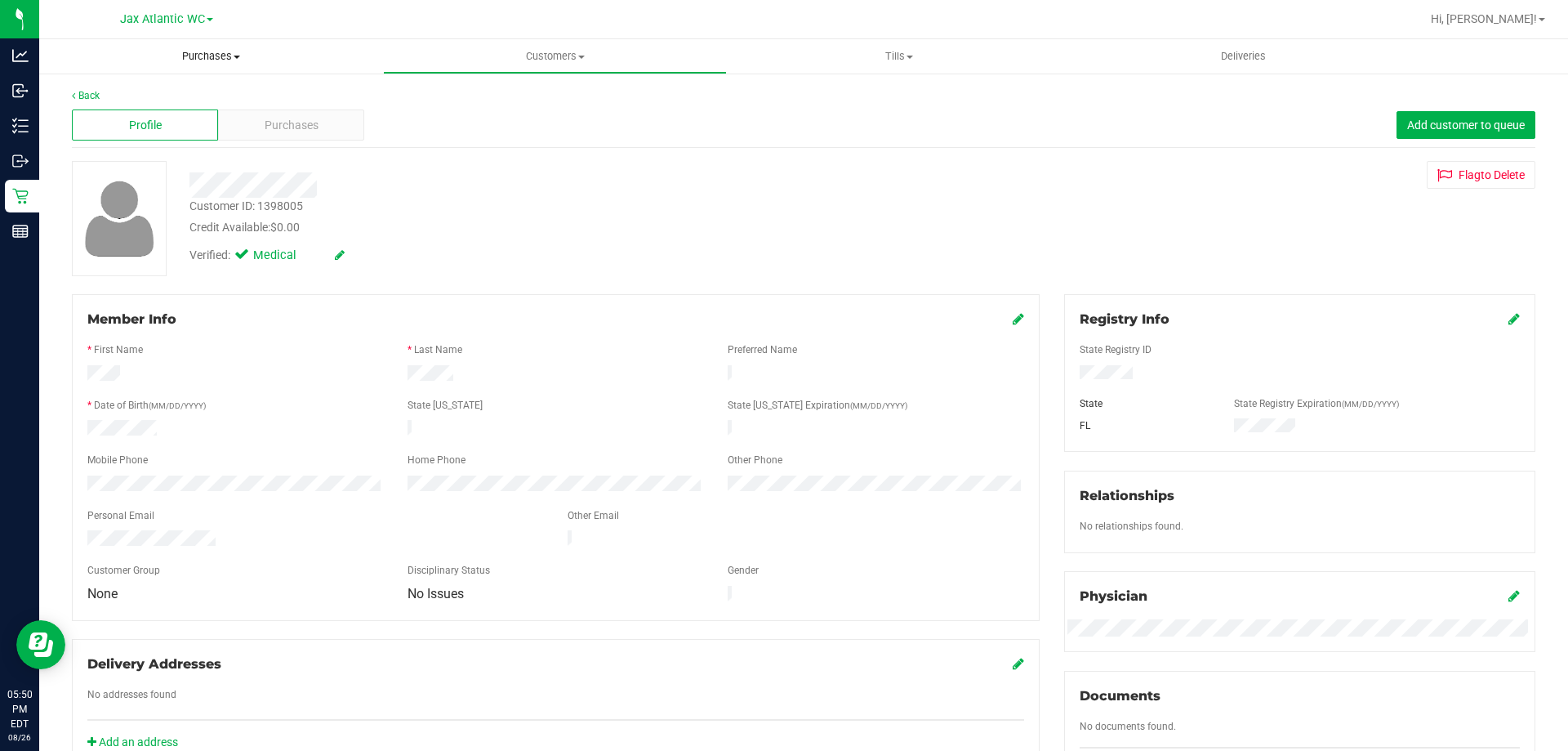
click at [195, 58] on span "Purchases" at bounding box center [211, 56] width 344 height 15
click at [118, 95] on span "Summary of purchases" at bounding box center [123, 99] width 167 height 14
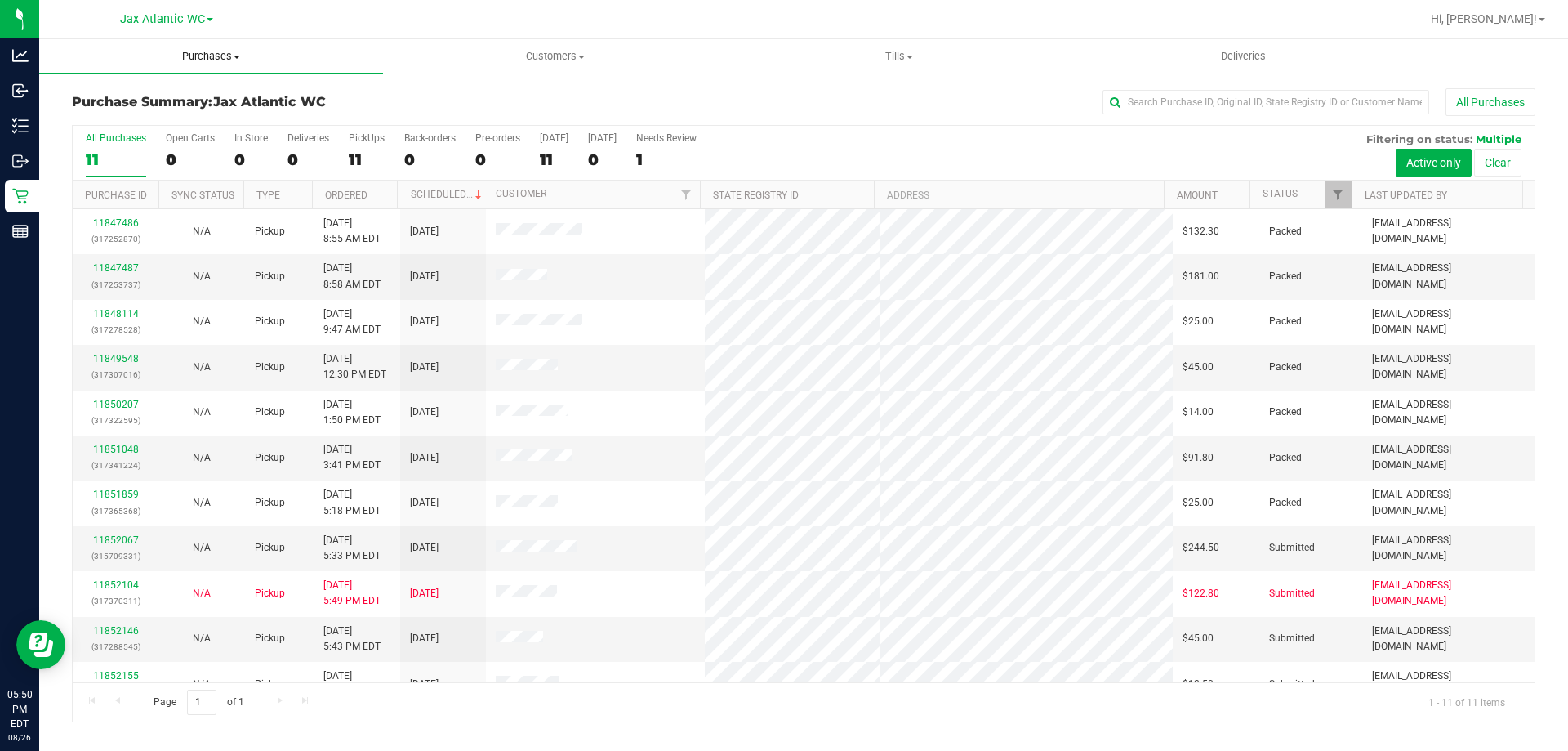
click at [193, 59] on span "Purchases" at bounding box center [211, 56] width 344 height 15
click at [141, 117] on li "Fulfillment" at bounding box center [211, 118] width 344 height 20
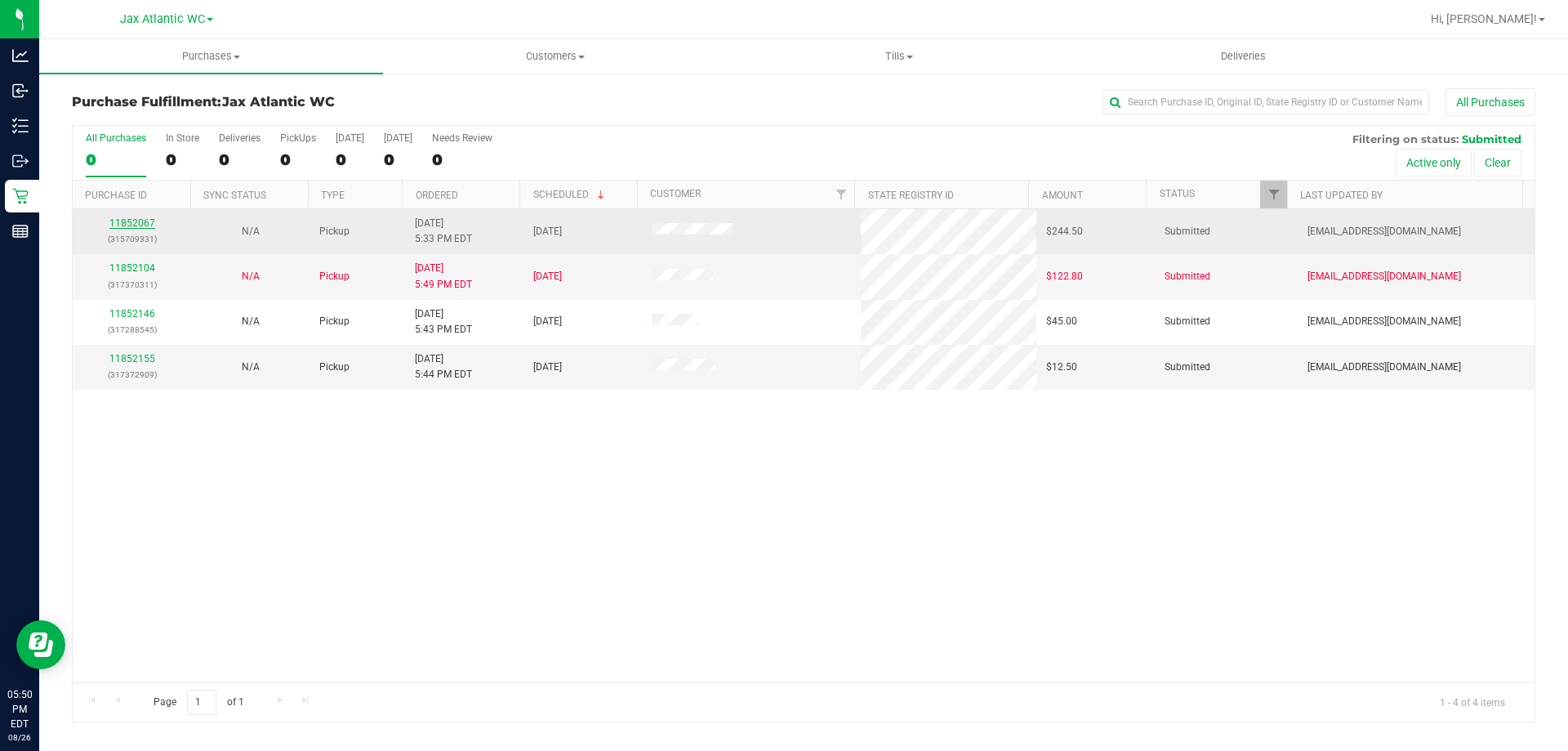
click at [141, 223] on link "11852067" at bounding box center [132, 222] width 45 height 11
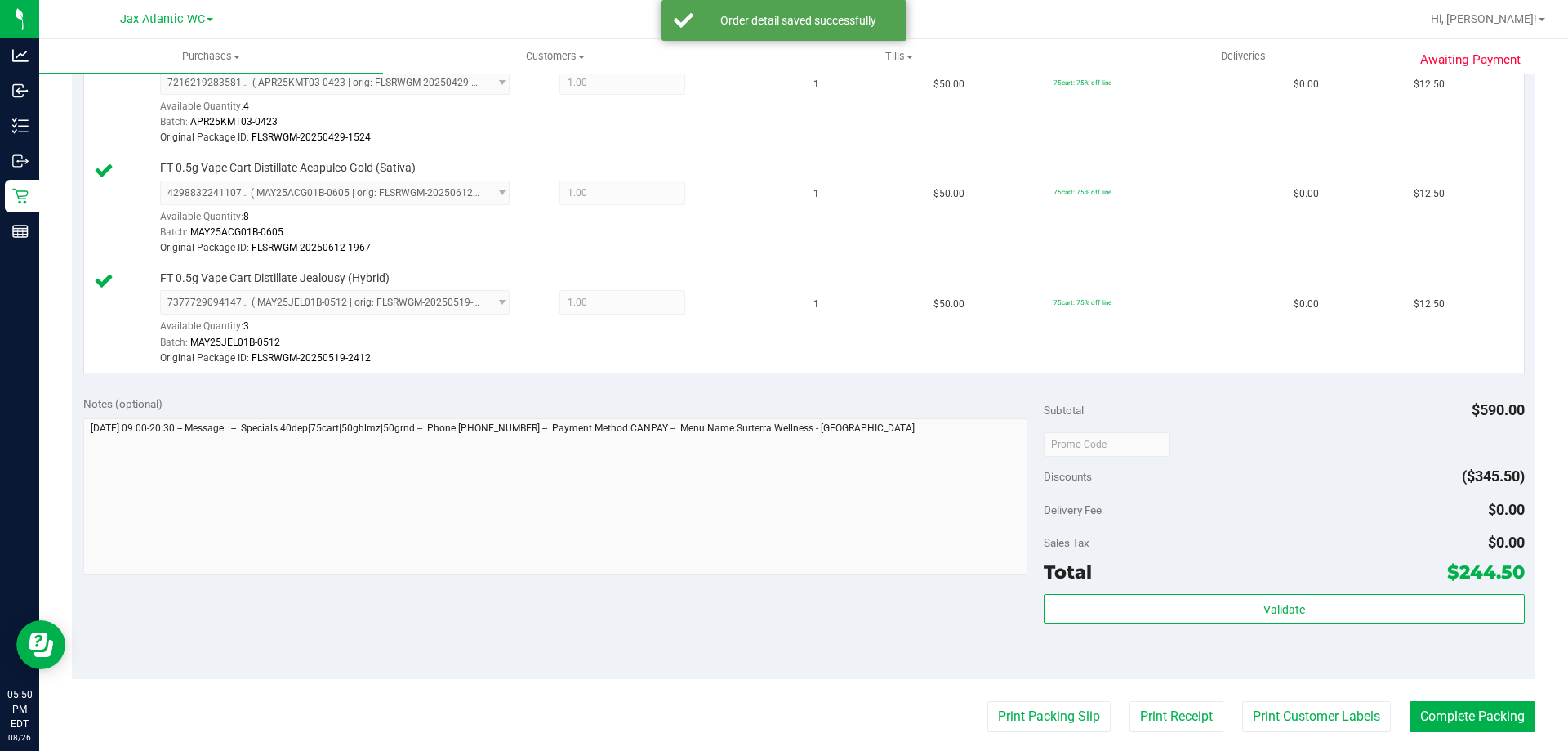
scroll to position [1546, 0]
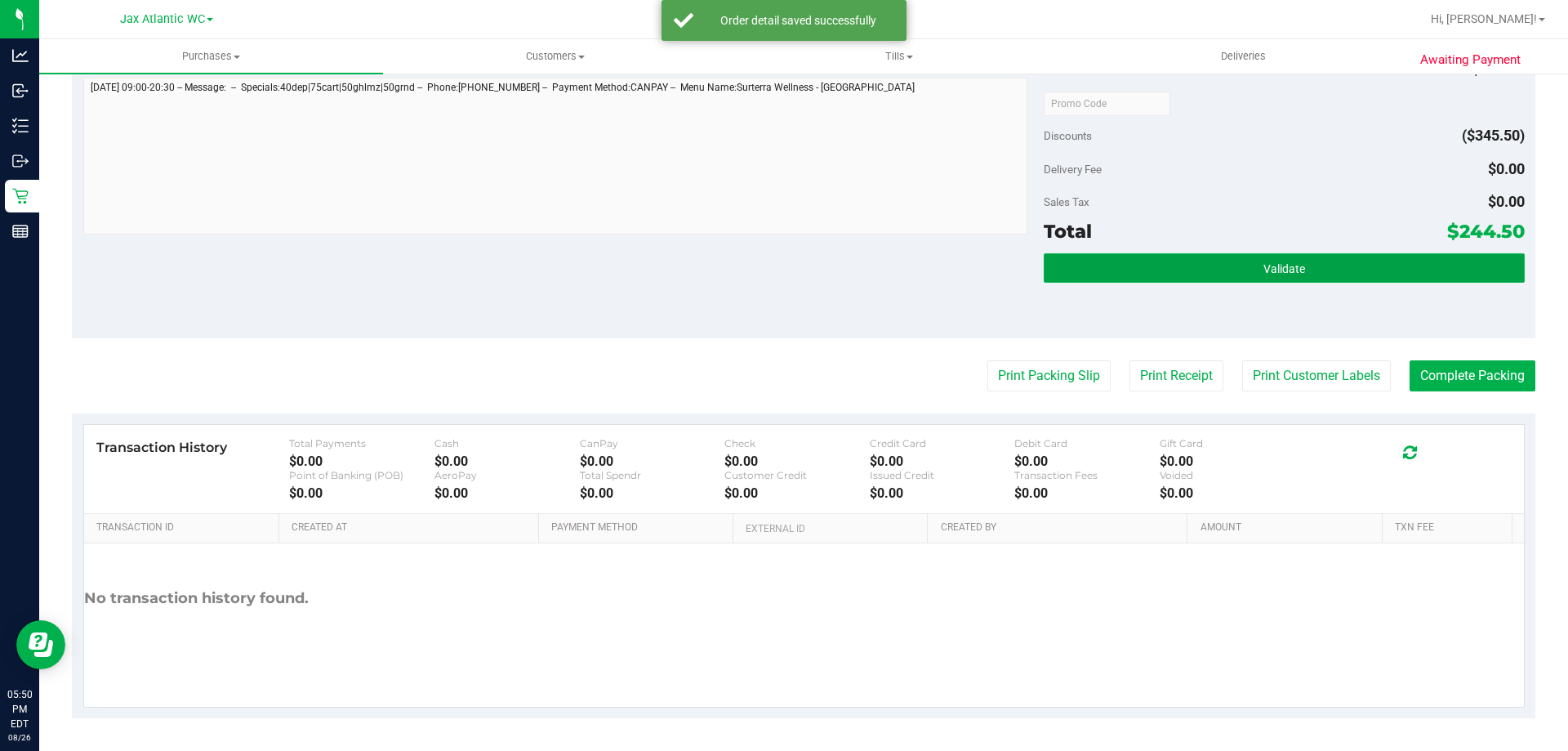
click at [1141, 274] on button "Validate" at bounding box center [1284, 268] width 481 height 29
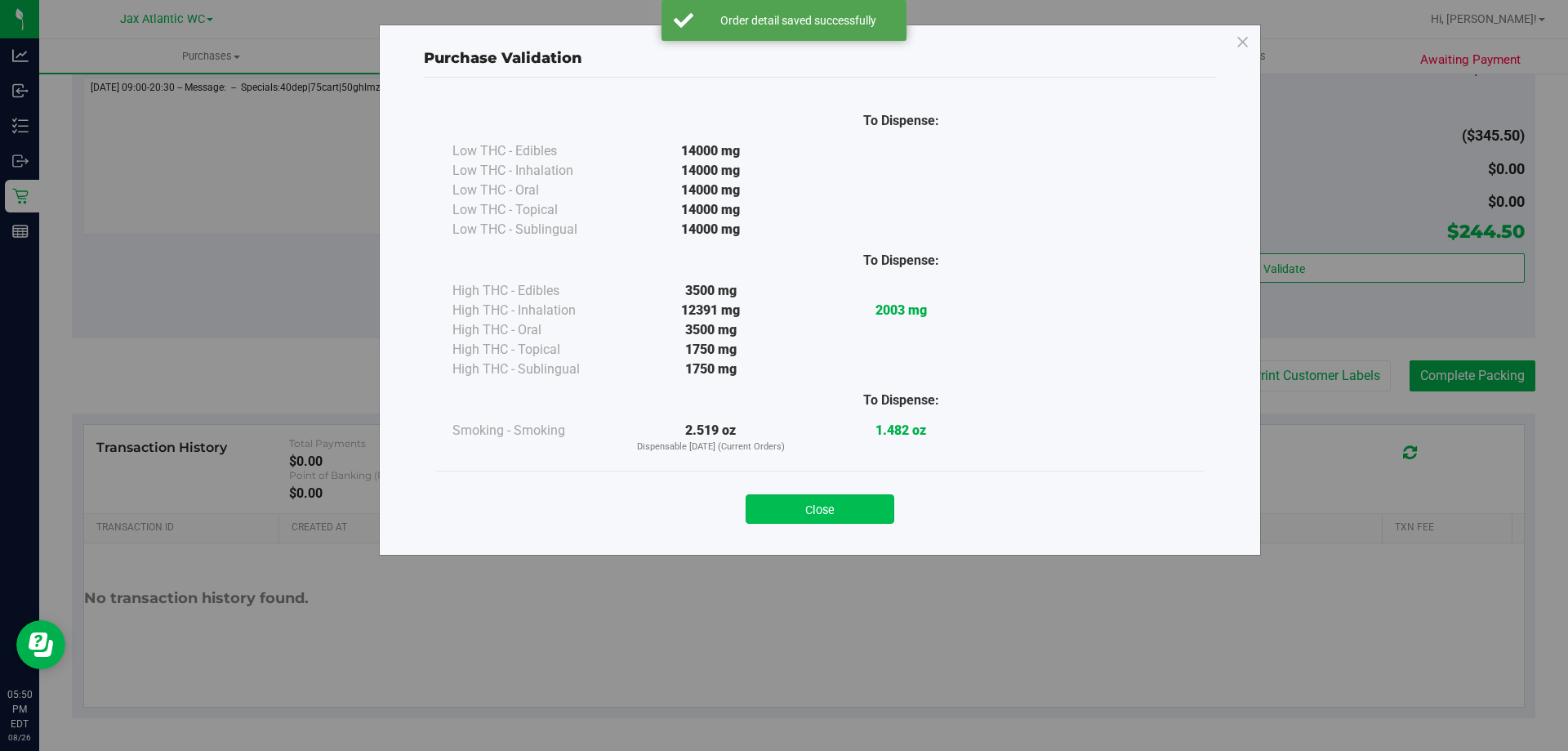
click at [835, 518] on button "Close" at bounding box center [820, 509] width 148 height 29
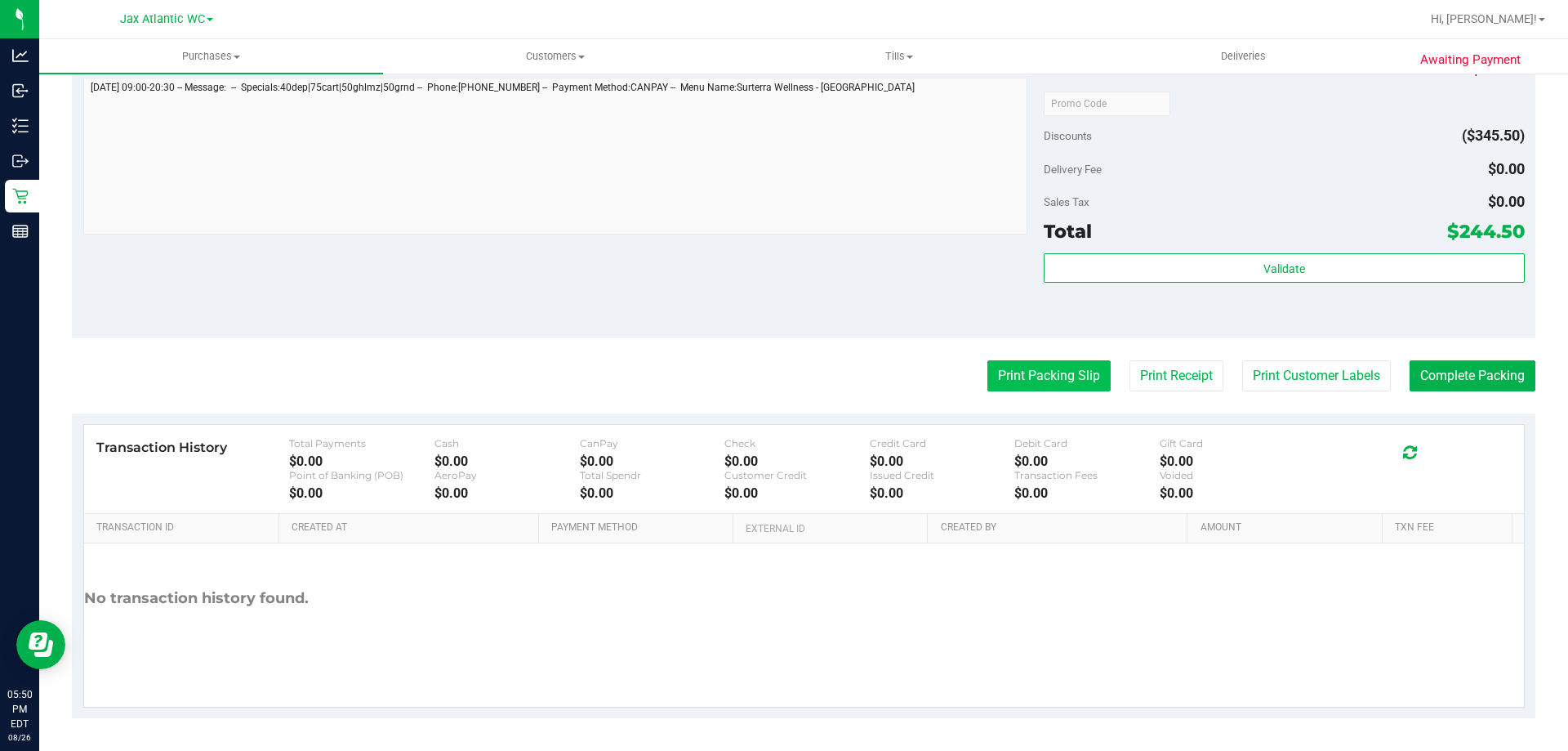
click at [992, 375] on button "Print Packing Slip" at bounding box center [1050, 376] width 124 height 31
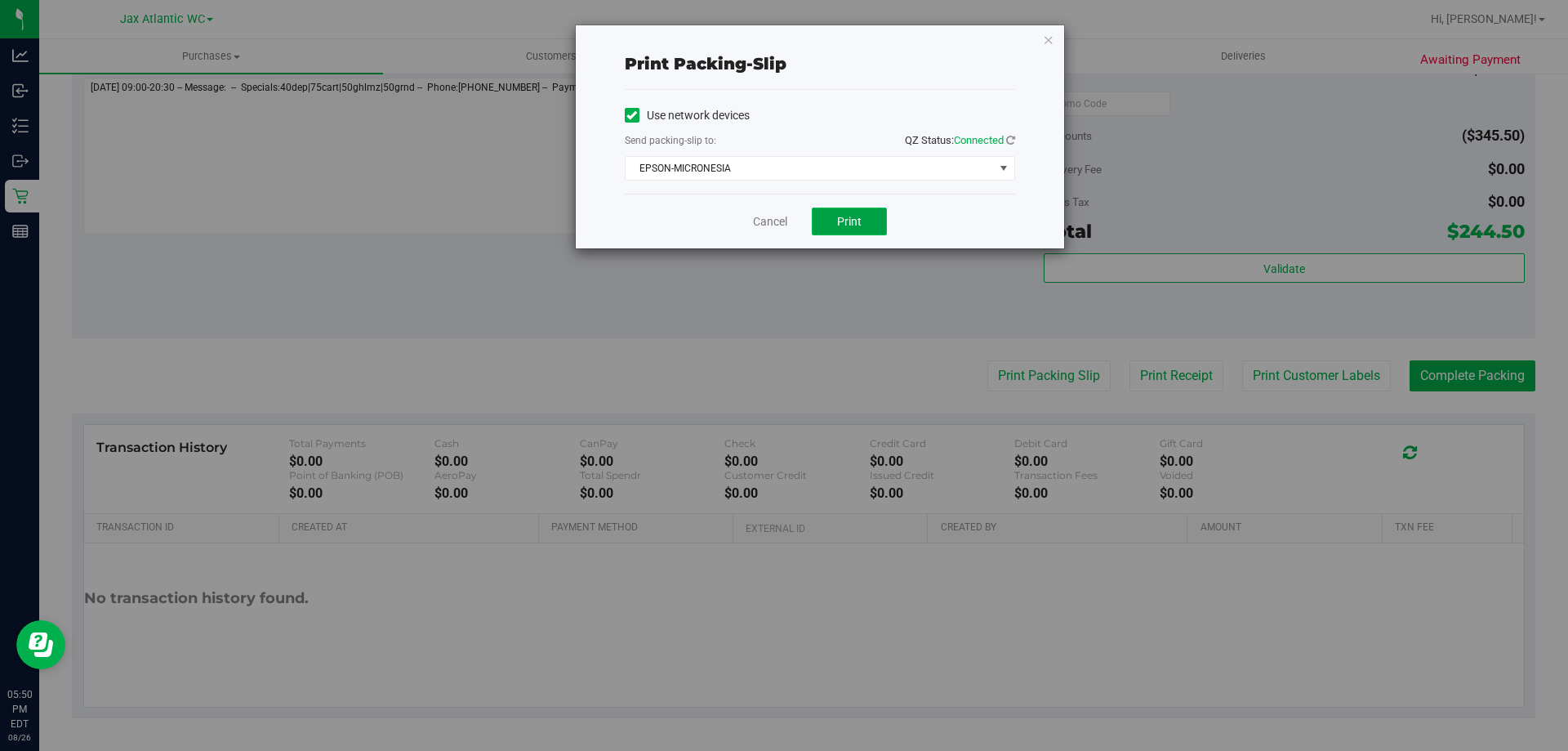
click at [851, 220] on span "Print" at bounding box center [849, 221] width 25 height 13
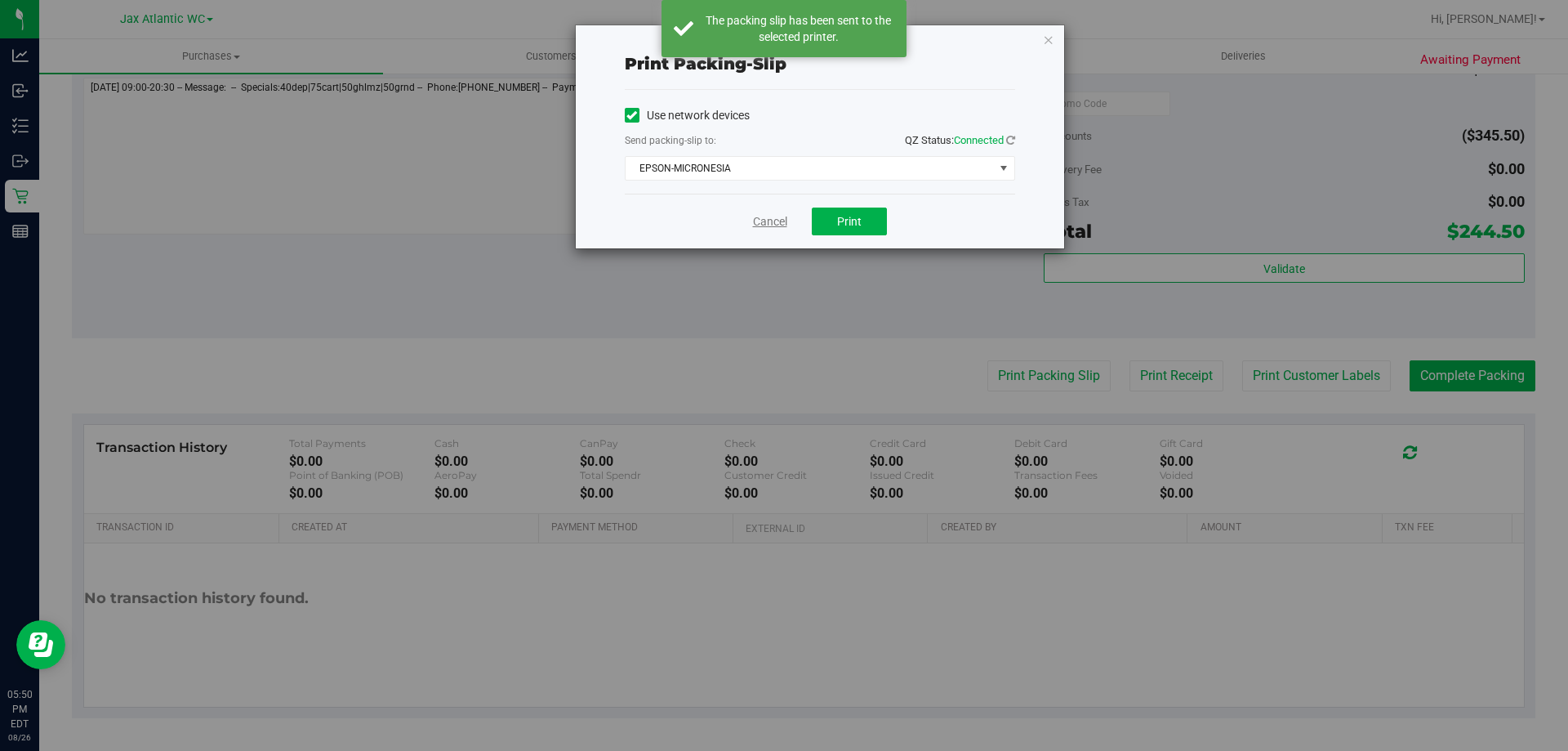
click at [774, 220] on link "Cancel" at bounding box center [770, 221] width 34 height 17
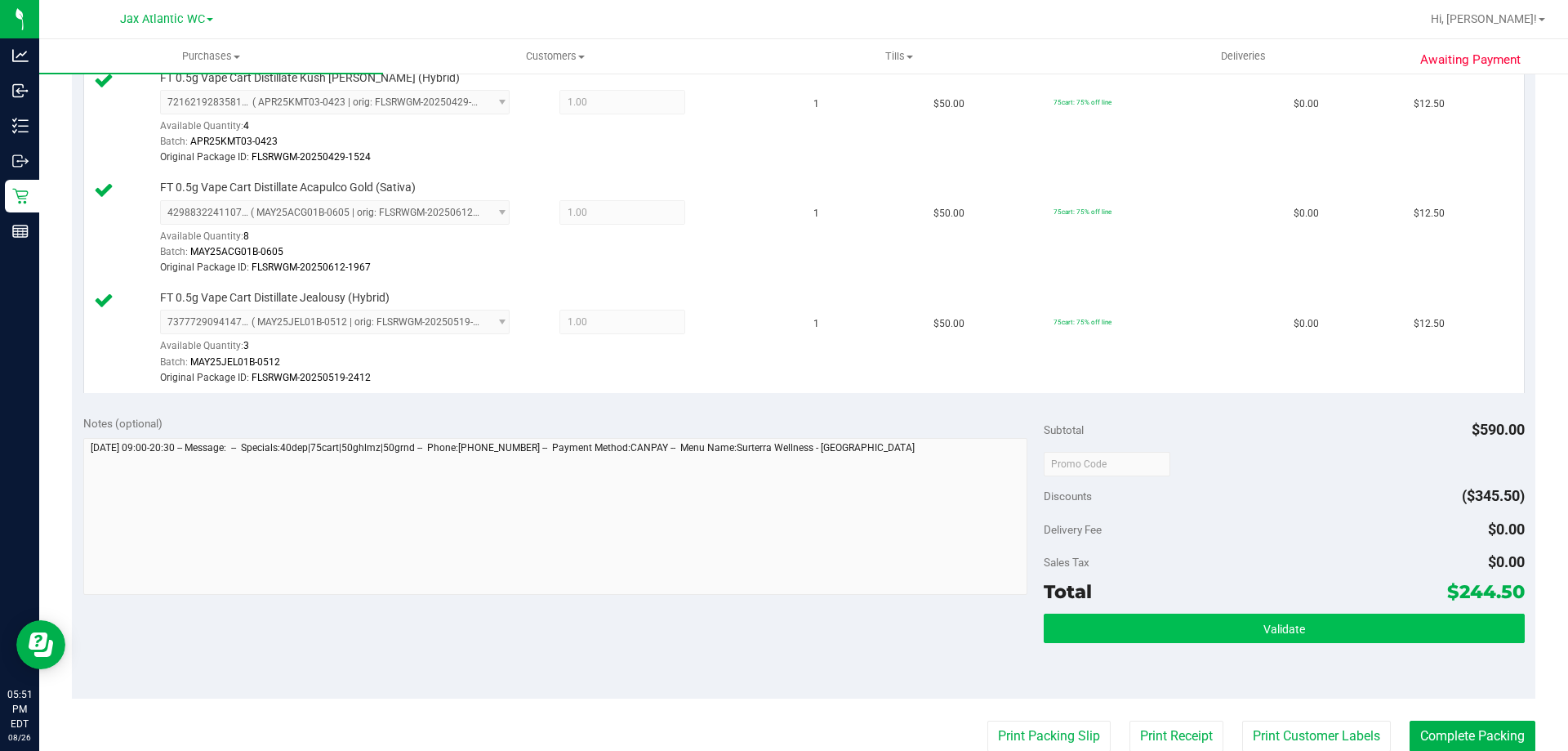
scroll to position [1226, 0]
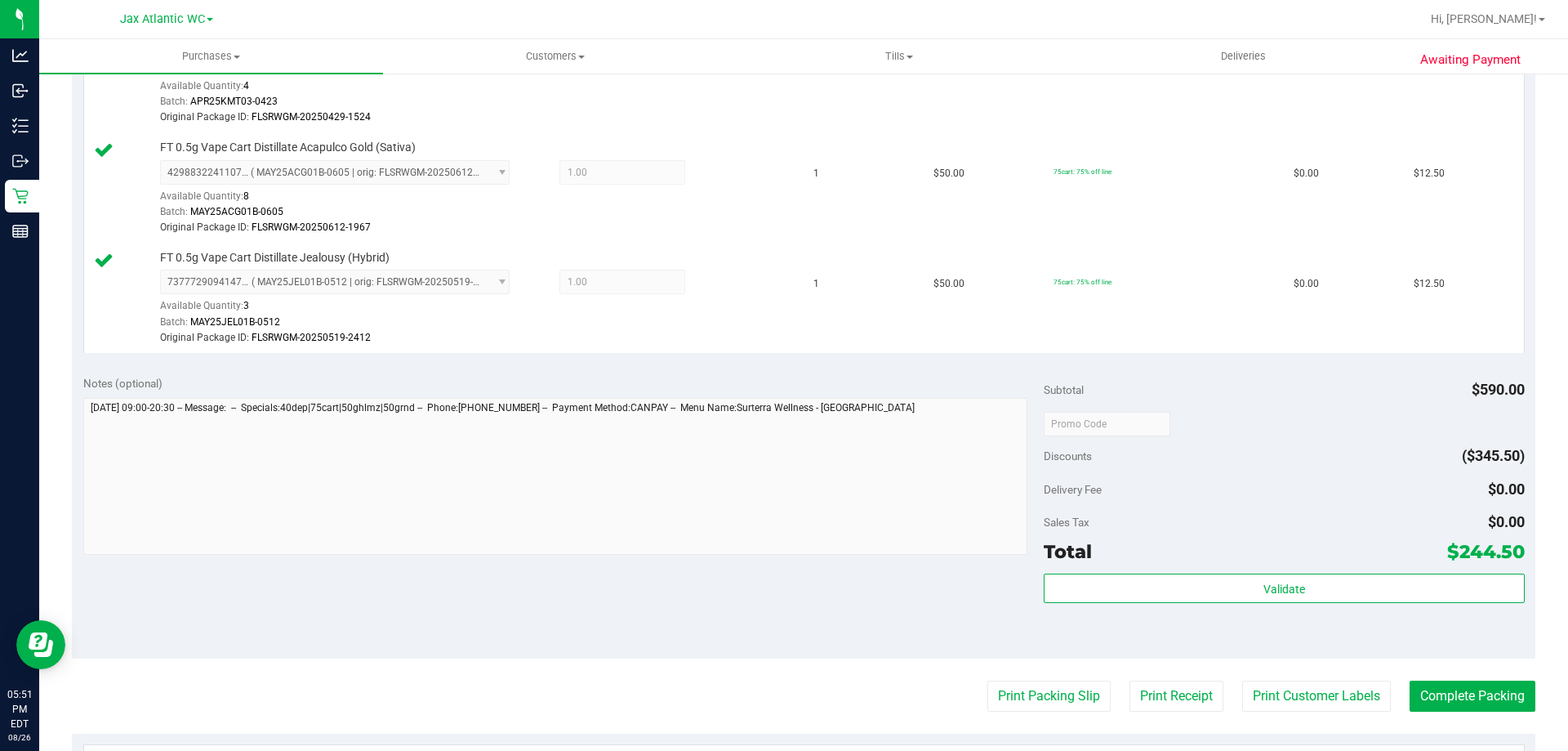
click at [1480, 700] on button "Complete Packing" at bounding box center [1473, 696] width 126 height 31
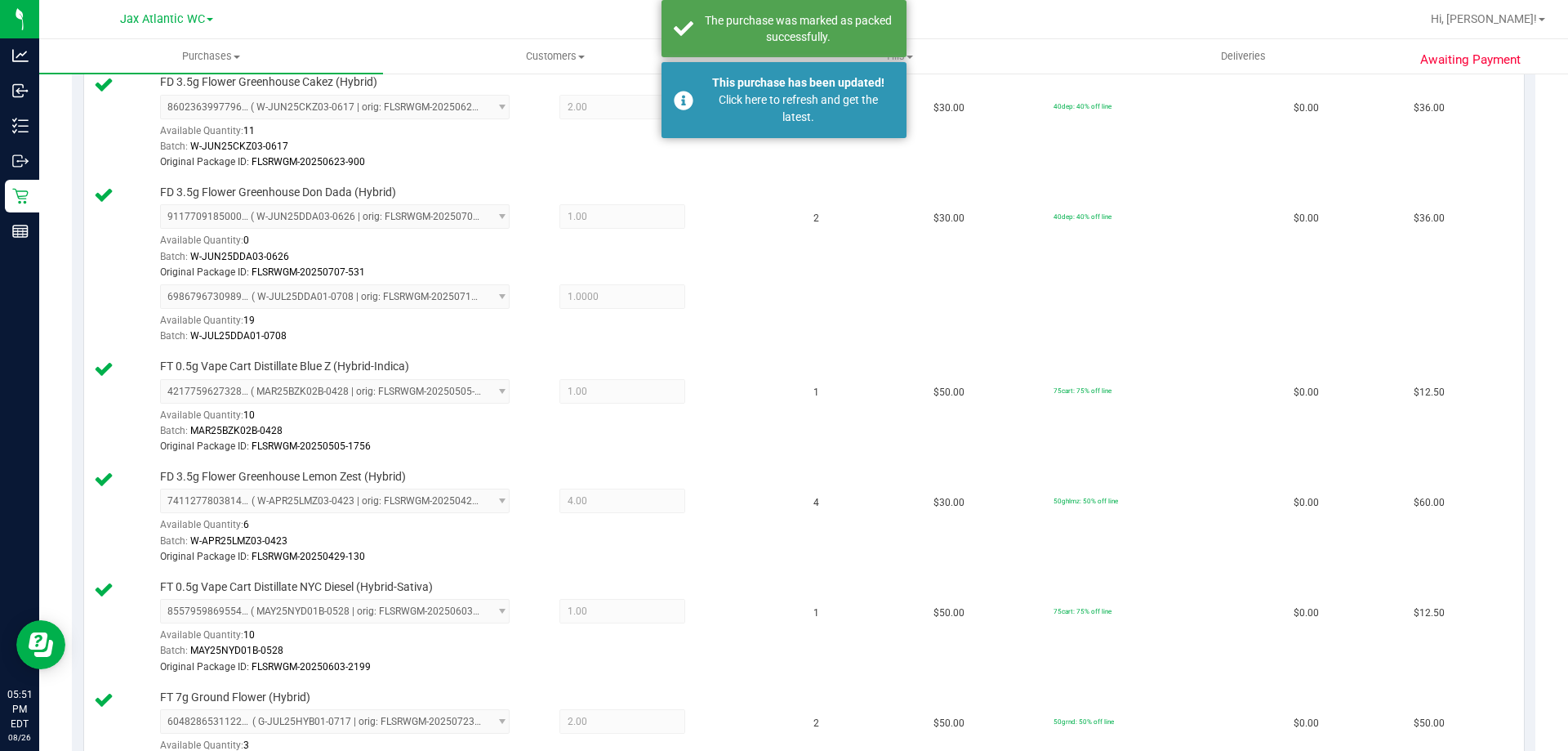
scroll to position [245, 0]
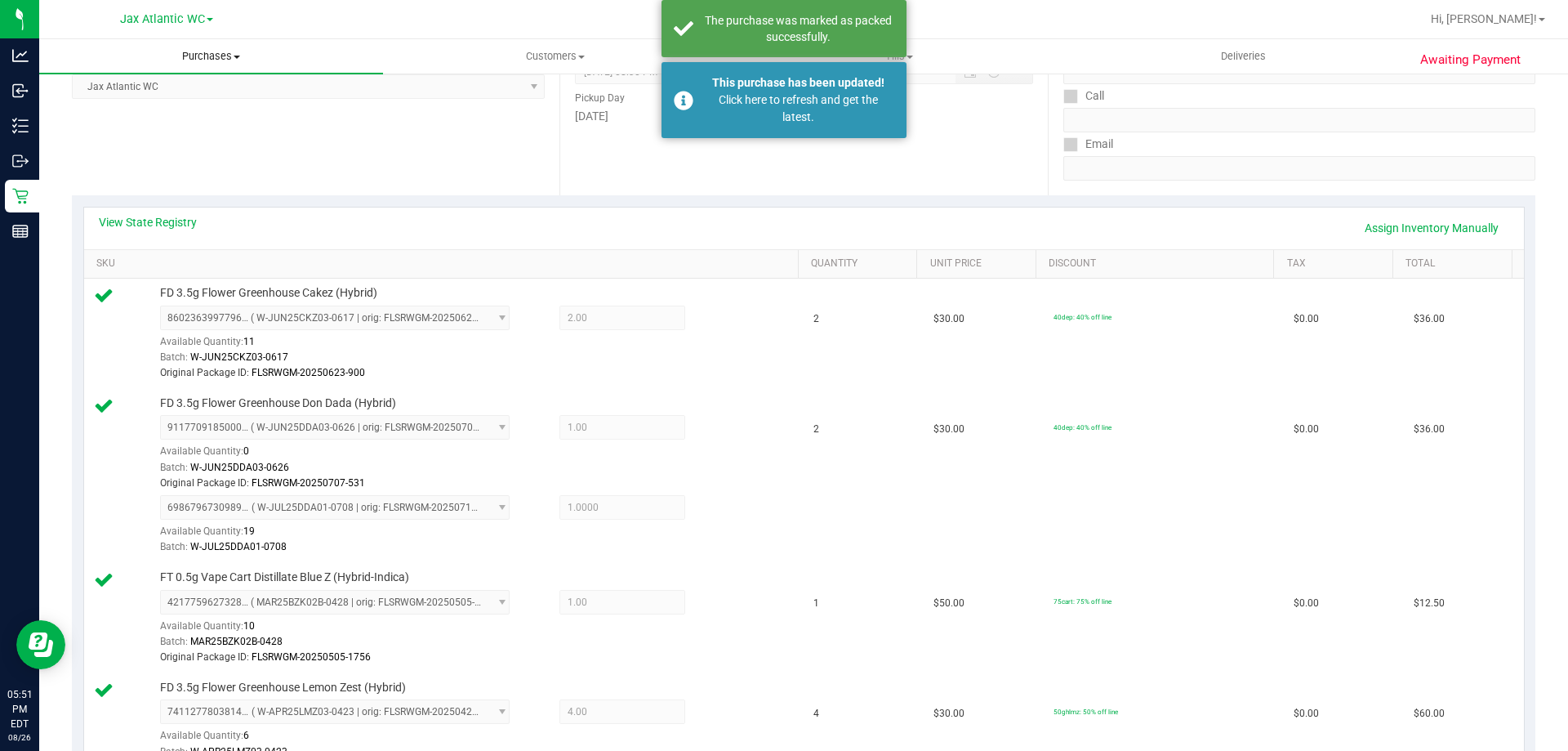
click at [219, 66] on uib-tab-heading "Purchases Summary of purchases Fulfillment All purchases" at bounding box center [211, 57] width 344 height 34
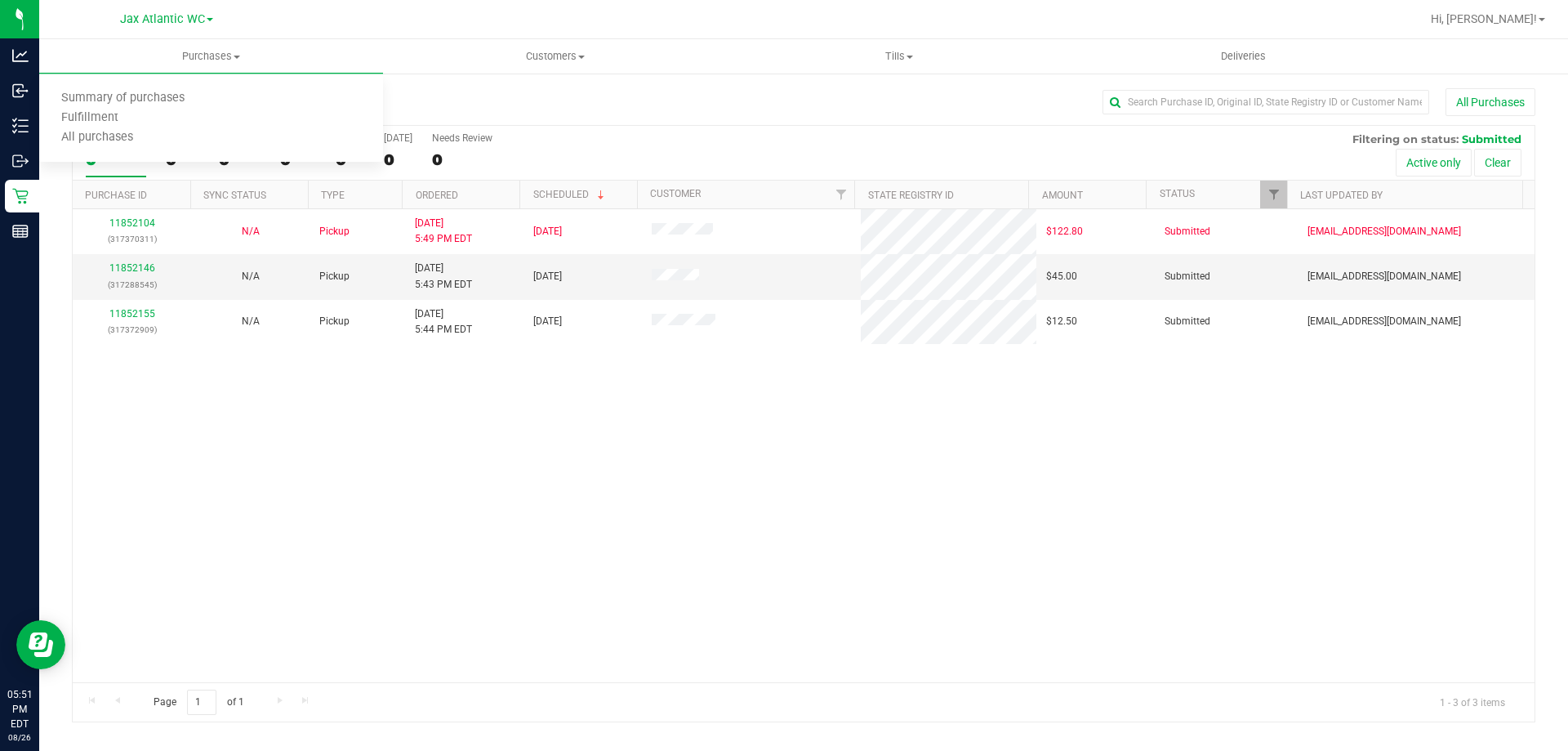
click at [315, 477] on div "11852104 (317370311) N/A Pickup 8/26/2025 5:49 PM EDT 8/26/2025 $122.80 Submitt…" at bounding box center [804, 445] width 1462 height 473
click at [125, 262] on link "11852146" at bounding box center [132, 267] width 45 height 11
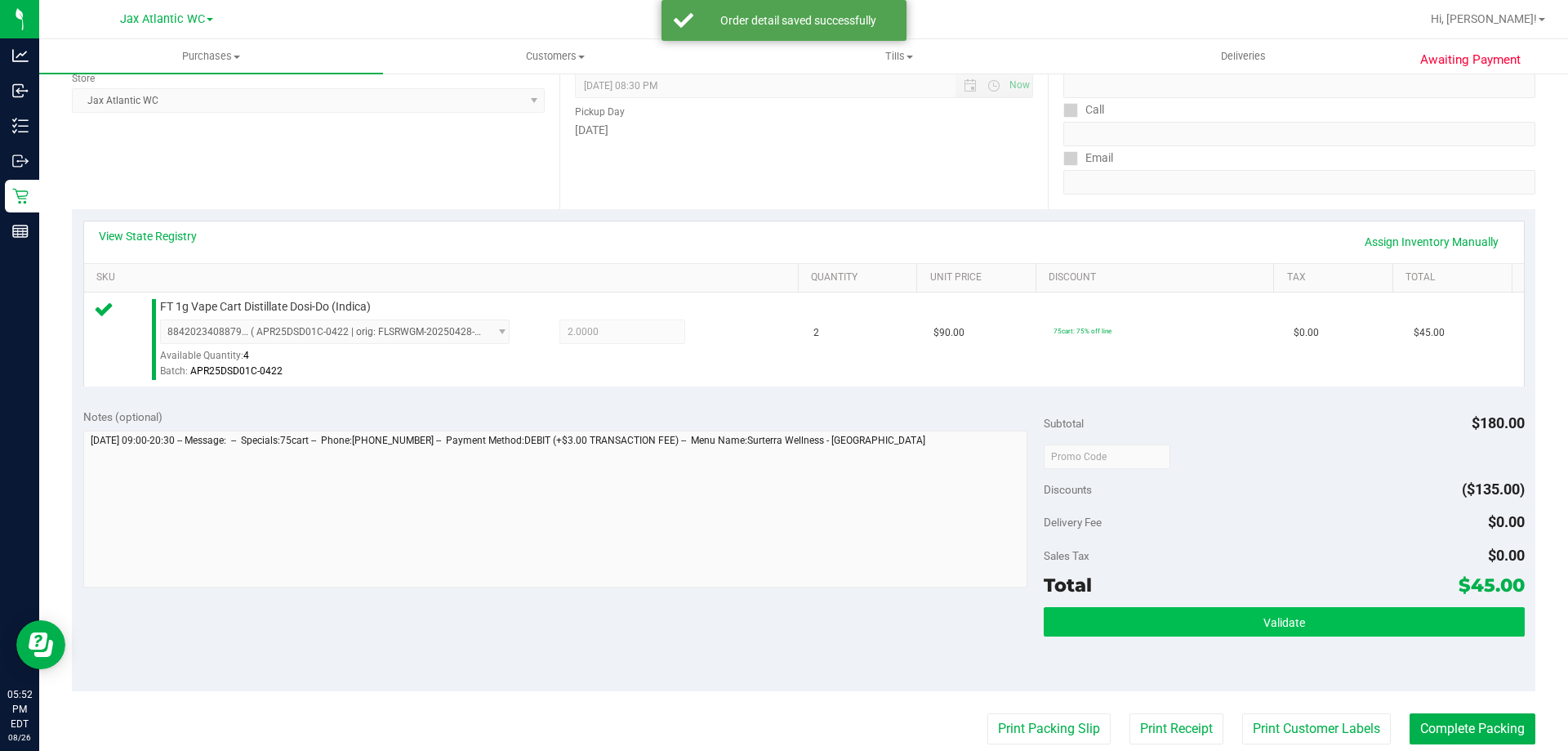
scroll to position [245, 0]
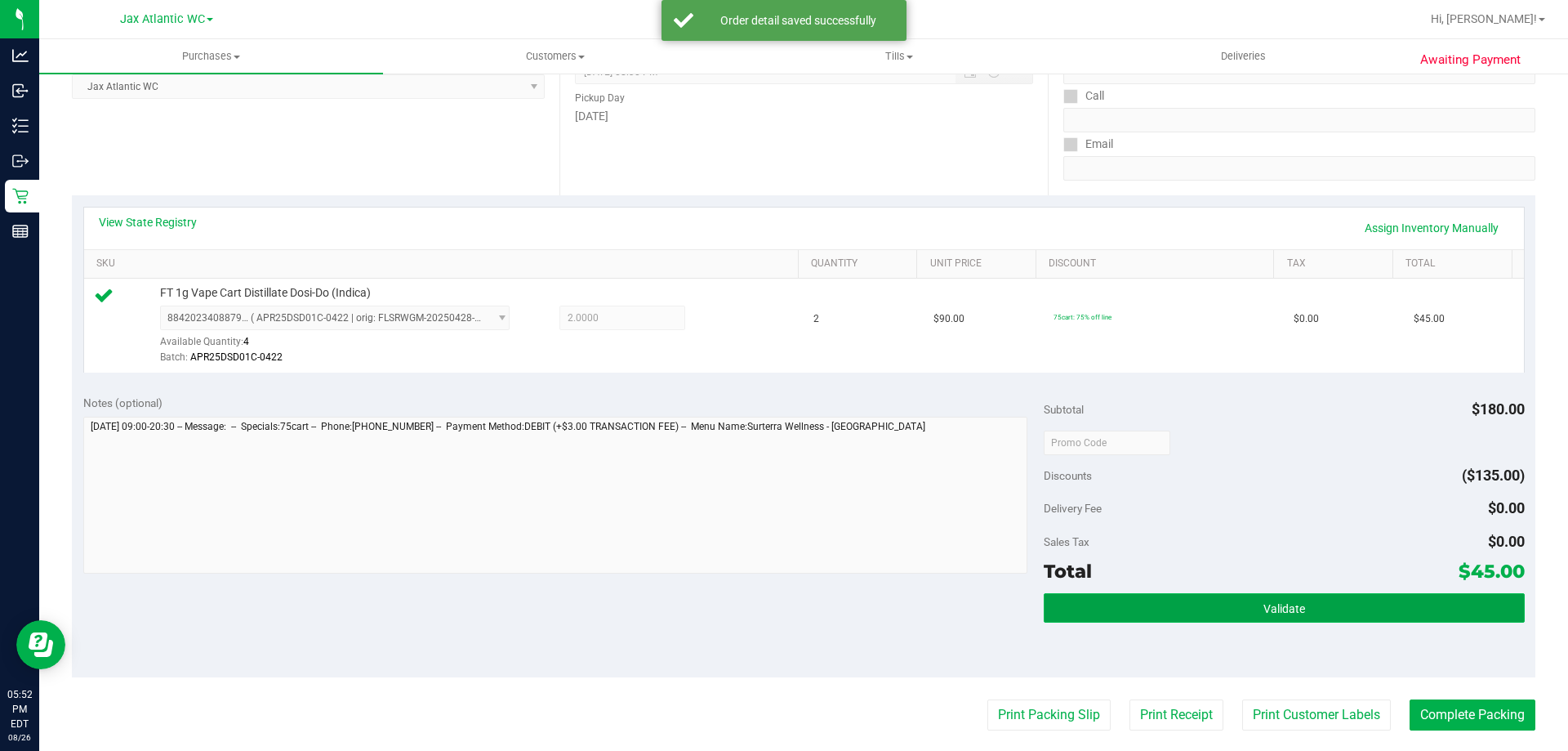
click at [1136, 616] on button "Validate" at bounding box center [1284, 608] width 481 height 29
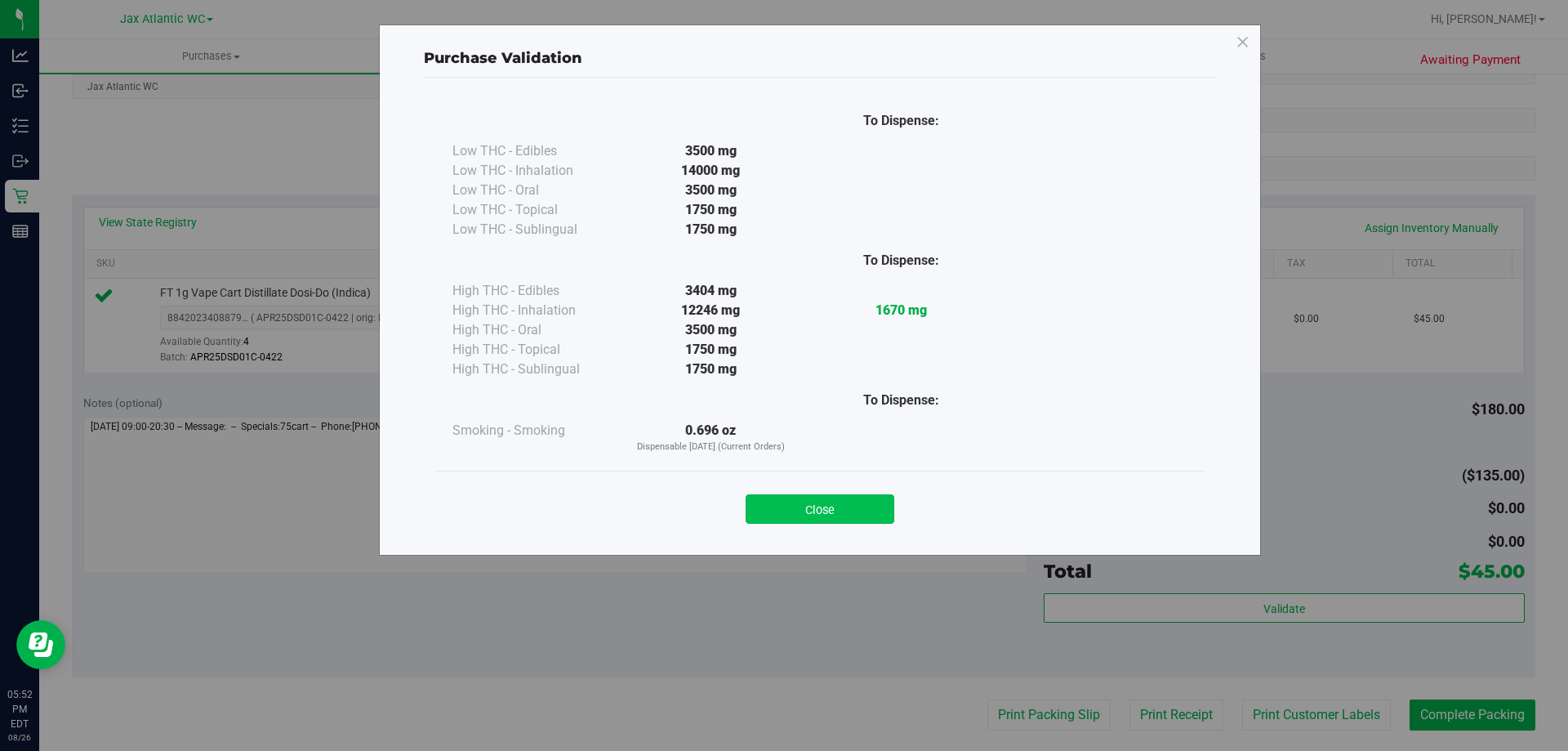
click at [836, 512] on button "Close" at bounding box center [820, 509] width 148 height 29
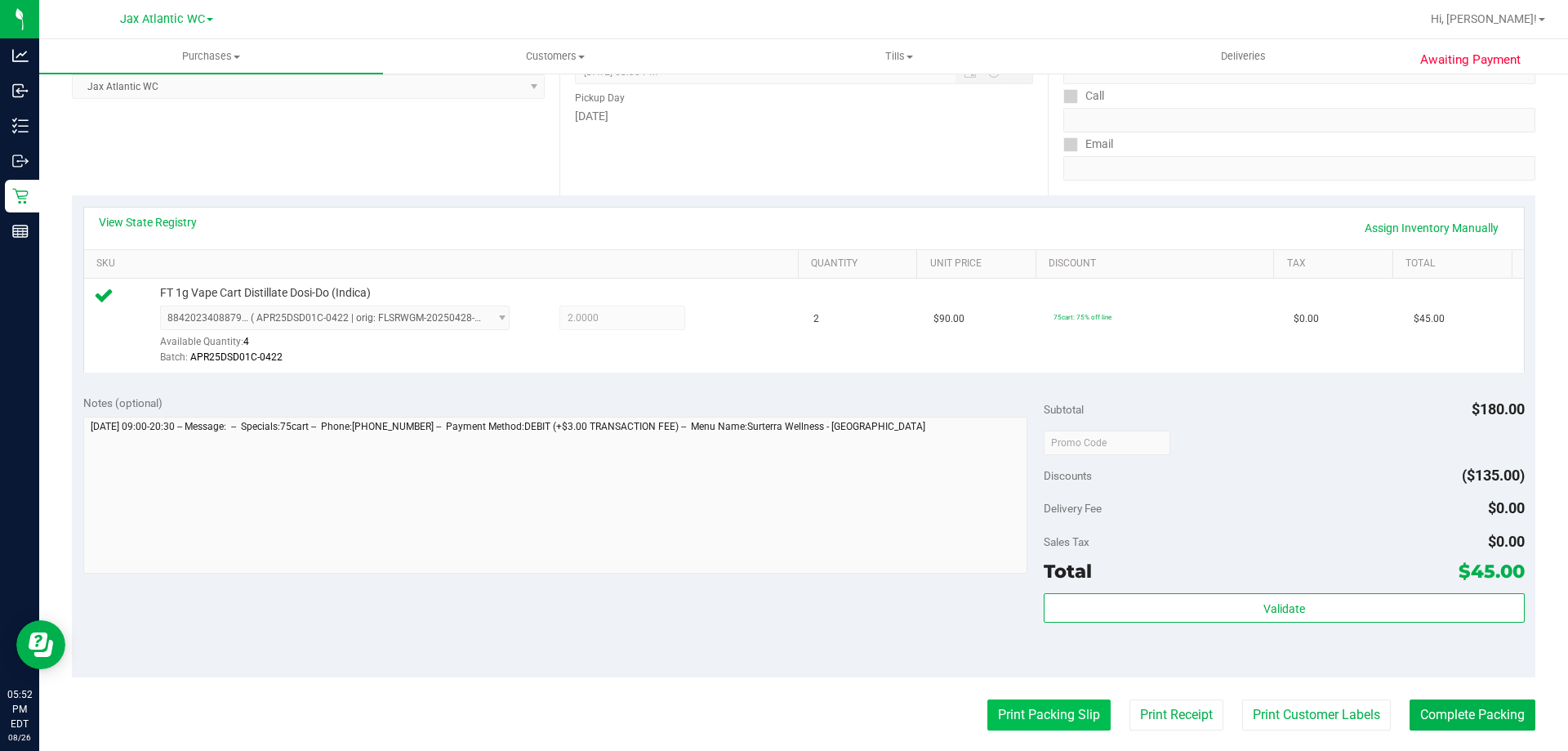
click at [1037, 730] on button "Print Packing Slip" at bounding box center [1050, 715] width 124 height 31
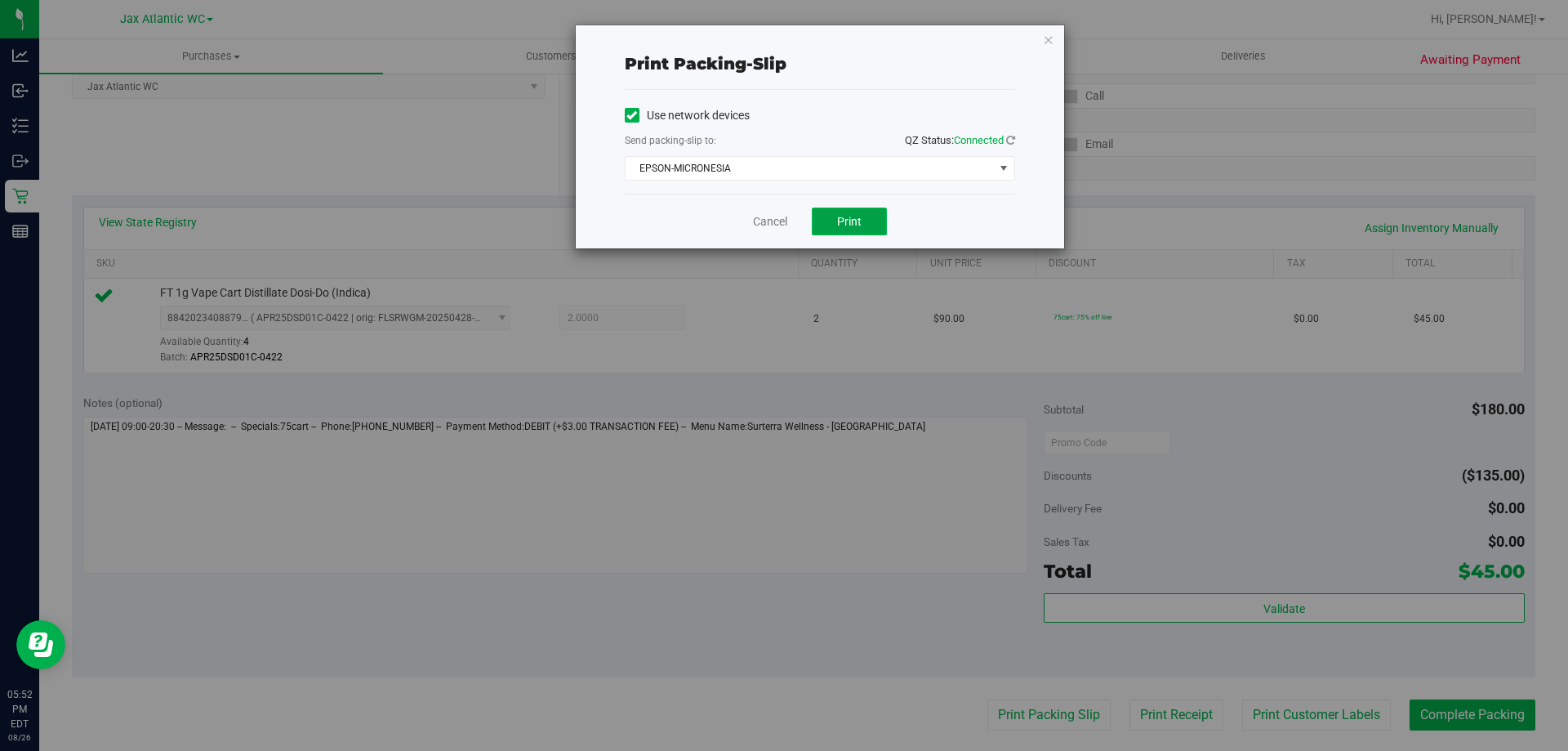
click at [856, 226] on span "Print" at bounding box center [849, 221] width 25 height 13
click at [777, 219] on link "Cancel" at bounding box center [770, 221] width 34 height 17
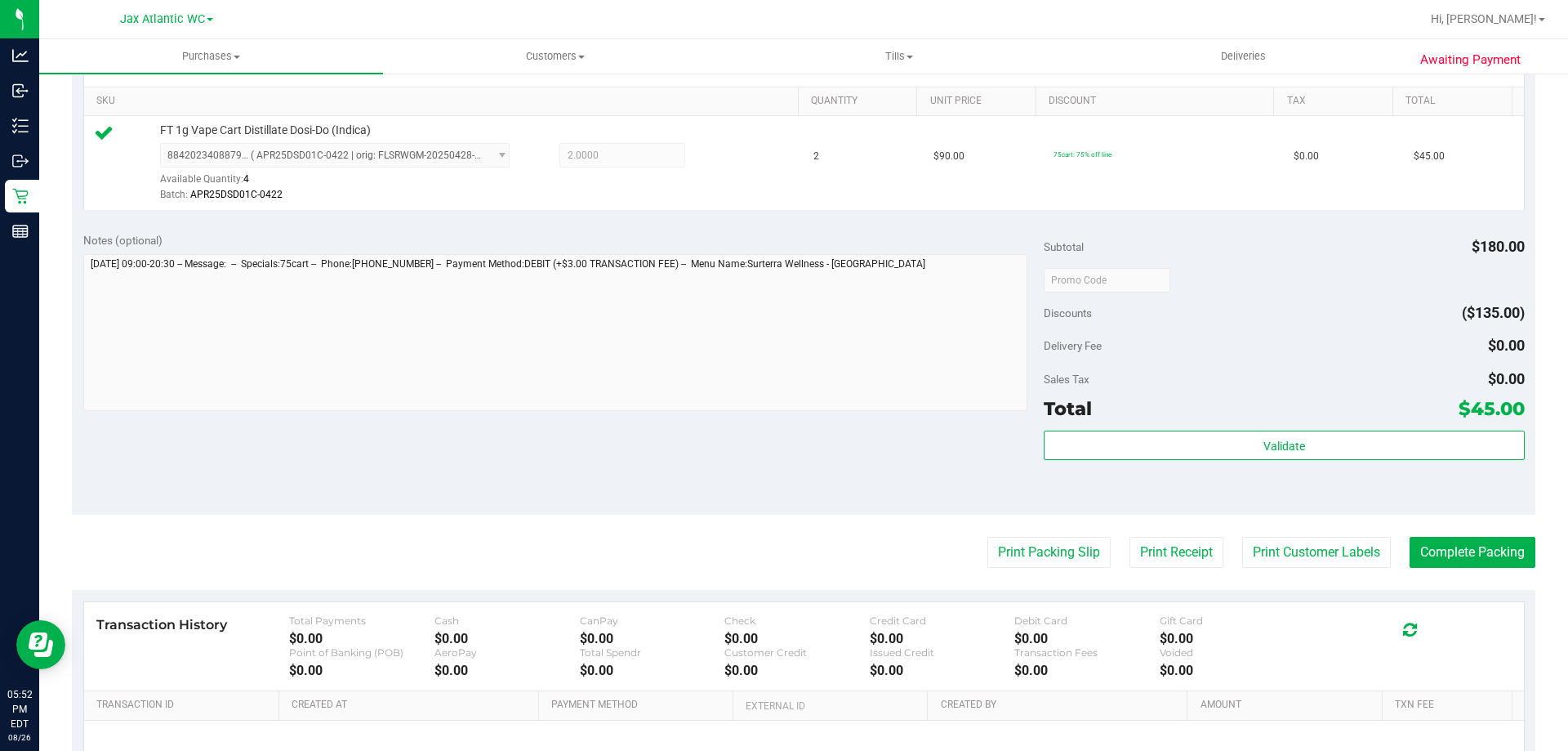
scroll to position [409, 0]
click at [1463, 540] on button "Complete Packing" at bounding box center [1473, 551] width 126 height 31
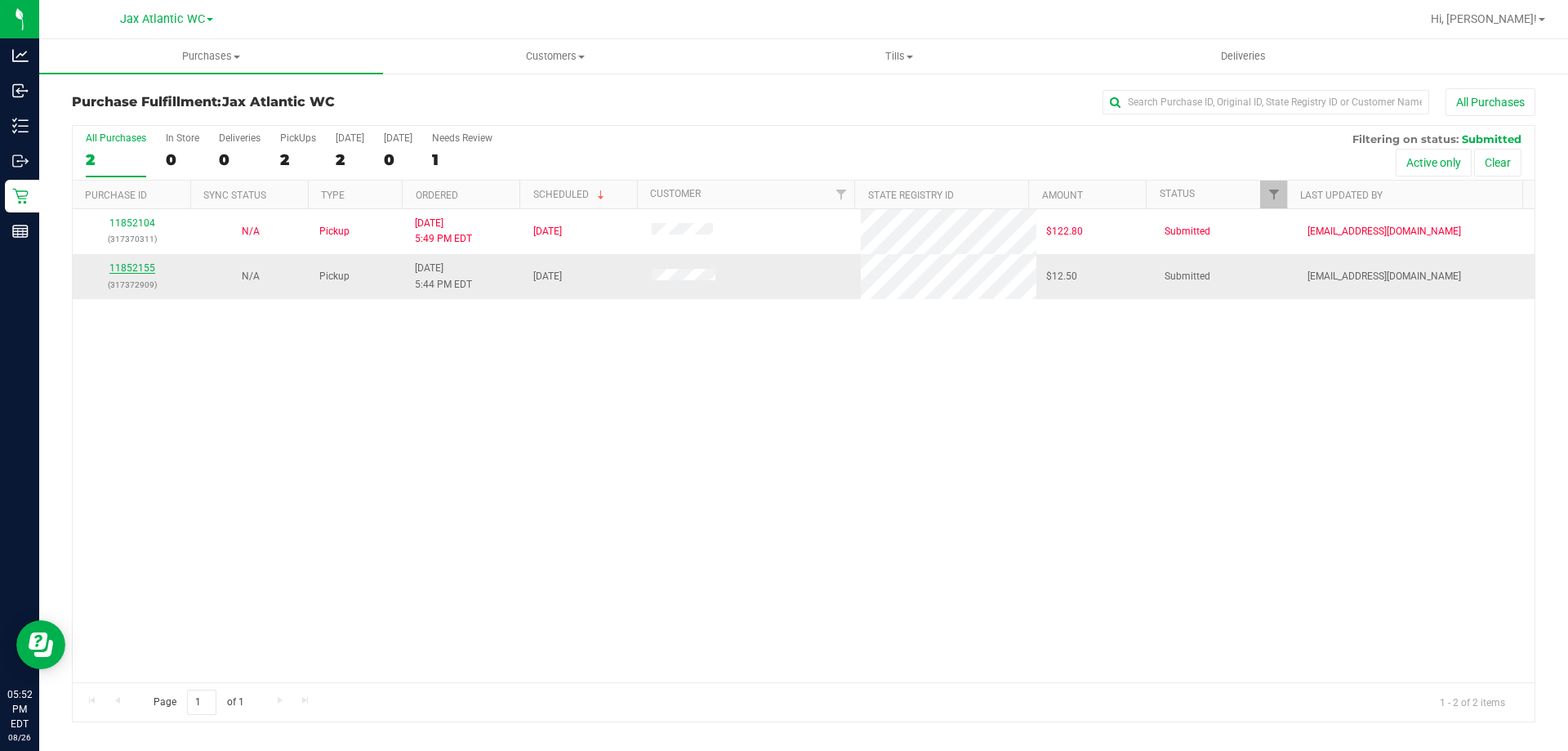
click at [131, 268] on link "11852155" at bounding box center [132, 267] width 45 height 11
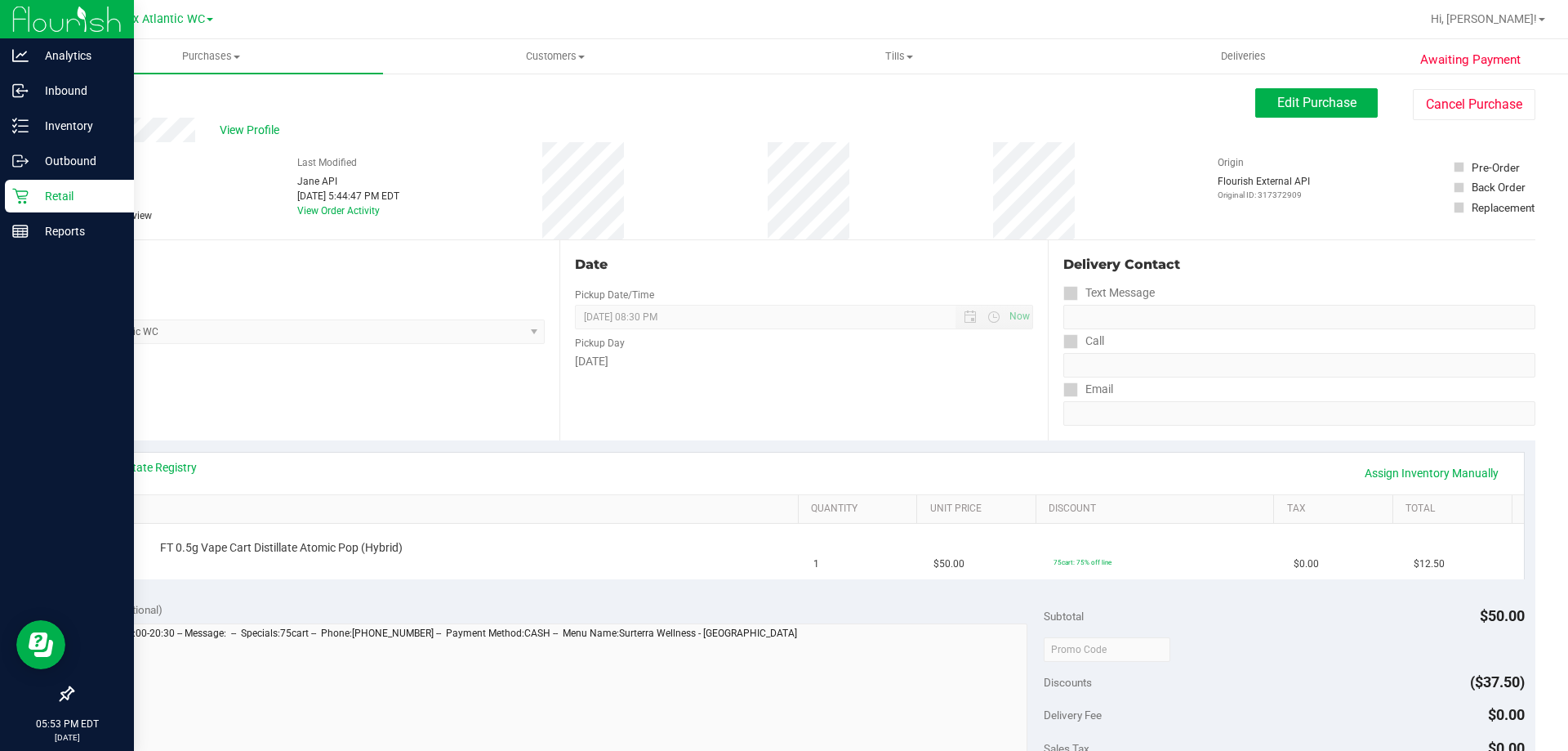
click at [38, 196] on p "Retail" at bounding box center [77, 196] width 98 height 20
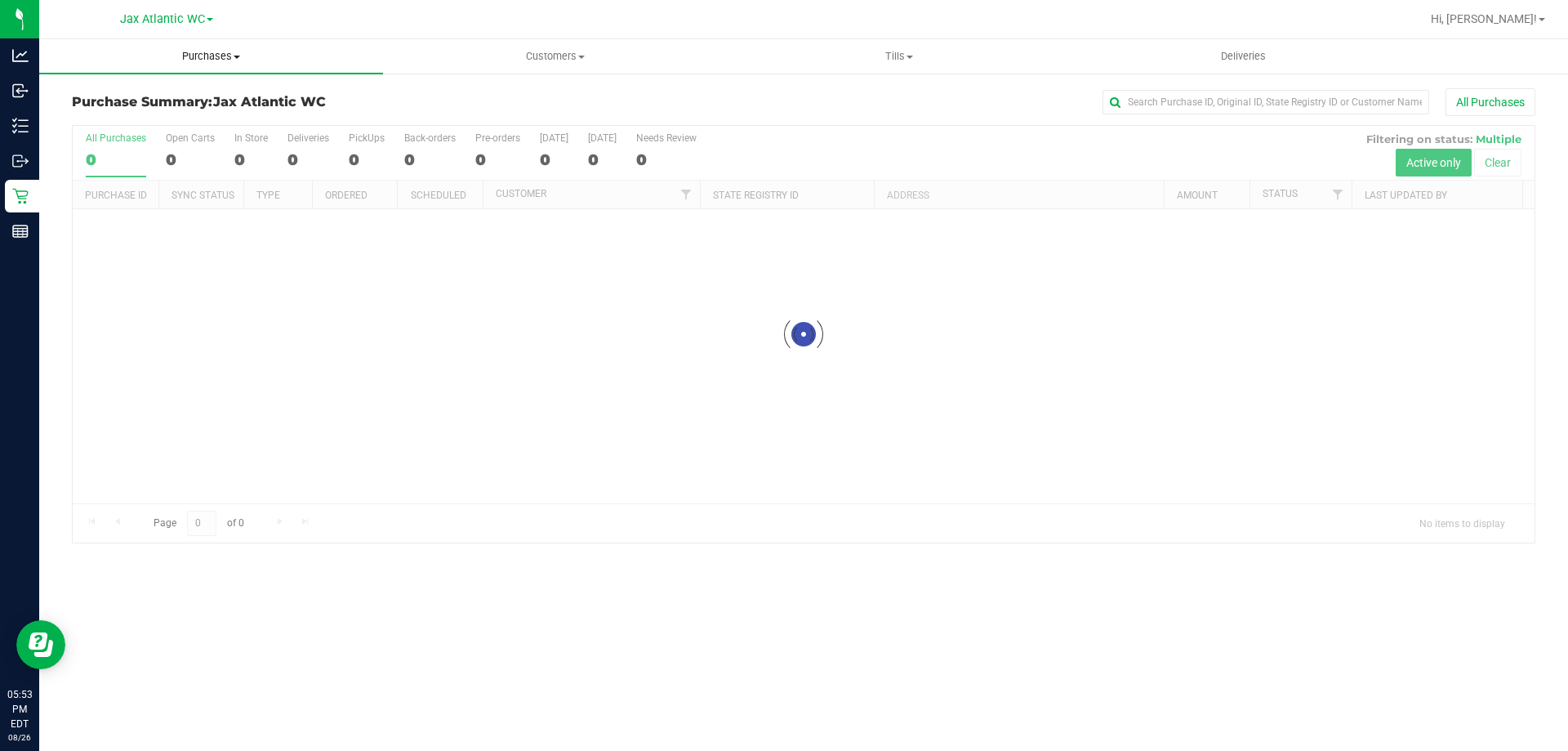
click at [206, 69] on uib-tab-heading "Purchases Summary of purchases Fulfillment All purchases" at bounding box center [211, 57] width 344 height 34
click at [165, 112] on li "Fulfillment" at bounding box center [211, 118] width 344 height 20
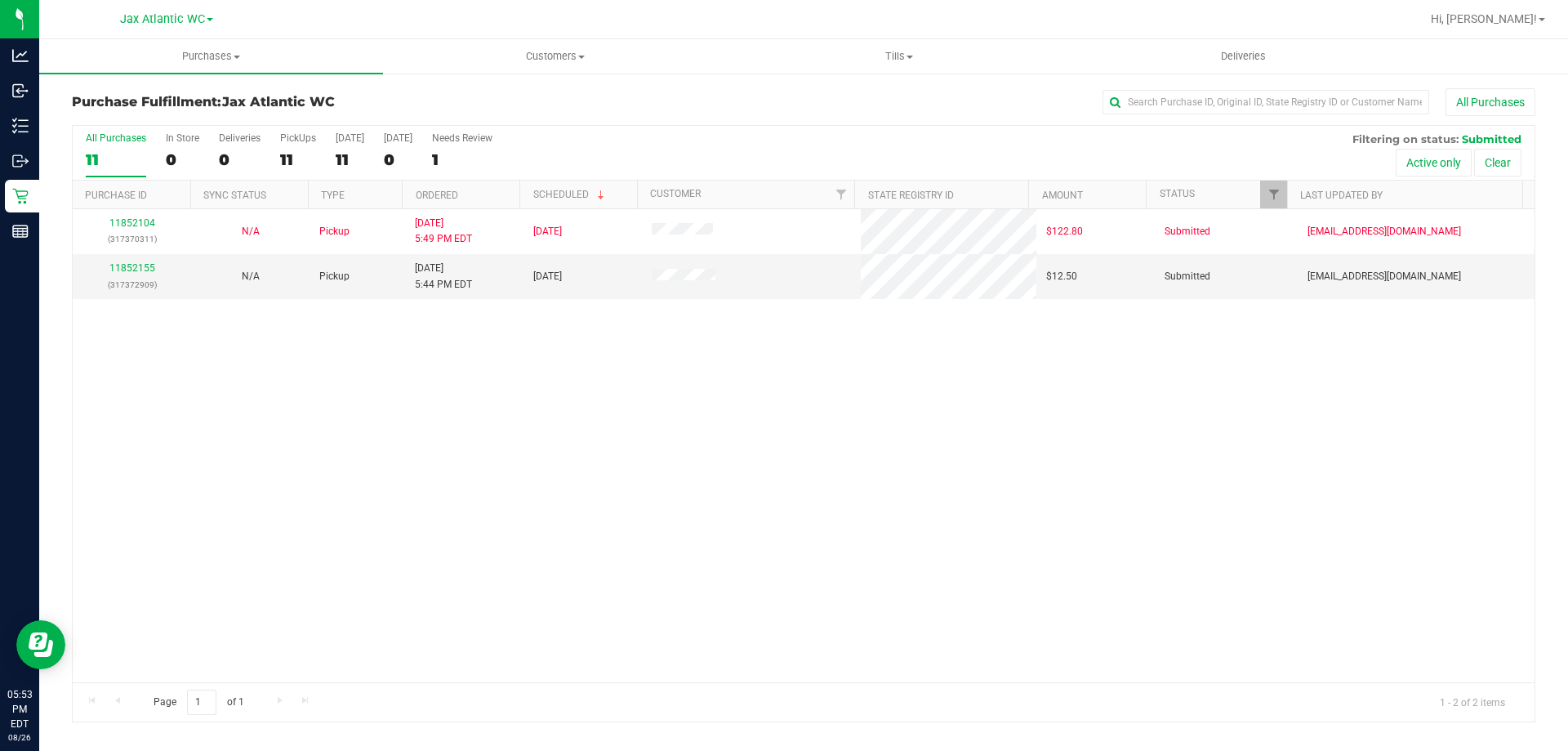
click at [441, 385] on div "11852104 (317370311) N/A Pickup 8/26/2025 5:49 PM EDT 8/26/2025 $122.80 Submitt…" at bounding box center [804, 445] width 1462 height 473
click at [421, 397] on div "11852104 (317370311) N/A Pickup 8/26/2025 5:49 PM EDT 8/26/2025 $122.80 Submitt…" at bounding box center [804, 445] width 1462 height 473
